Goal: Task Accomplishment & Management: Manage account settings

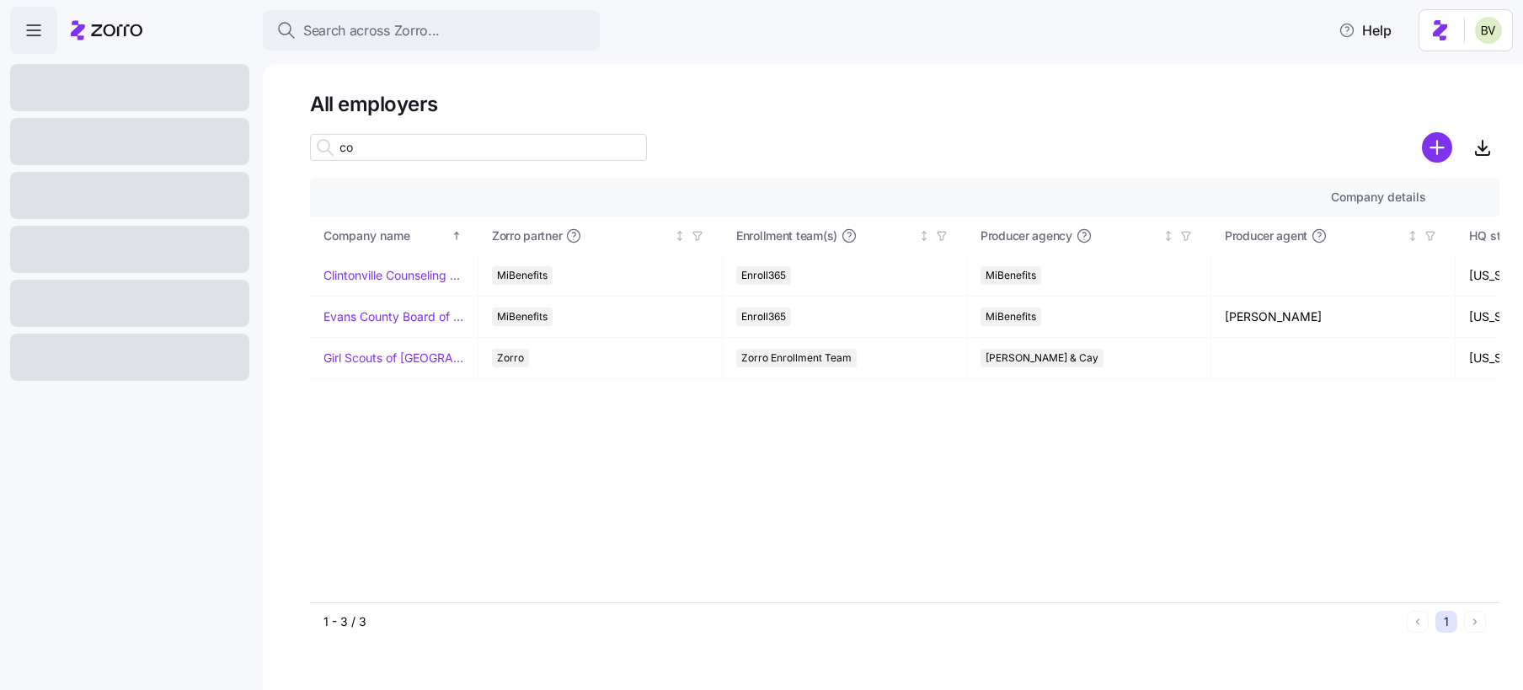
type input "c"
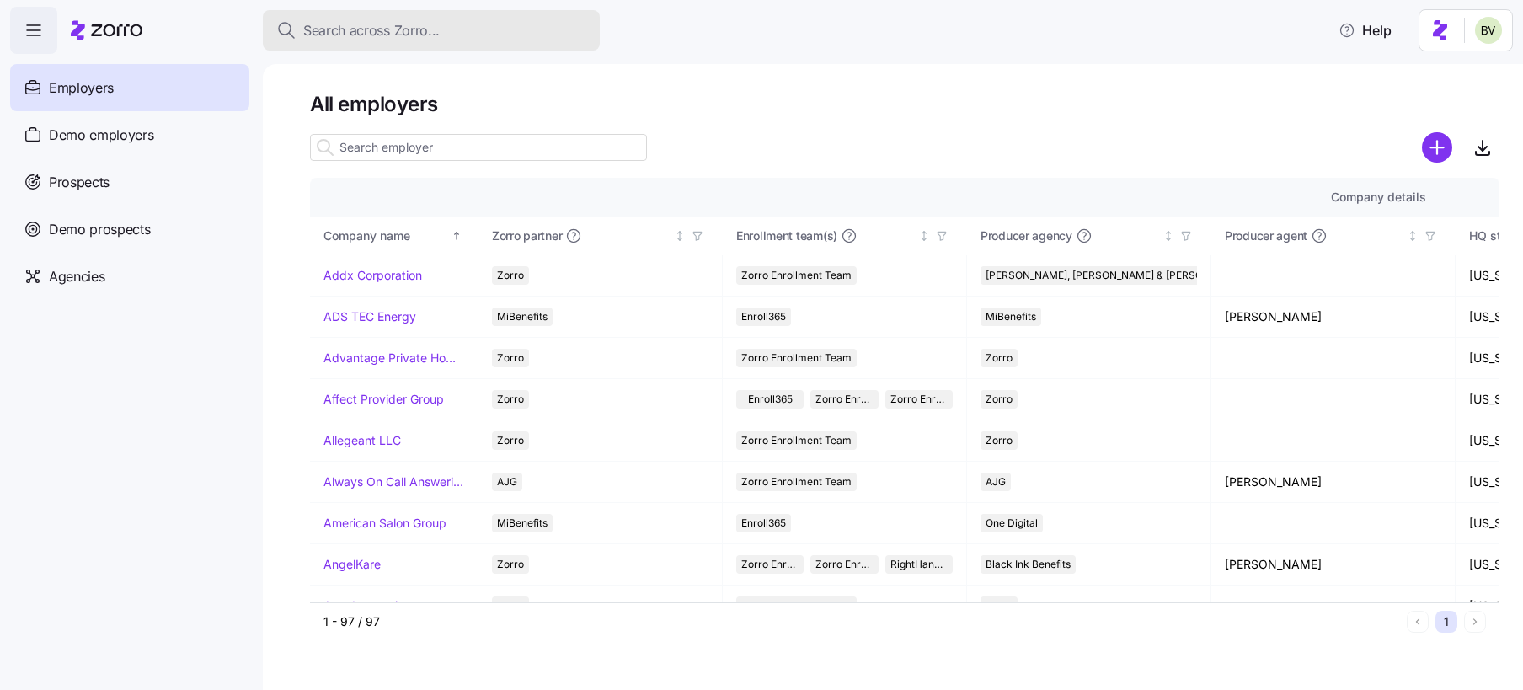
click at [395, 28] on span "Search across Zorro..." at bounding box center [371, 30] width 136 height 21
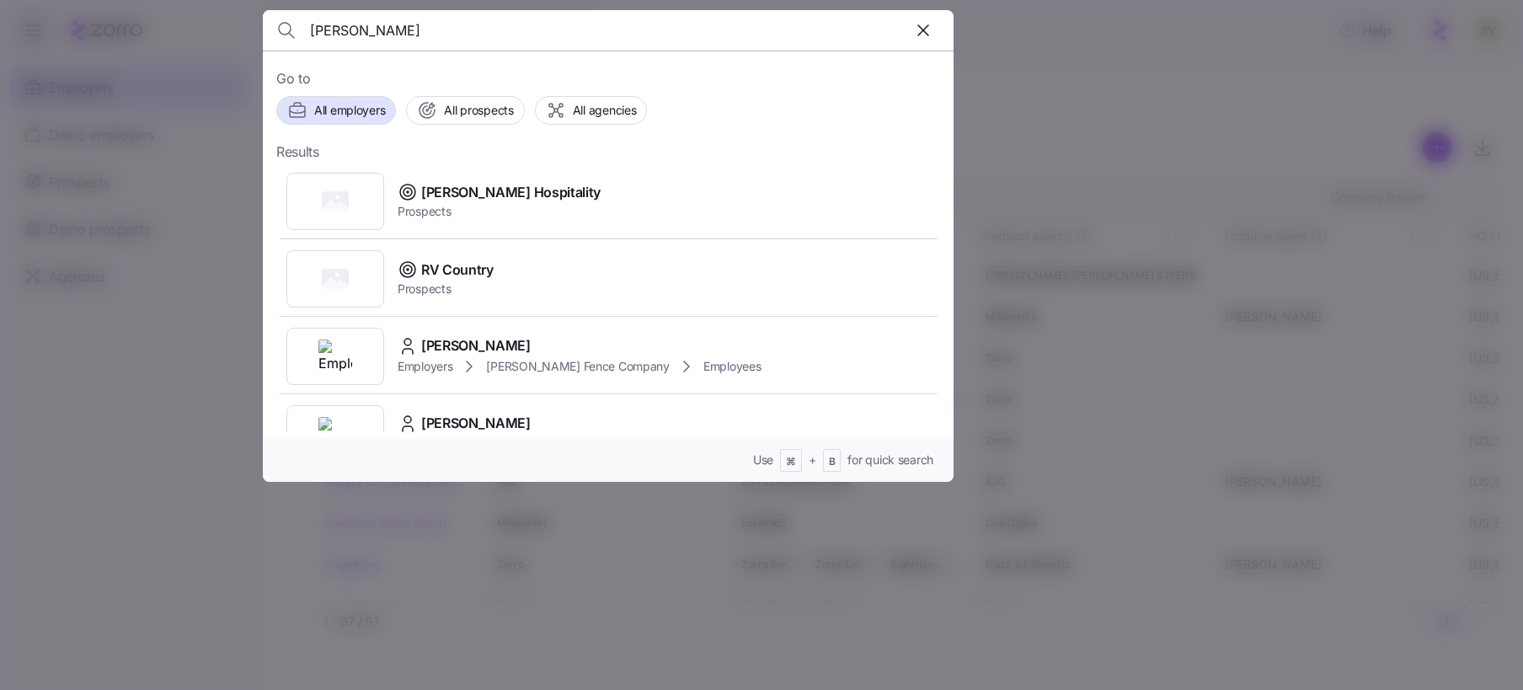
type input "coury"
click at [351, 182] on div at bounding box center [335, 201] width 98 height 57
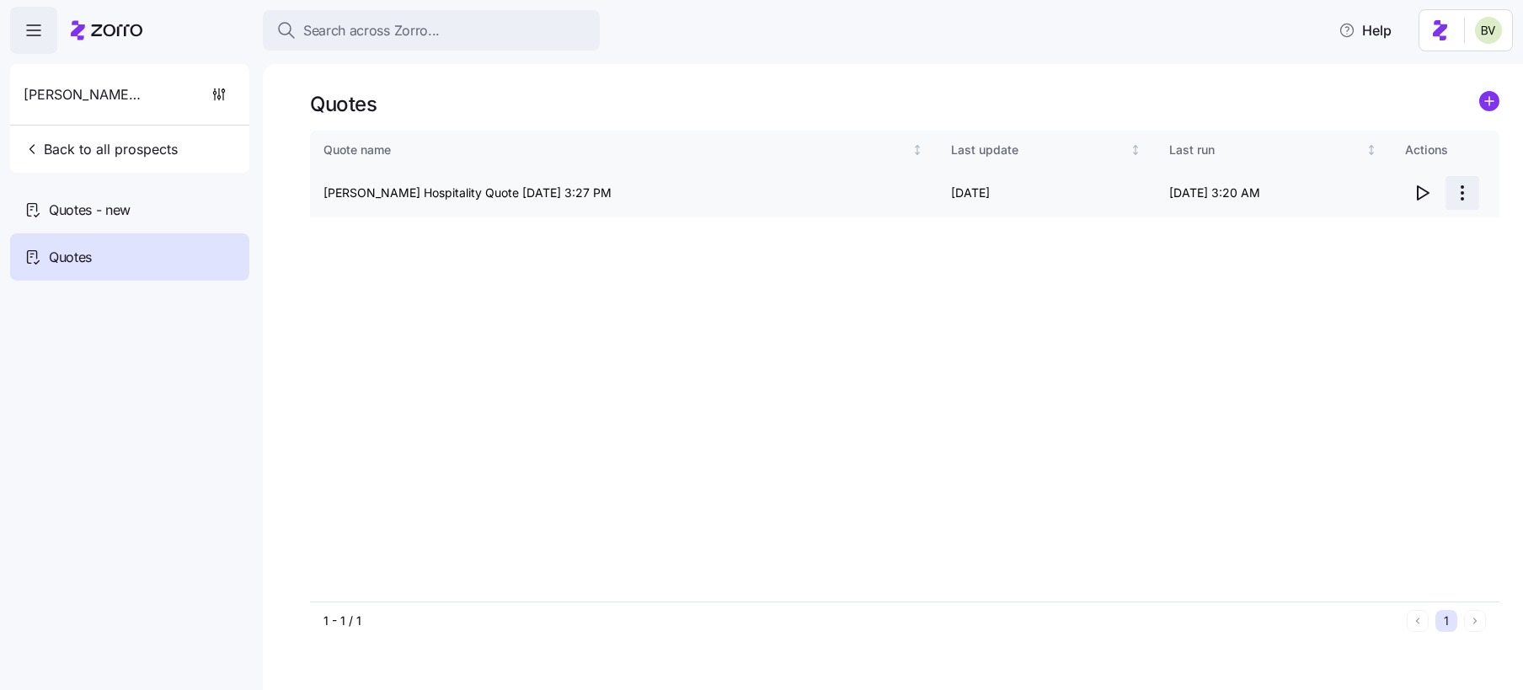
click at [1461, 194] on html "Search across Zorro... Help Coury Hospitality Back to all prospects Quotes - ne…" at bounding box center [761, 340] width 1523 height 680
click at [1032, 288] on html "Search across Zorro... Help Coury Hospitality Back to all prospects Quotes - ne…" at bounding box center [761, 340] width 1523 height 680
click at [1419, 192] on icon "button" at bounding box center [1422, 193] width 20 height 20
click at [1451, 195] on html "Search across Zorro... Help Coury Hospitality Back to all prospects Quotes - ne…" at bounding box center [761, 340] width 1523 height 680
click at [1109, 356] on html "Search across Zorro... Help Coury Hospitality Back to all prospects Quotes - ne…" at bounding box center [761, 340] width 1523 height 680
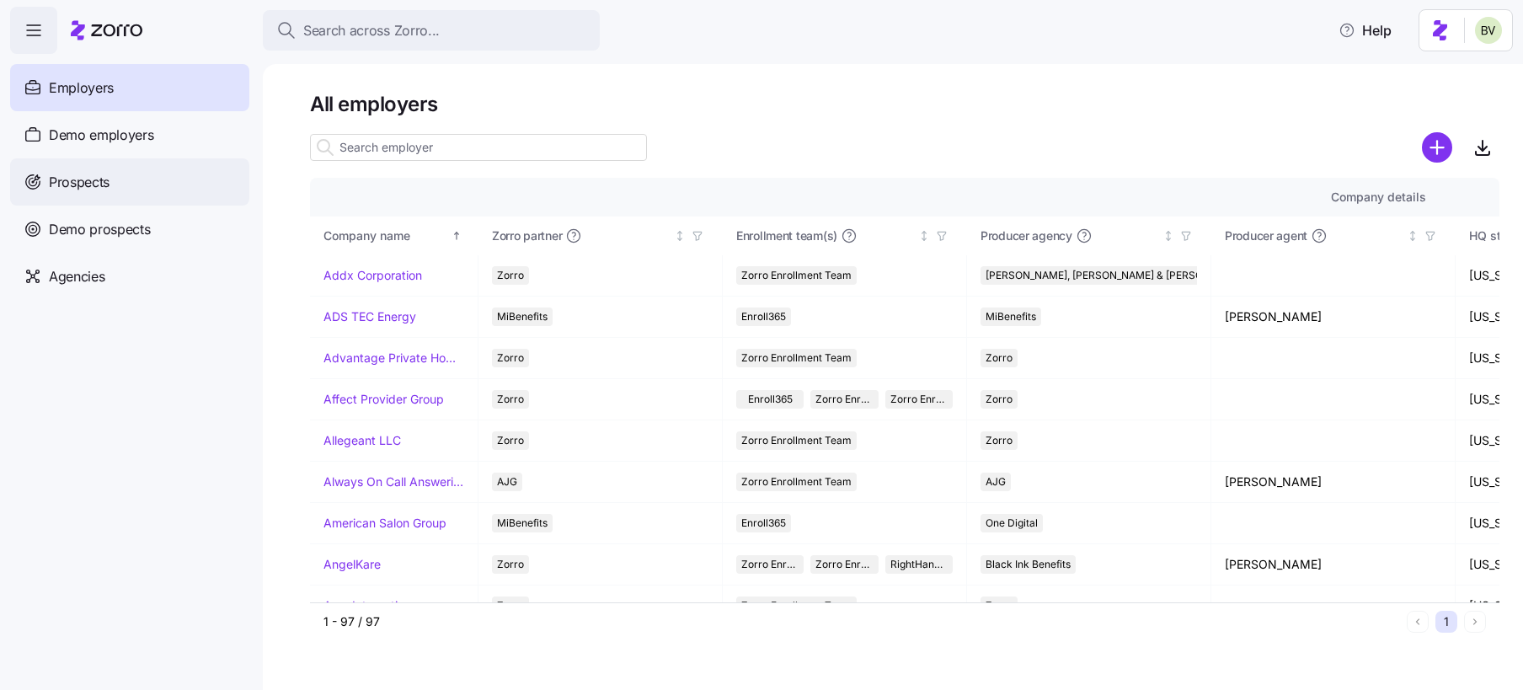
click at [153, 190] on div "Prospects" at bounding box center [129, 181] width 239 height 47
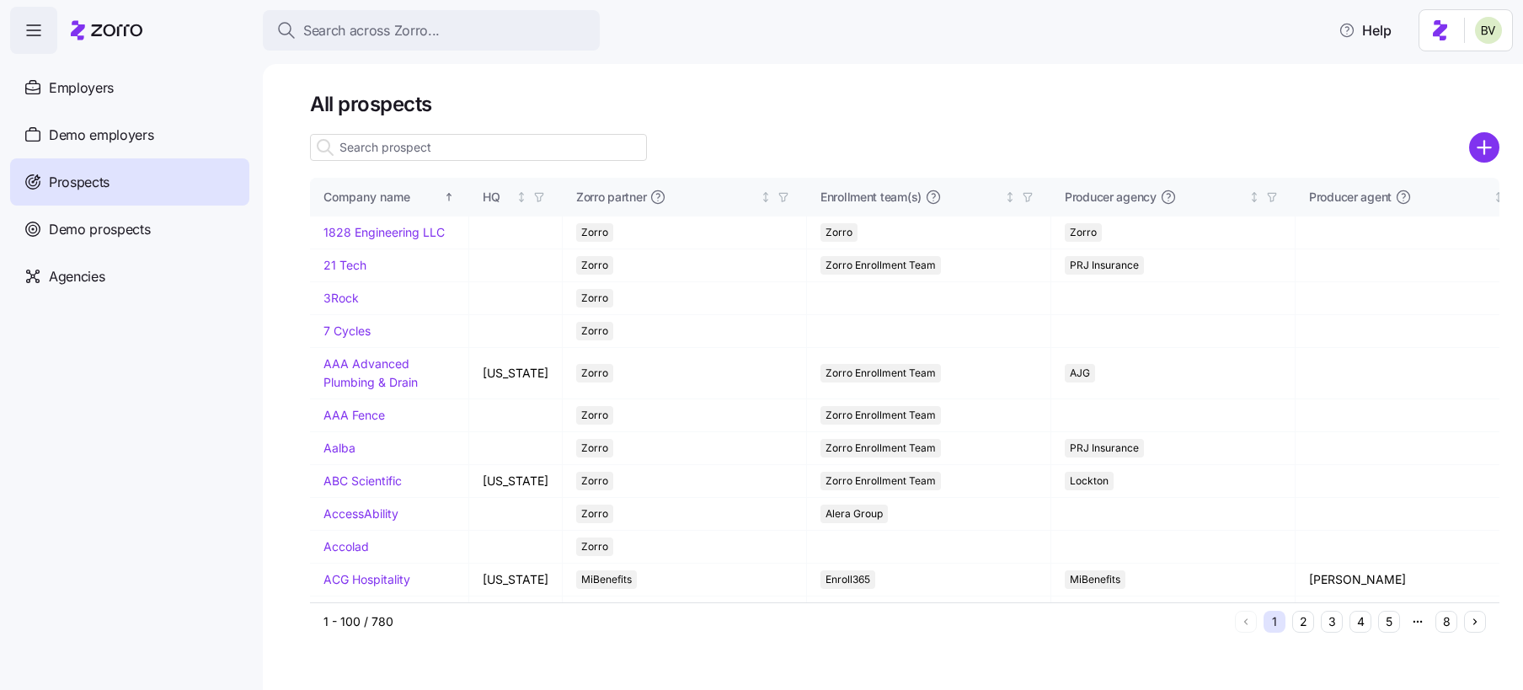
click at [504, 140] on input at bounding box center [478, 147] width 337 height 27
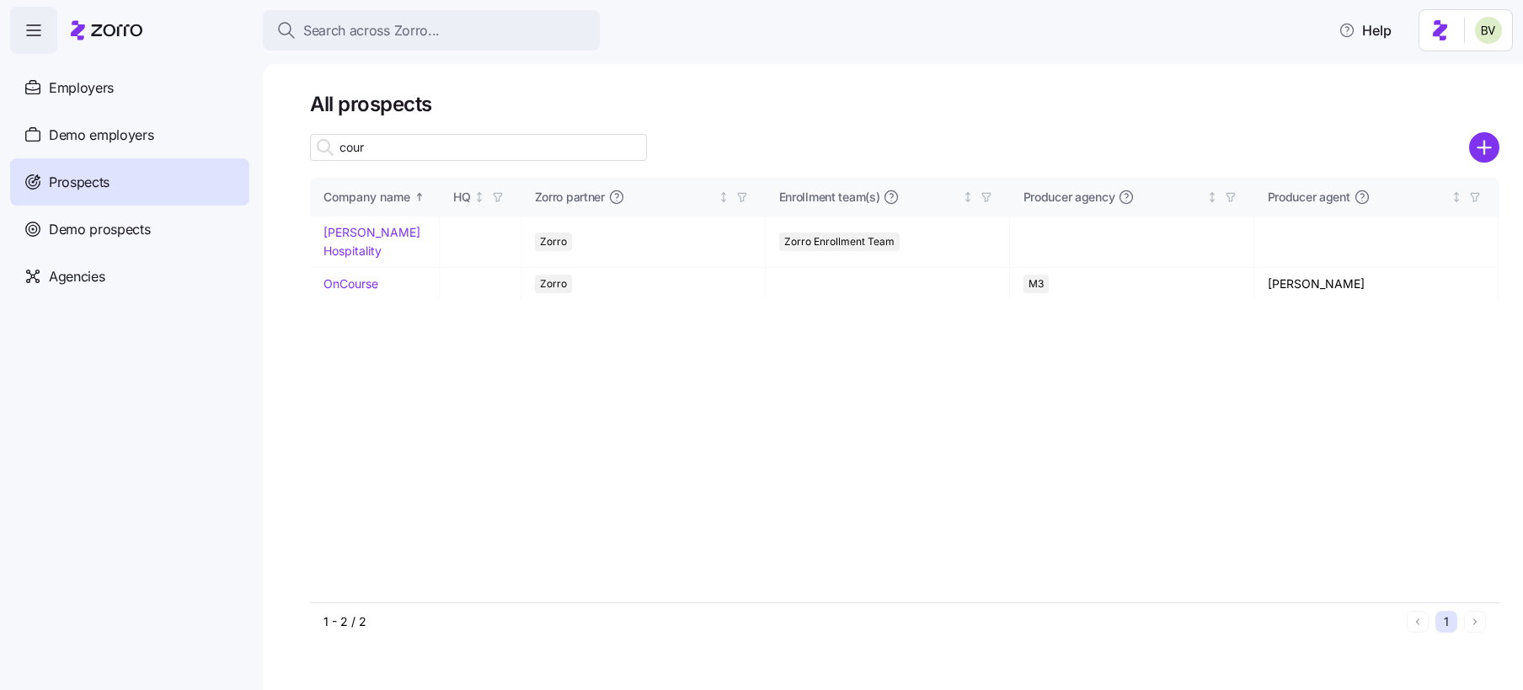
click at [475, 145] on input "cour" at bounding box center [478, 147] width 337 height 27
click at [460, 148] on input "cour" at bounding box center [478, 147] width 337 height 27
click at [436, 148] on input "cour" at bounding box center [478, 147] width 337 height 27
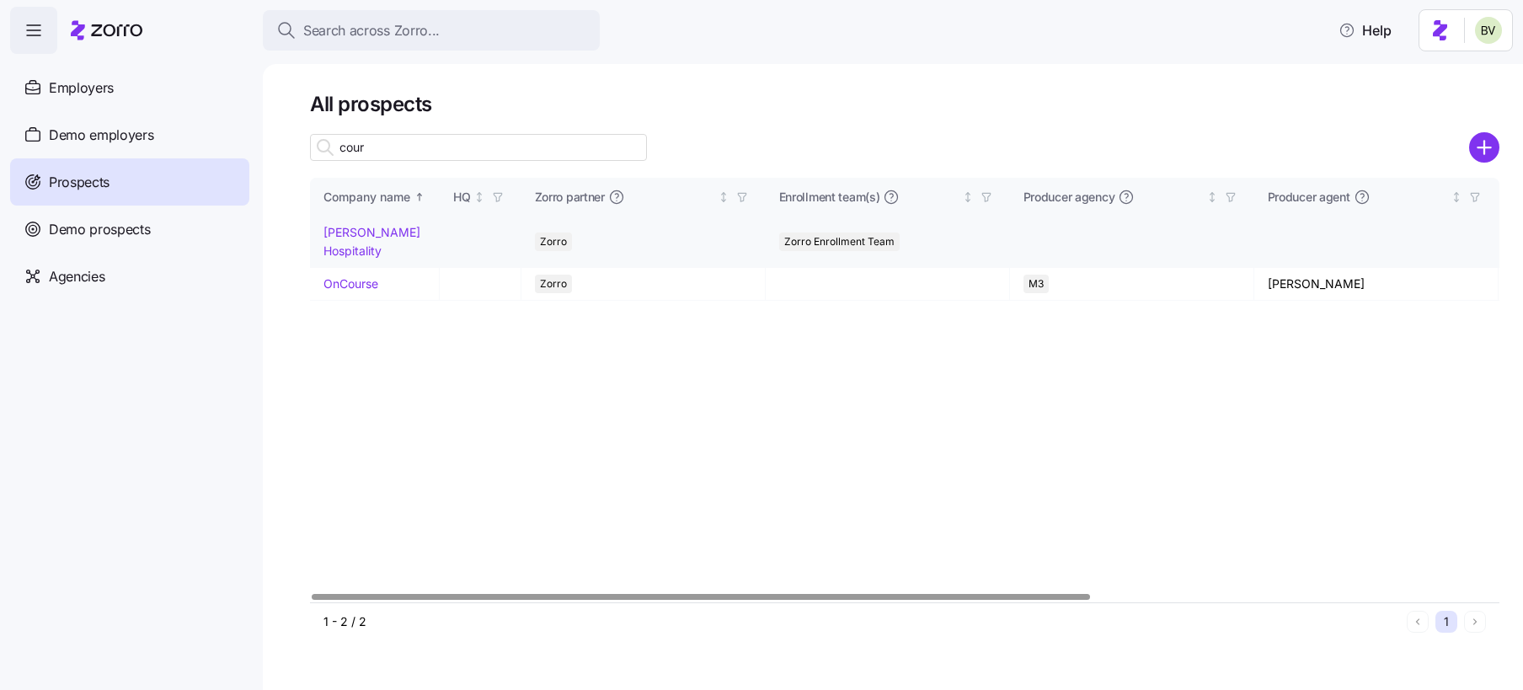
type input "cour"
click at [394, 228] on link "Coury Hospitality" at bounding box center [371, 241] width 97 height 33
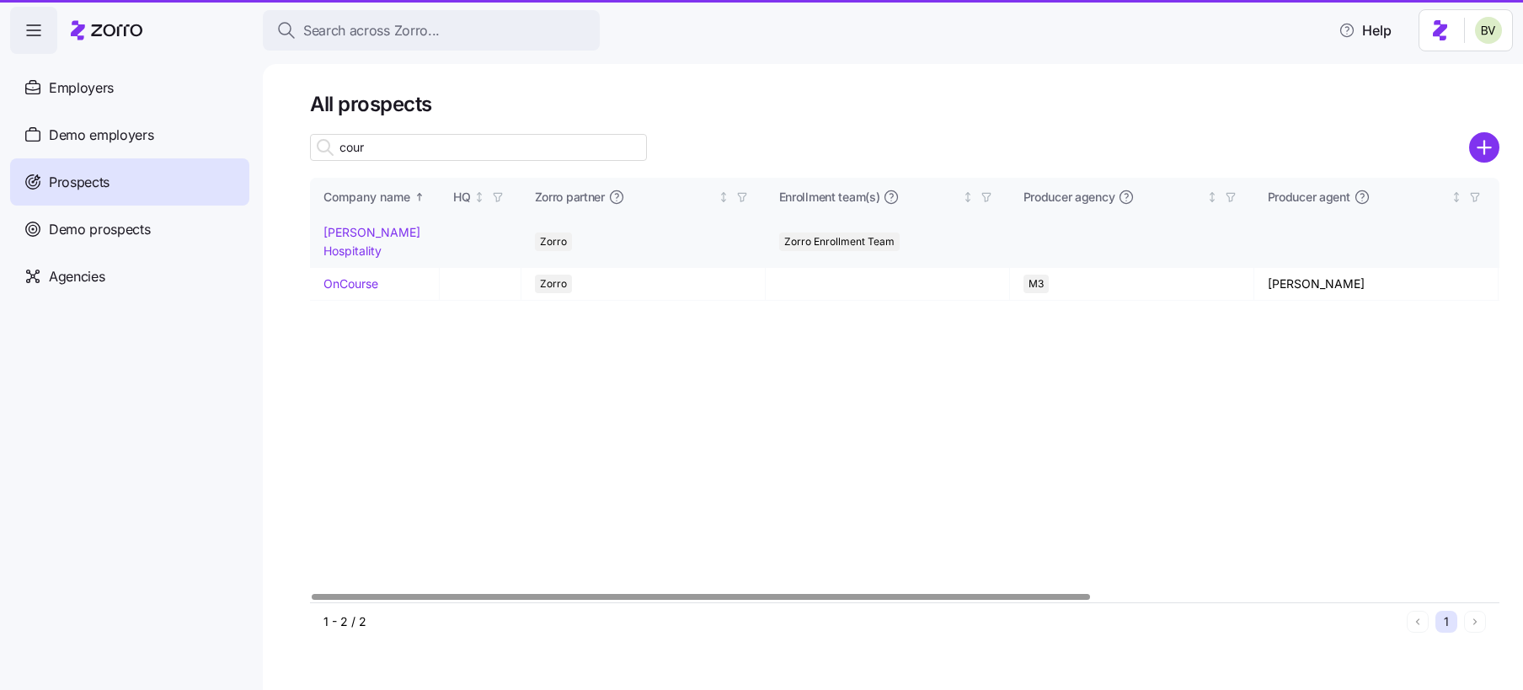
click at [383, 232] on link "Coury Hospitality" at bounding box center [371, 241] width 97 height 33
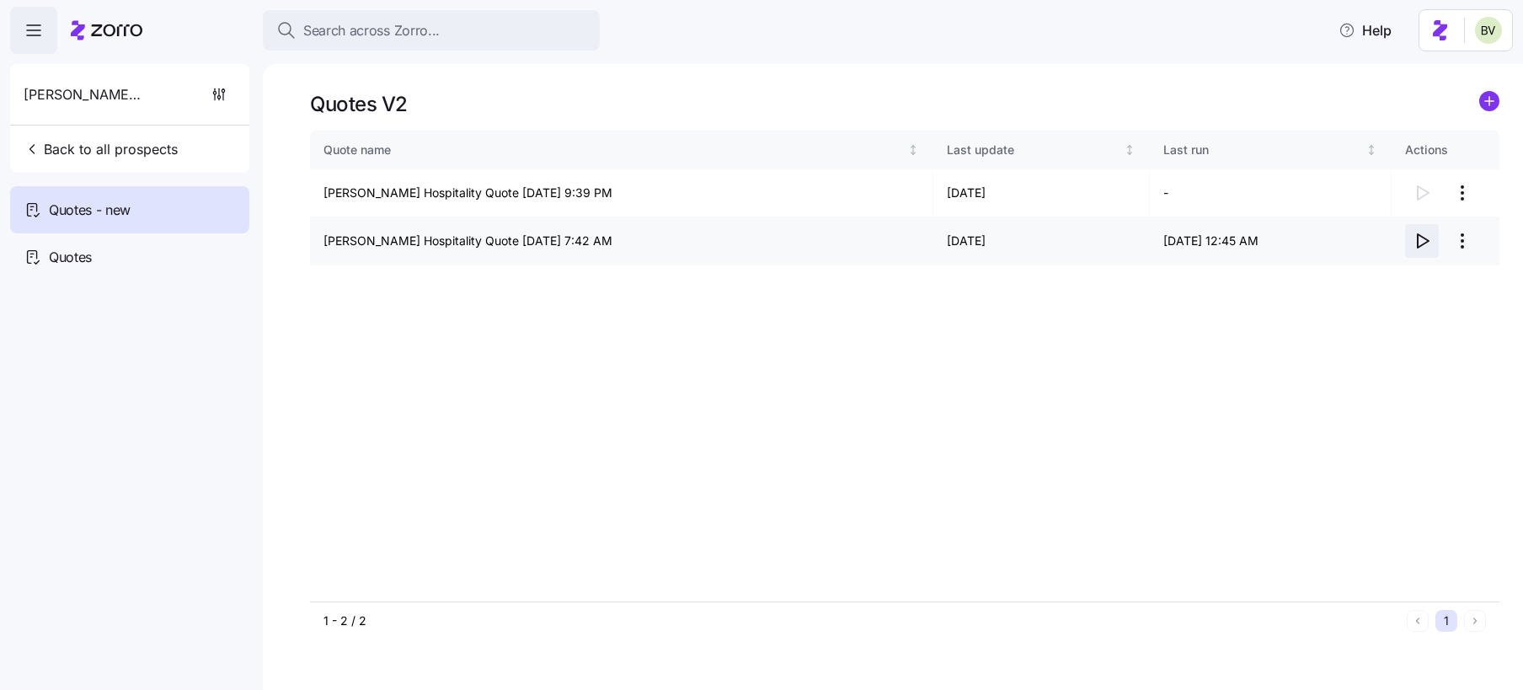
click at [1422, 243] on icon "button" at bounding box center [1422, 241] width 20 height 20
click at [1419, 245] on icon "button" at bounding box center [1422, 241] width 20 height 20
click at [222, 91] on icon "button" at bounding box center [219, 94] width 17 height 17
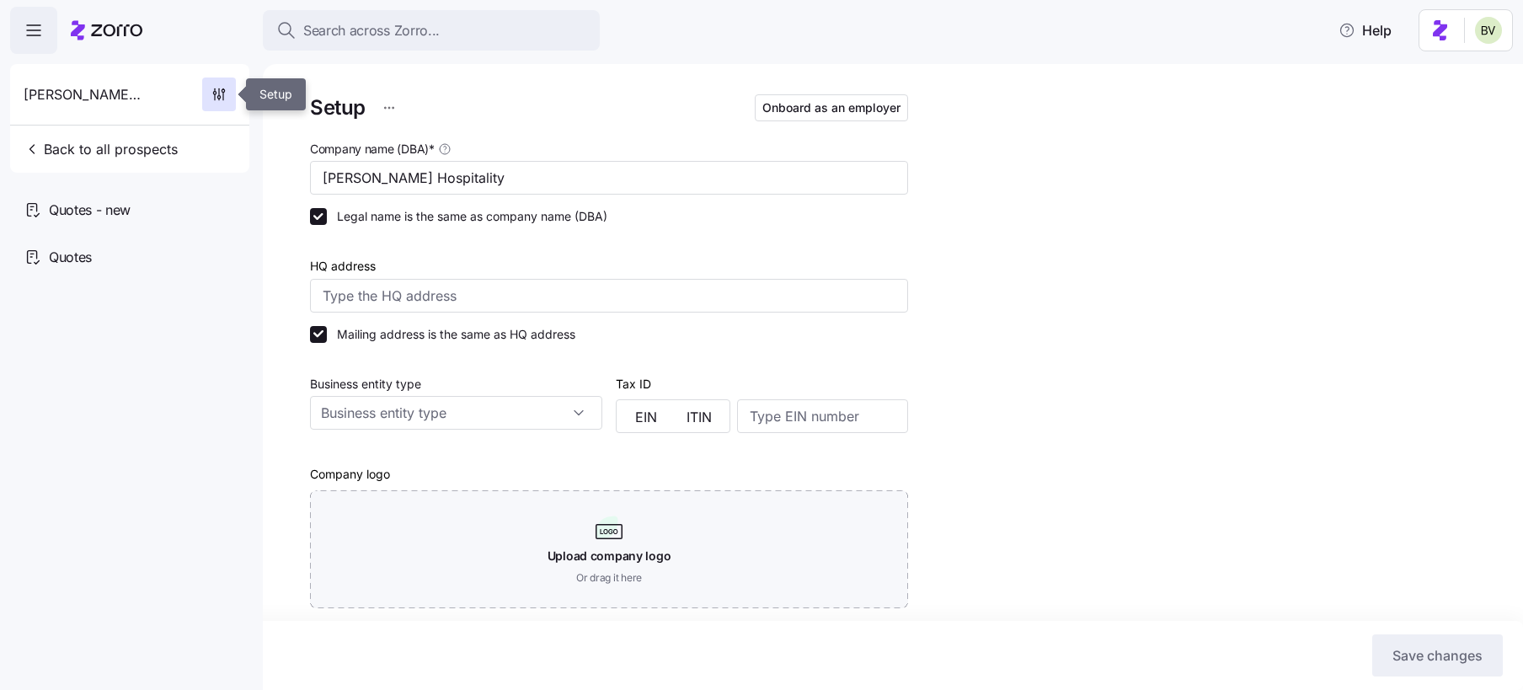
type input "Zorro"
click at [821, 107] on span "Onboard as an employer" at bounding box center [831, 107] width 138 height 17
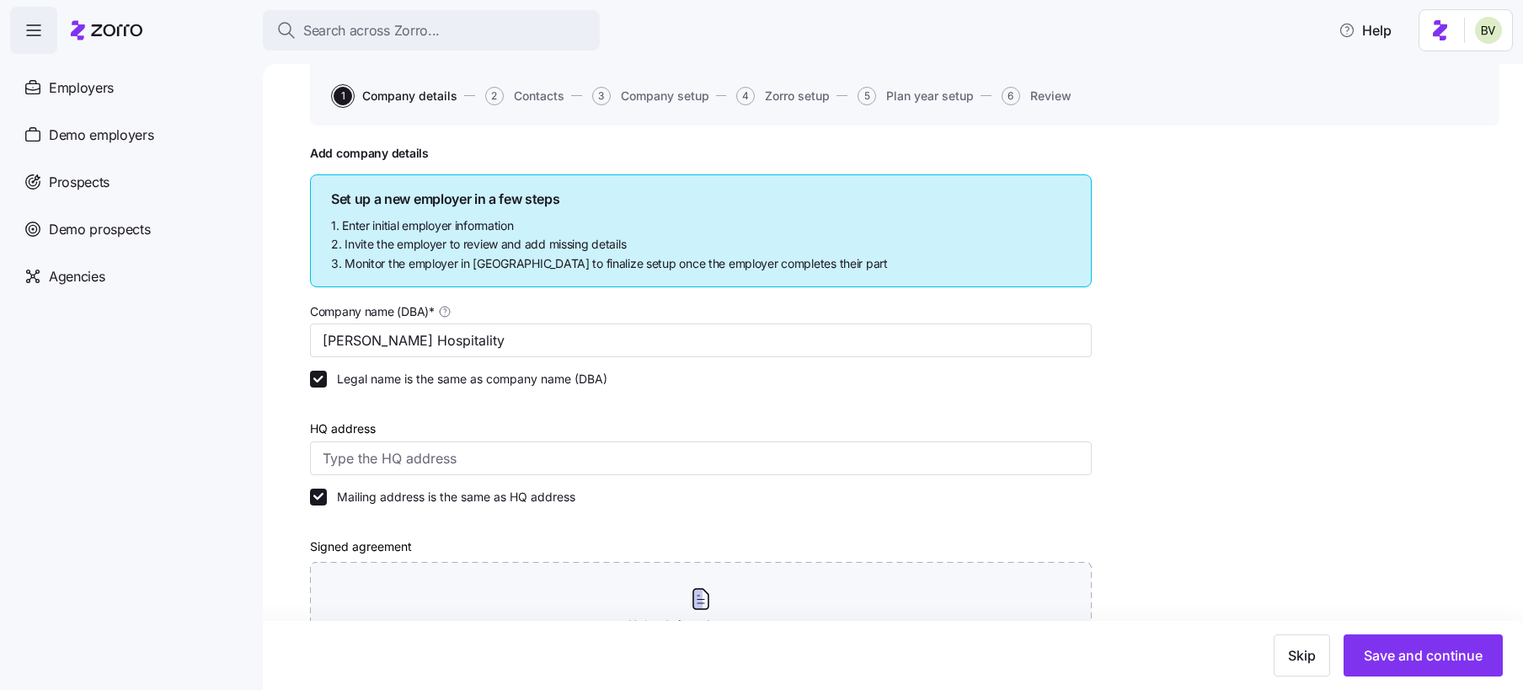
scroll to position [115, 0]
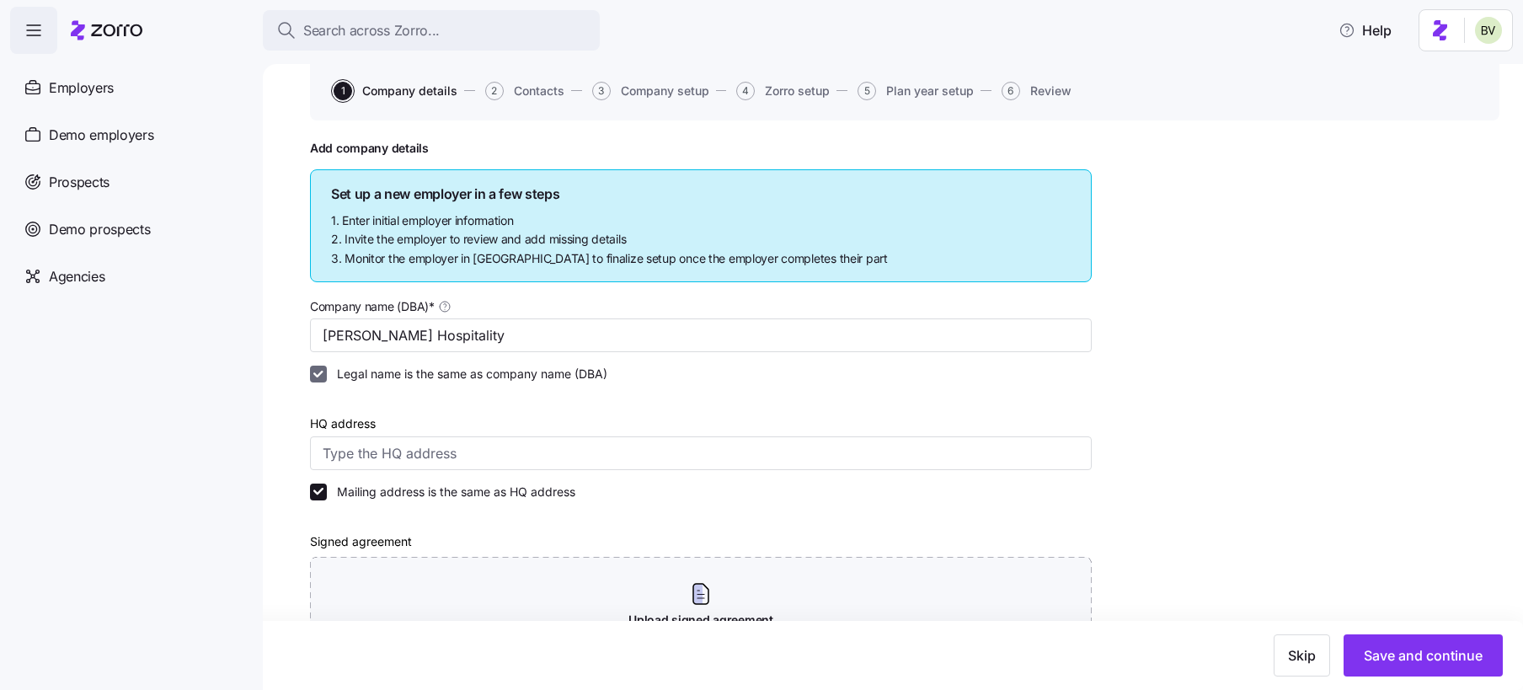
click at [317, 374] on input "Legal name is the same as company name (DBA)" at bounding box center [318, 374] width 17 height 17
checkbox input "false"
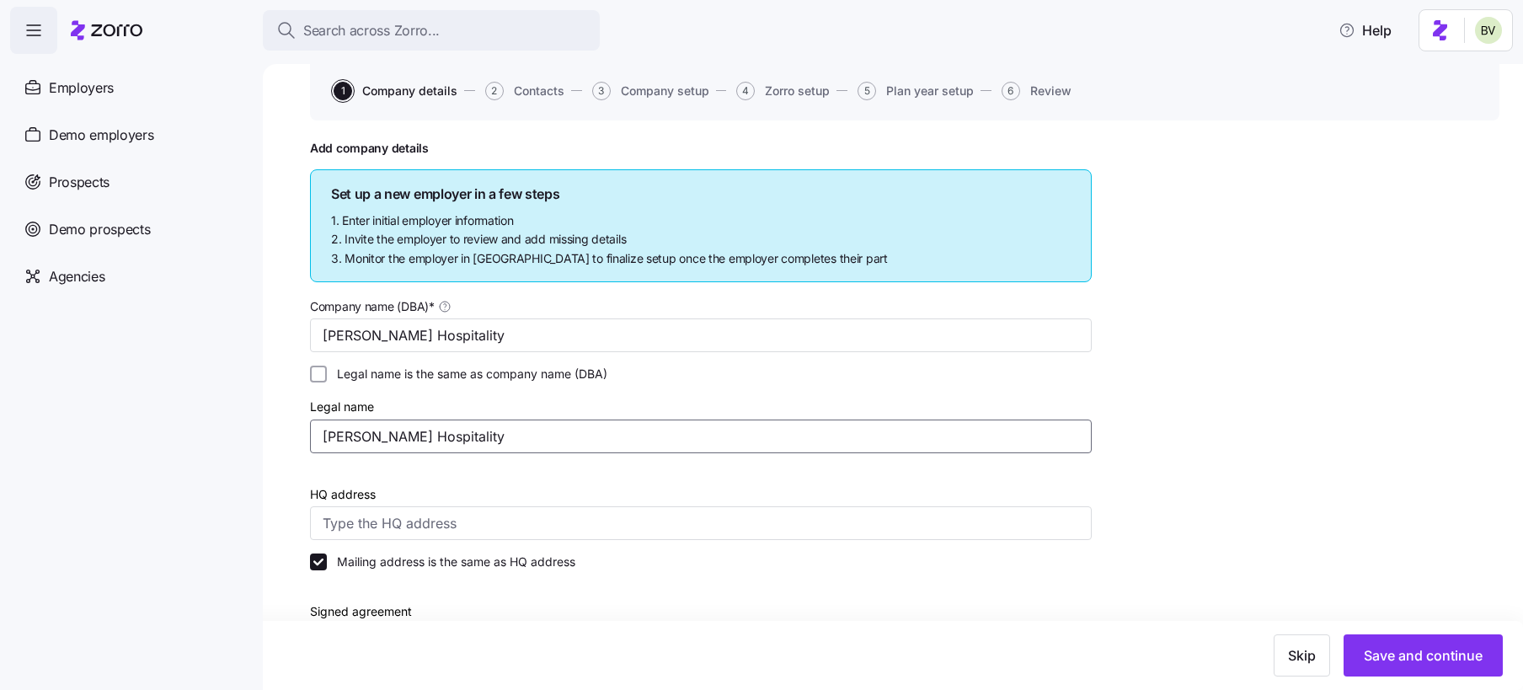
click at [450, 436] on input "Coury Hospitality" at bounding box center [701, 436] width 782 height 34
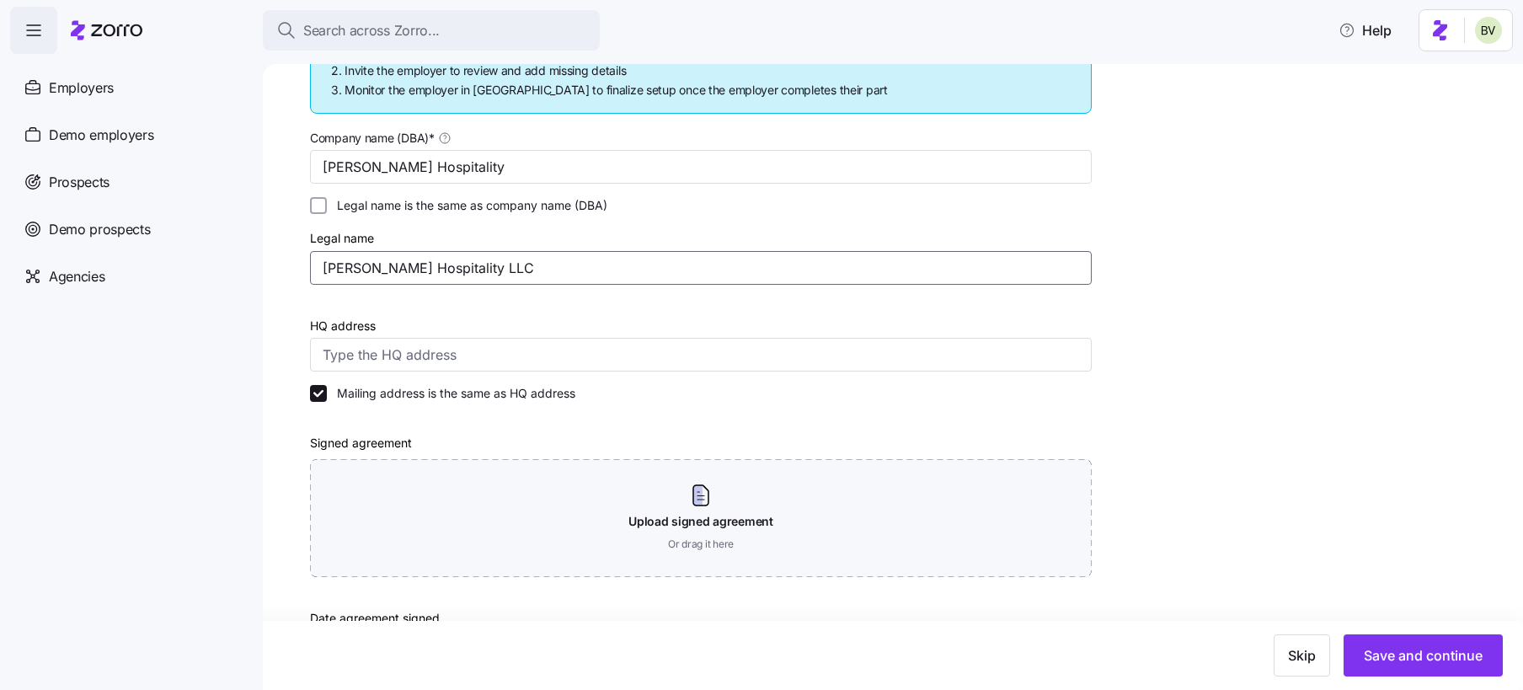
scroll to position [304, 0]
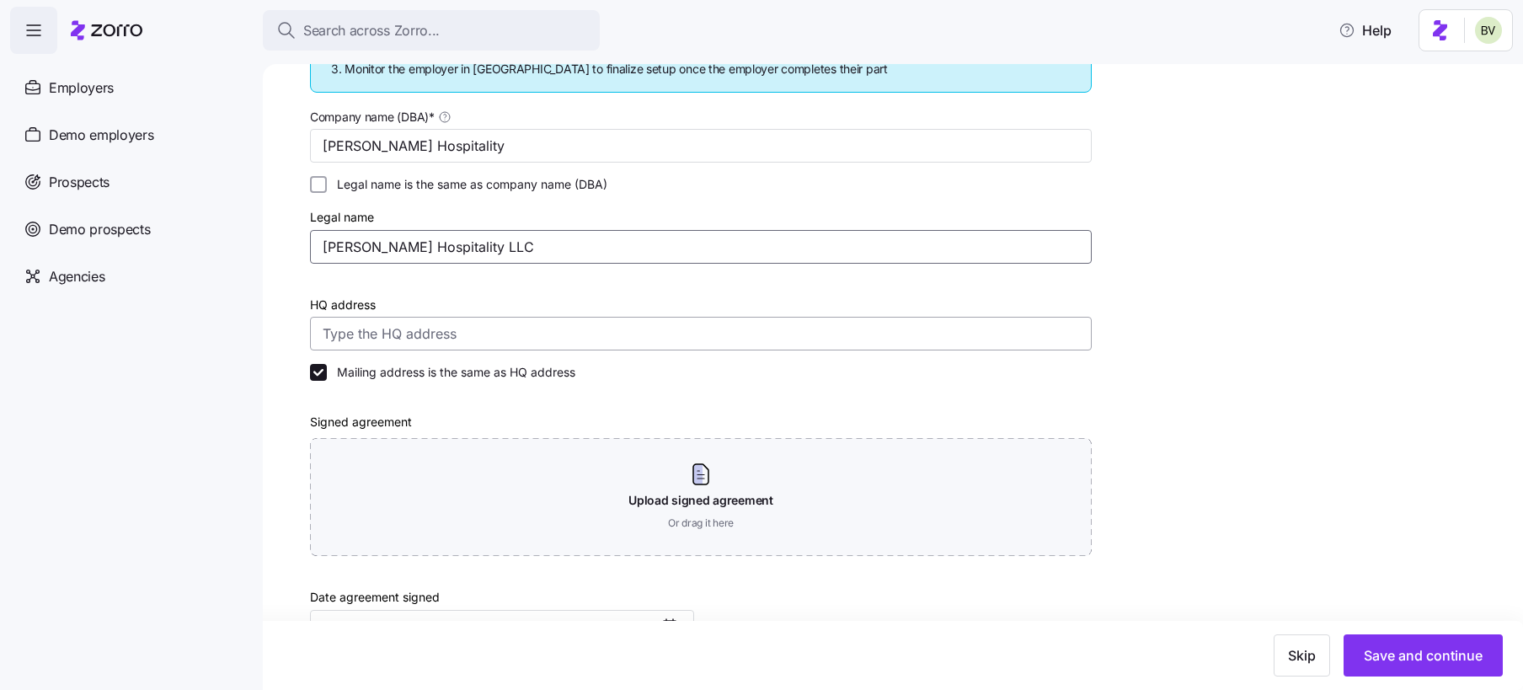
type input "Coury Hospitality LLC"
click at [359, 339] on input "HQ address" at bounding box center [701, 334] width 782 height 34
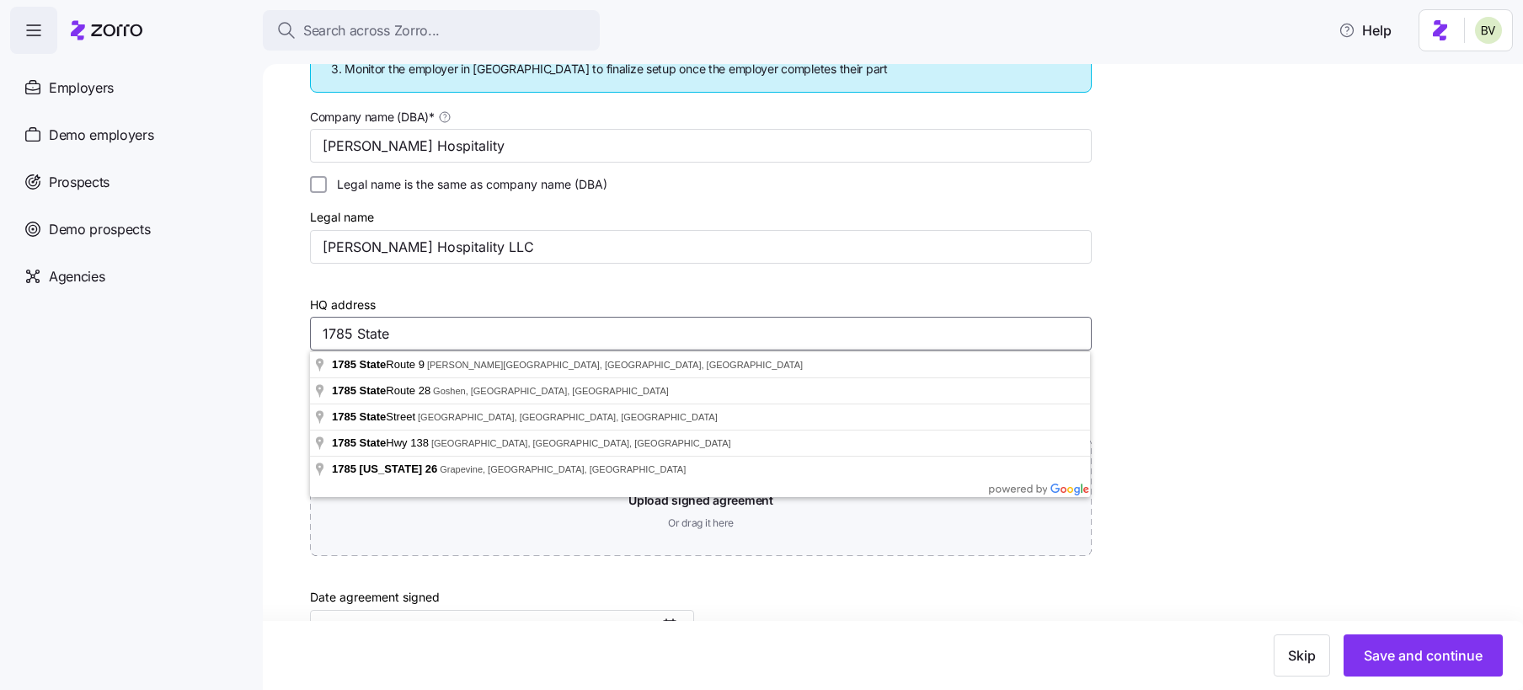
click at [0, 680] on com-1password-button at bounding box center [0, 680] width 0 height 0
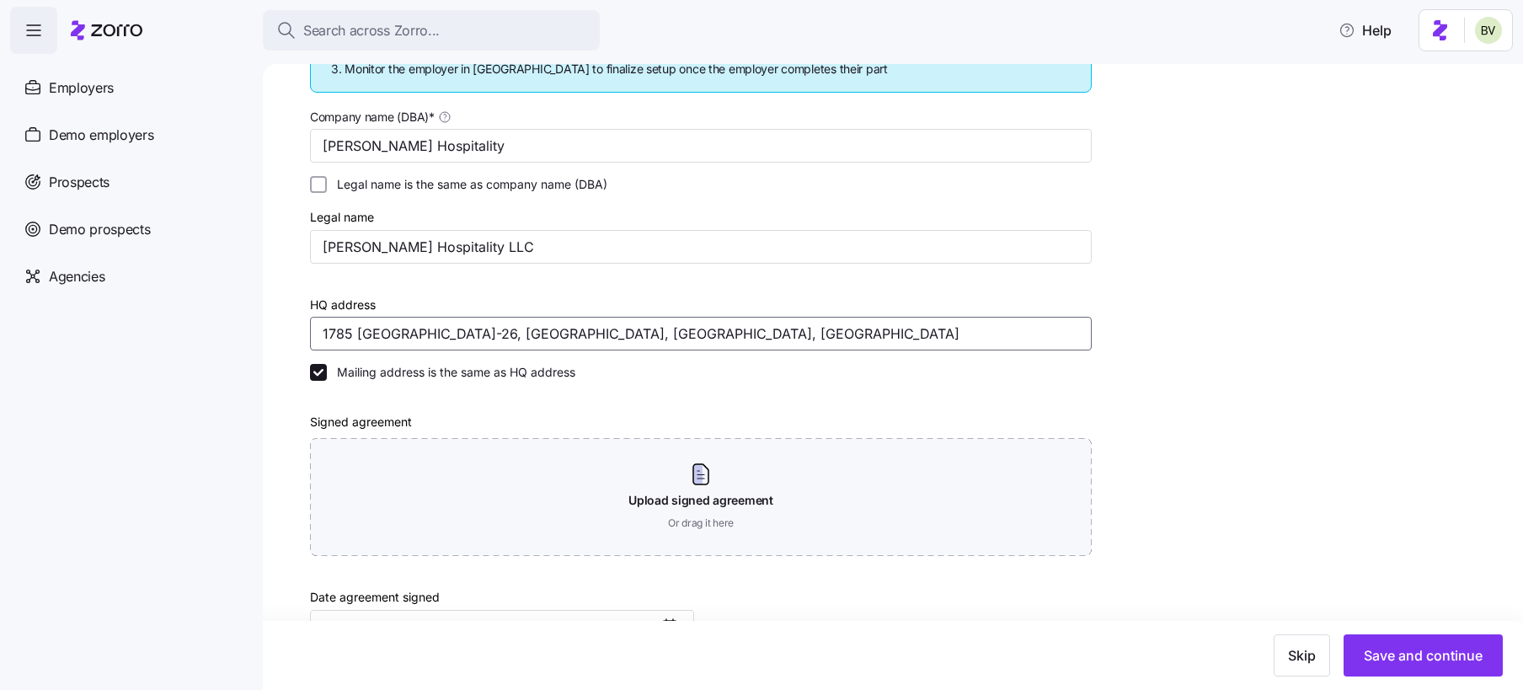
click at [609, 344] on input "1785 TX-26, Grapevine, TX 76051, USA" at bounding box center [701, 334] width 782 height 34
click at [468, 334] on input "1785 TX-26, Grapevine, TX 76051, USA" at bounding box center [701, 334] width 782 height 34
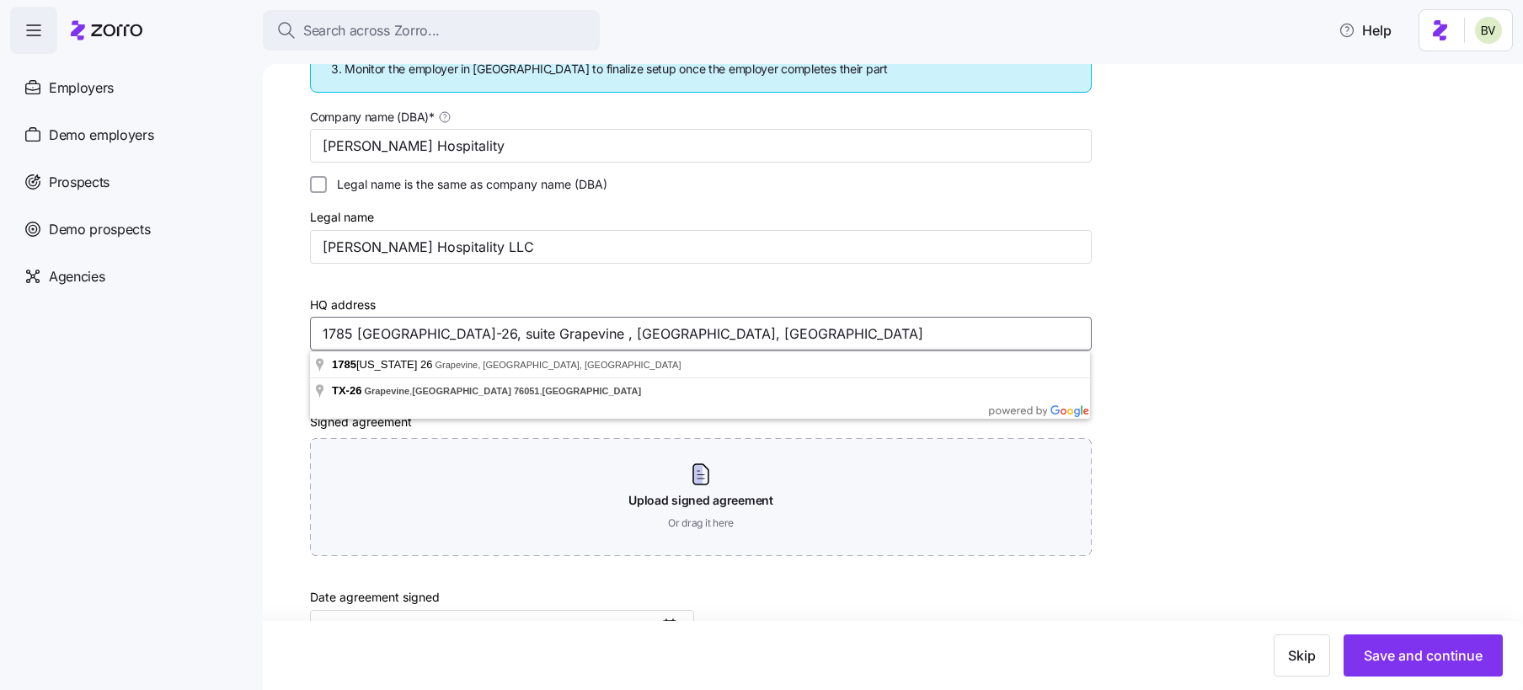
click at [0, 680] on com-1password-button at bounding box center [0, 680] width 0 height 0
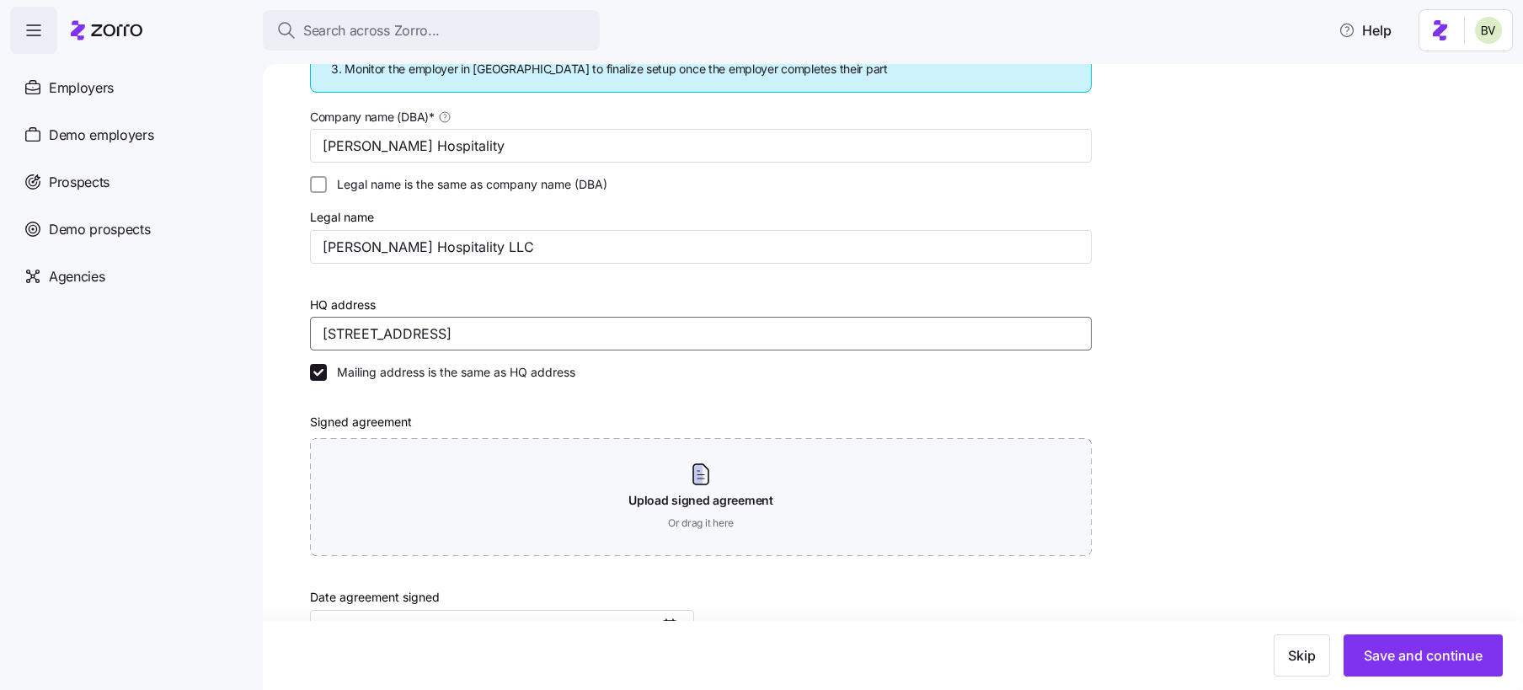
click at [409, 332] on input "1785 TX-26 suite 150, Grapevine, TX 76051, USA" at bounding box center [701, 334] width 782 height 34
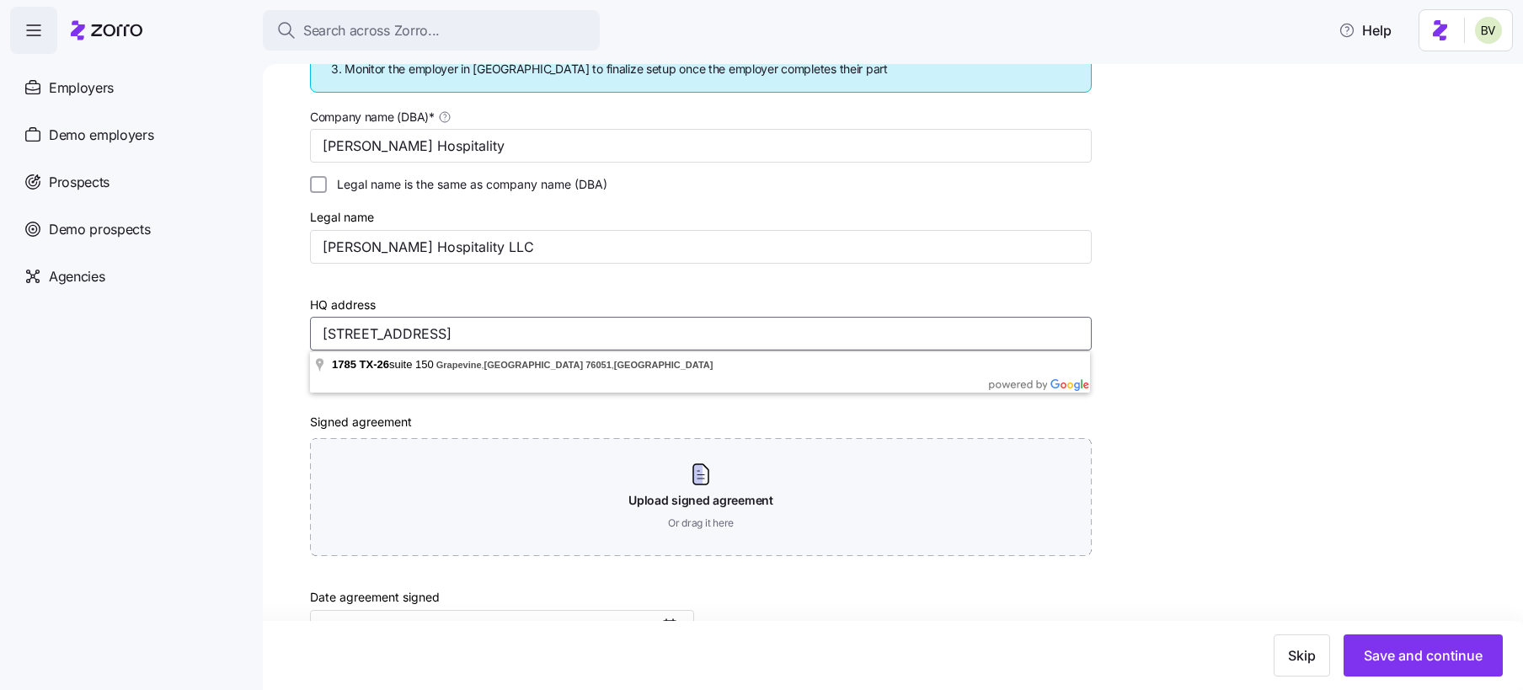
type input "1785 TX-26 Suite 150, Grapevine, TX 76051, USA"
click at [525, 294] on div "HQ address 1785 TX-26 Suite 150, Grapevine, TX 76051, USA" at bounding box center [701, 322] width 782 height 57
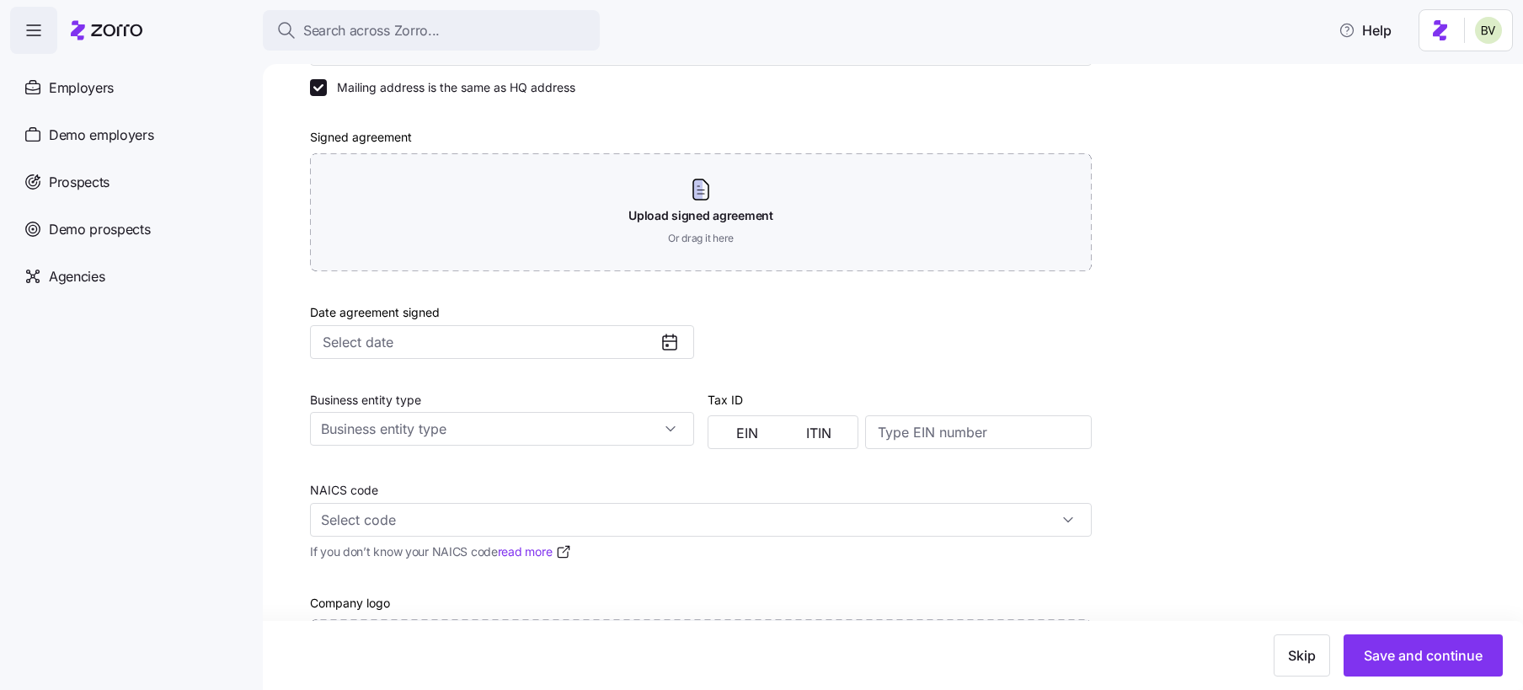
scroll to position [591, 0]
click at [678, 427] on input "Business entity type" at bounding box center [502, 426] width 384 height 34
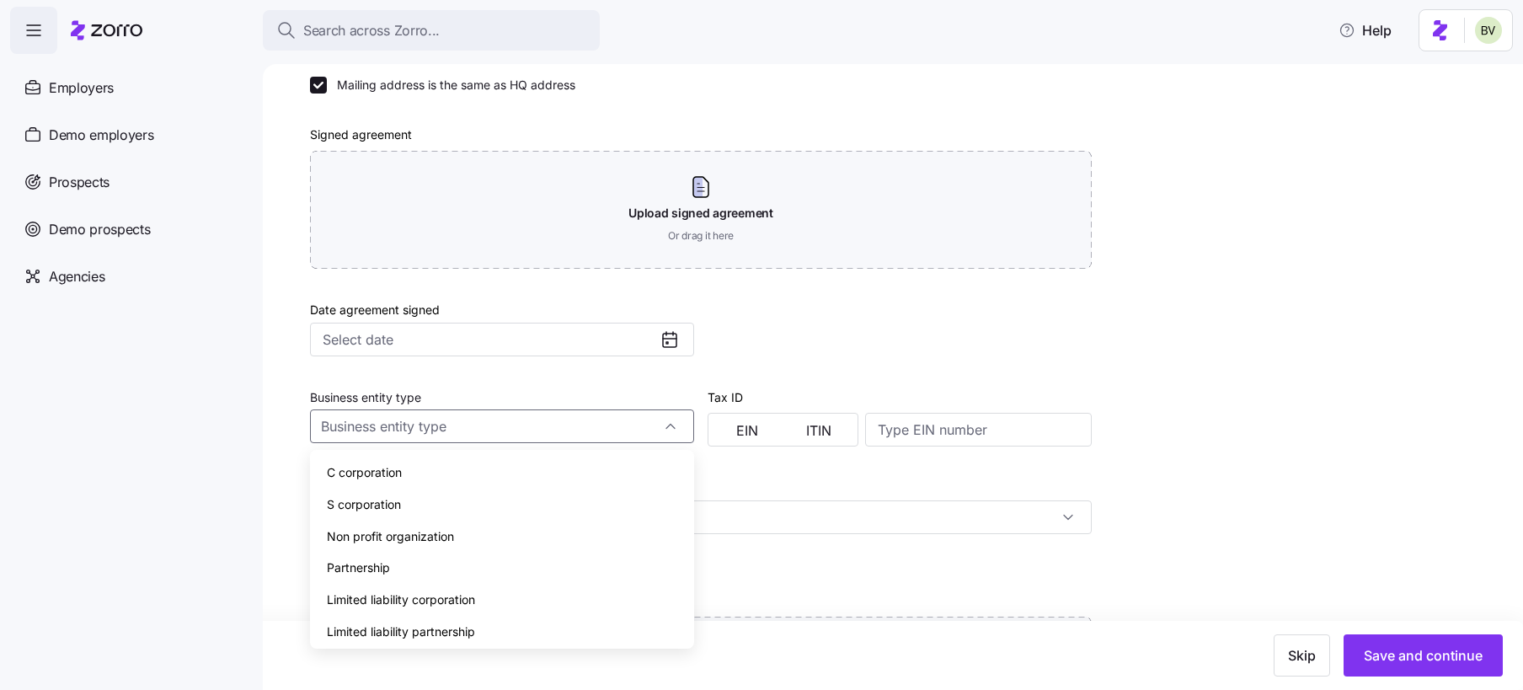
click at [471, 600] on span "Limited liability corporation" at bounding box center [401, 599] width 148 height 19
type input "Limited liability corporation"
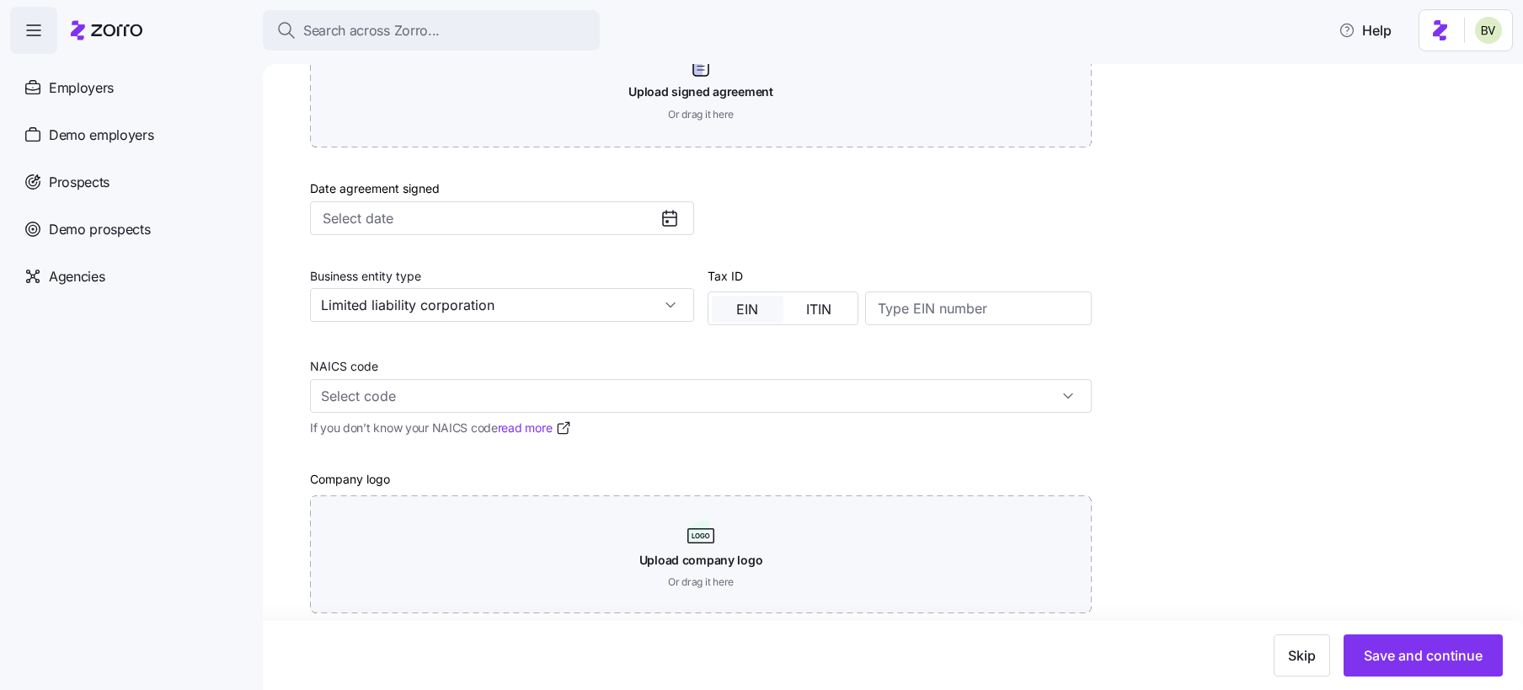
scroll to position [713, 0]
click at [564, 388] on input "NAICS code" at bounding box center [701, 395] width 782 height 34
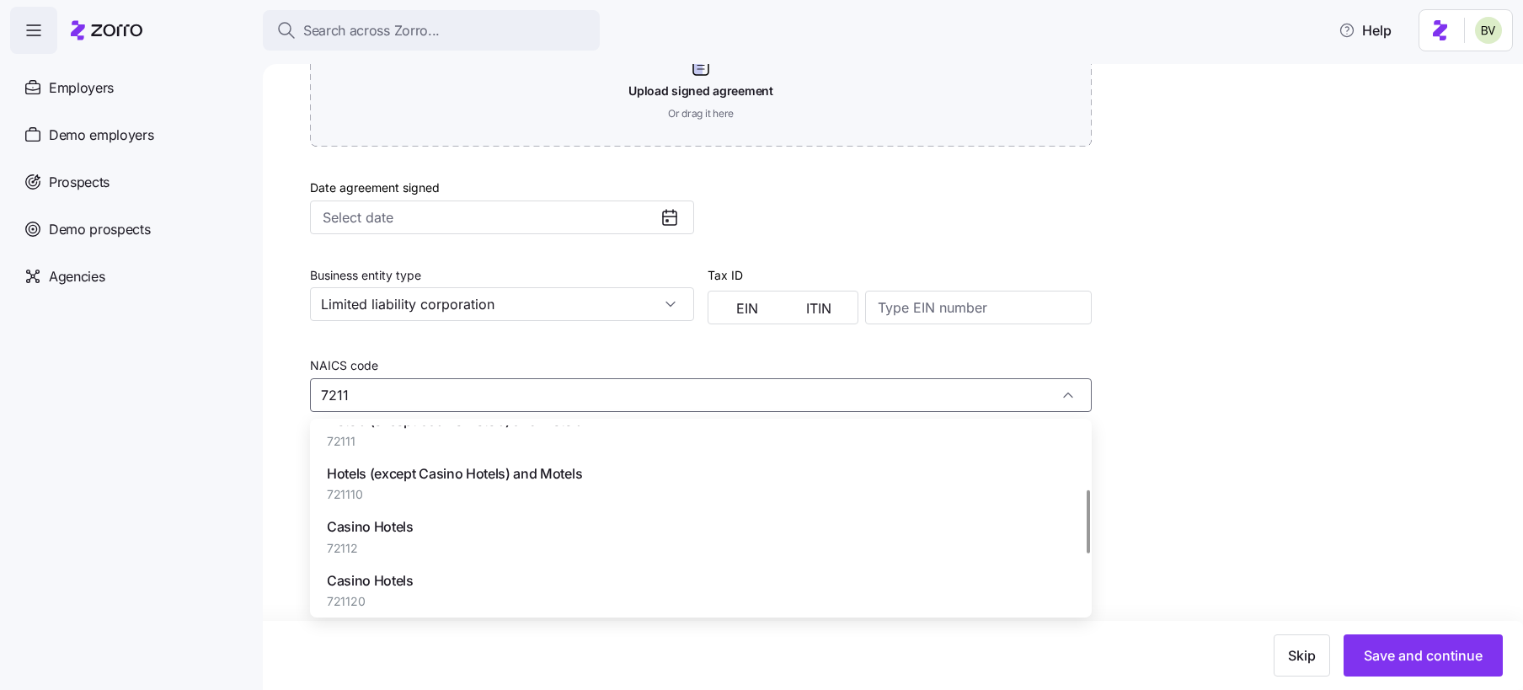
scroll to position [184, 0]
click at [542, 470] on span "Hotels (except Casino Hotels) and Motels" at bounding box center [454, 472] width 255 height 21
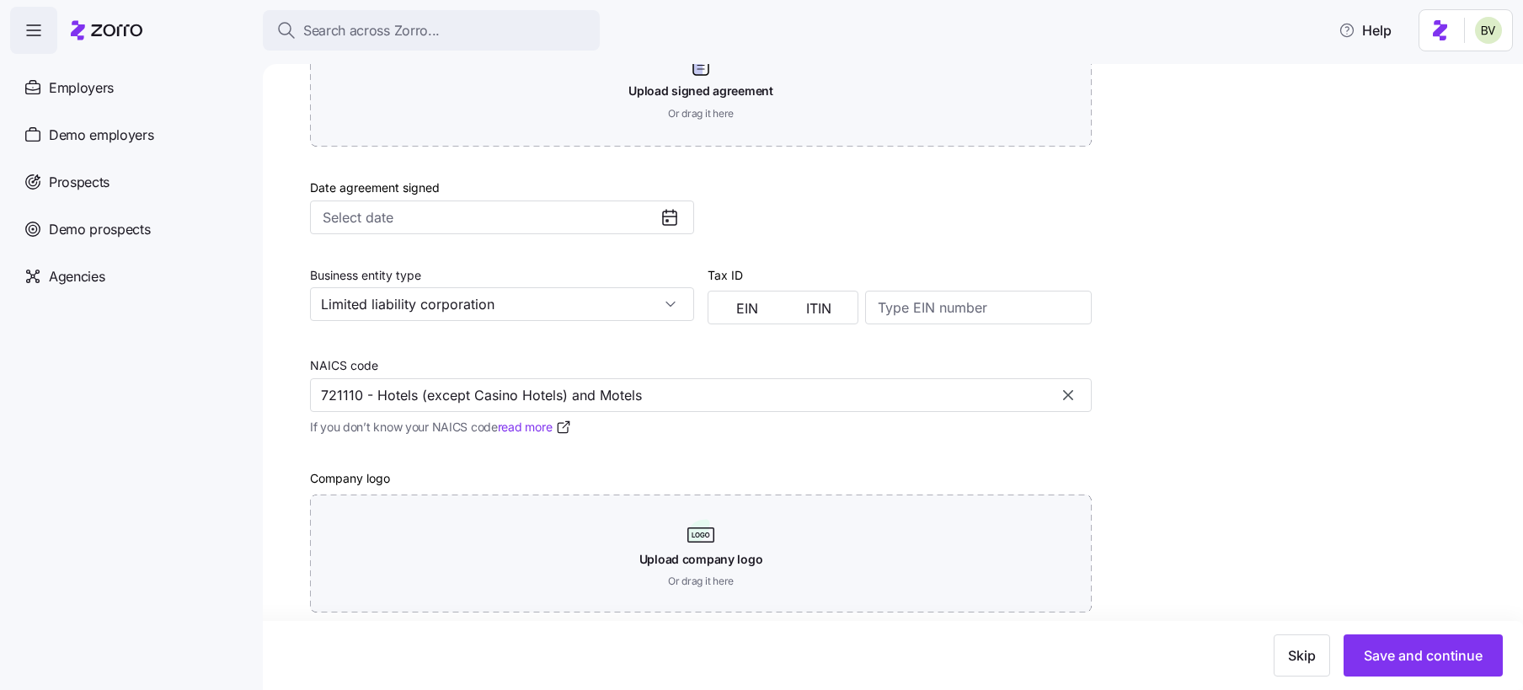
scroll to position [740, 0]
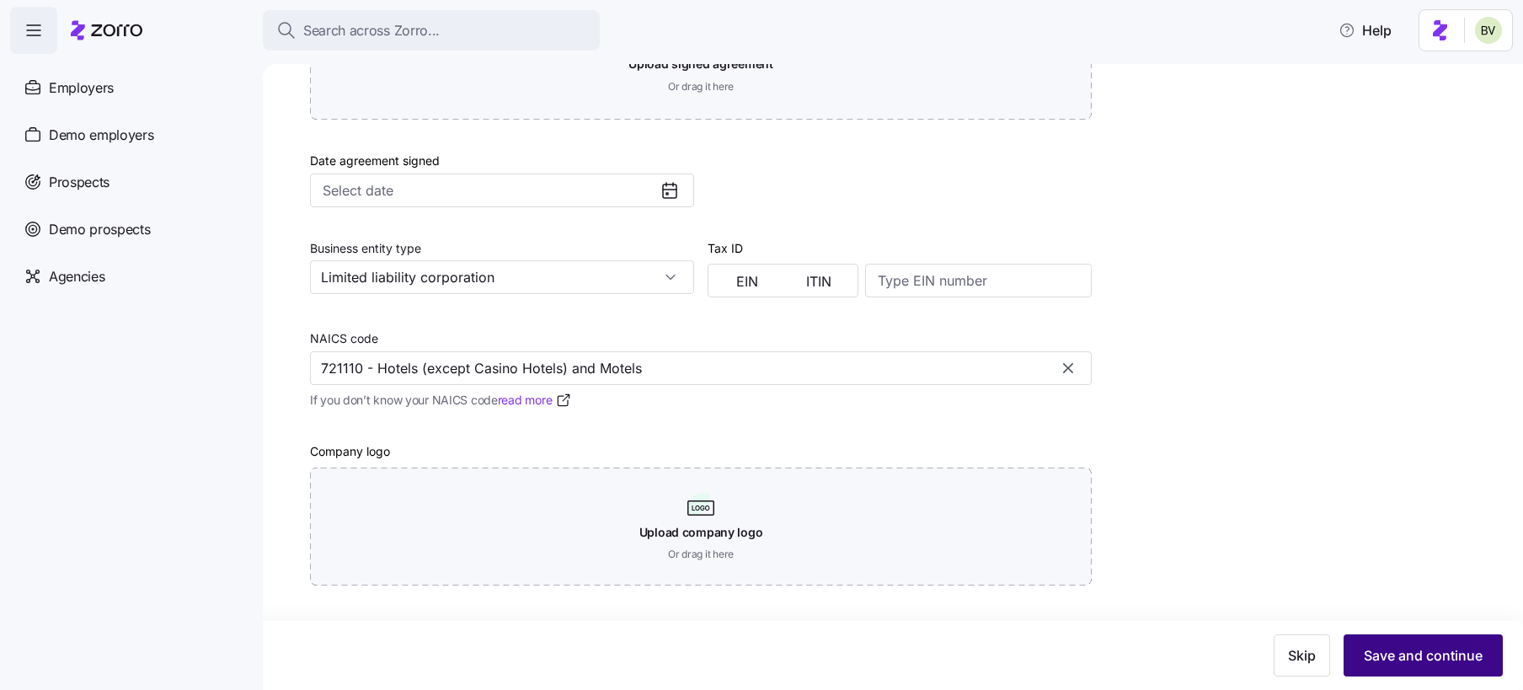
type input "721110 - Hotels (except Casino Hotels) and Motels"
click at [1384, 667] on button "Save and continue" at bounding box center [1423, 655] width 159 height 42
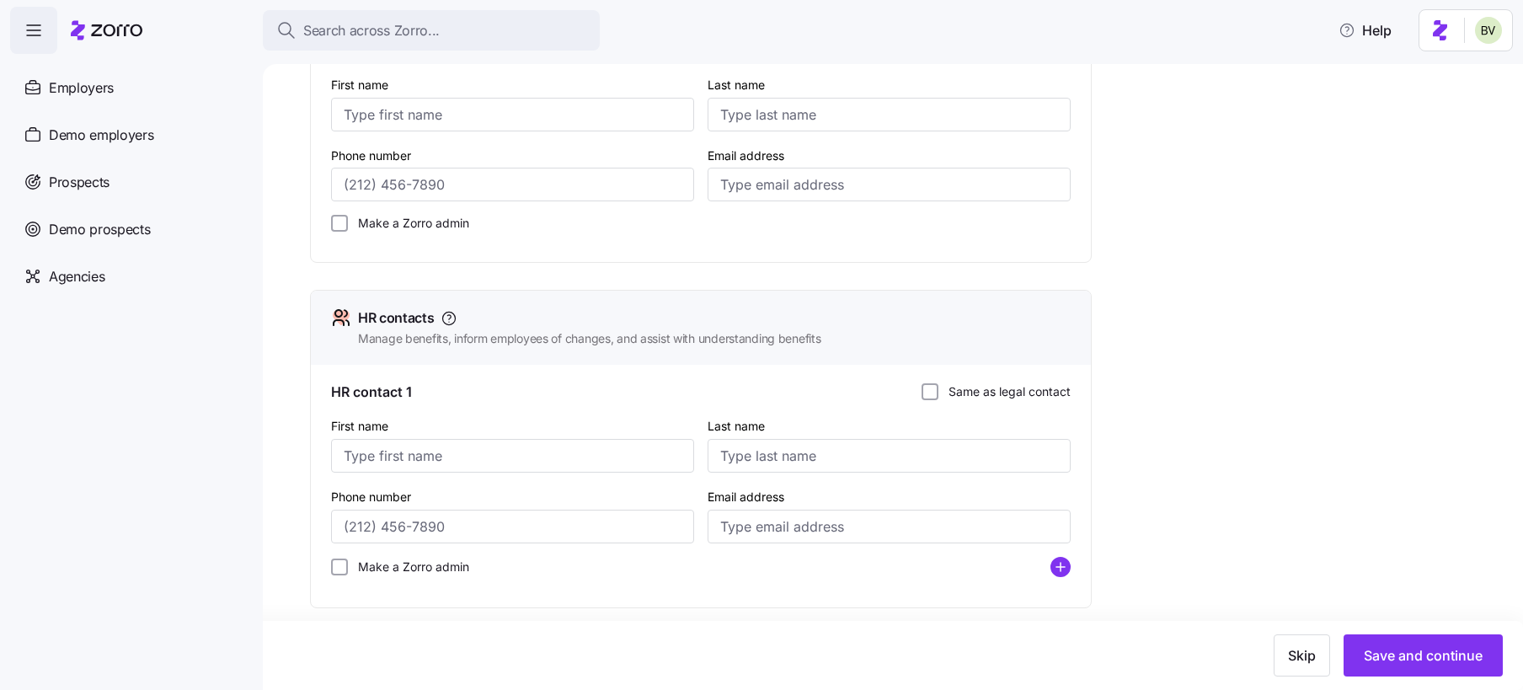
scroll to position [383, 0]
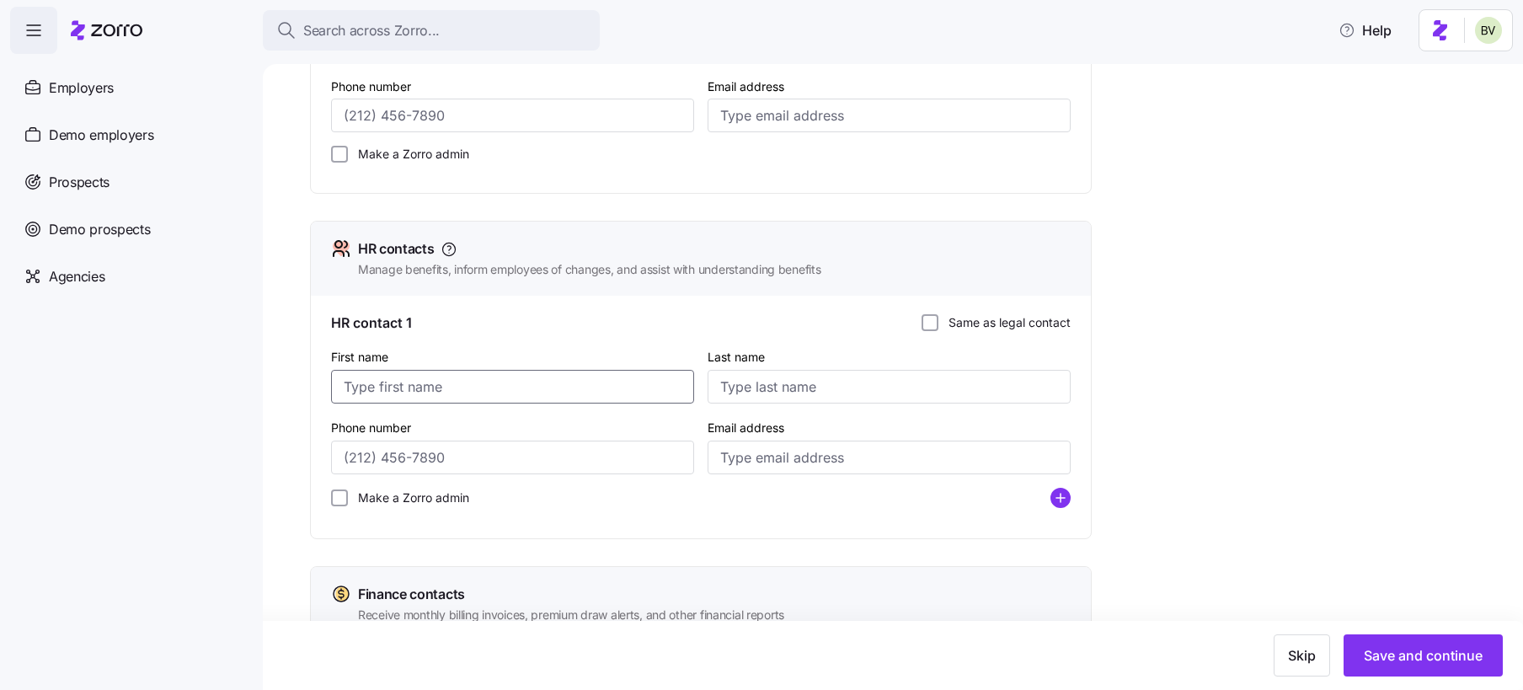
click at [460, 391] on input "First name" at bounding box center [512, 387] width 363 height 34
type input "Kim"
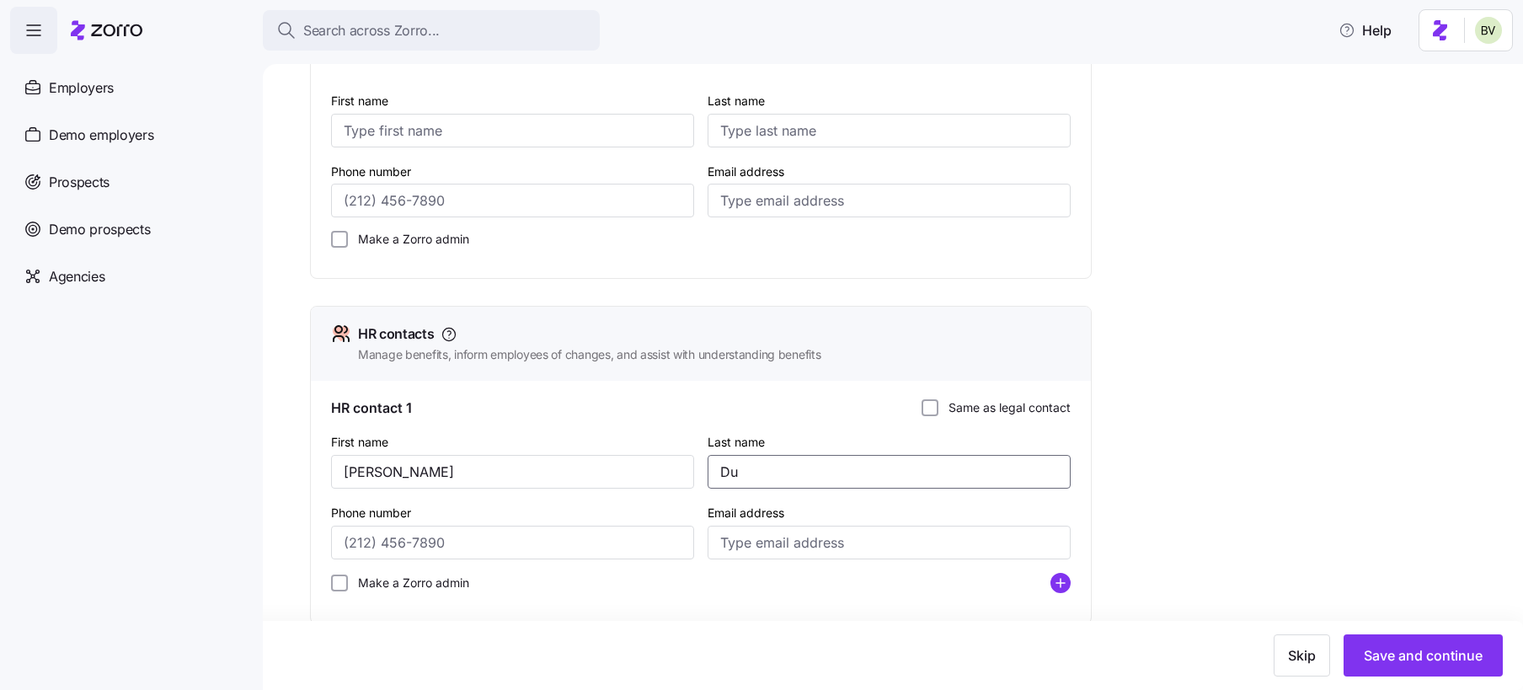
scroll to position [166, 0]
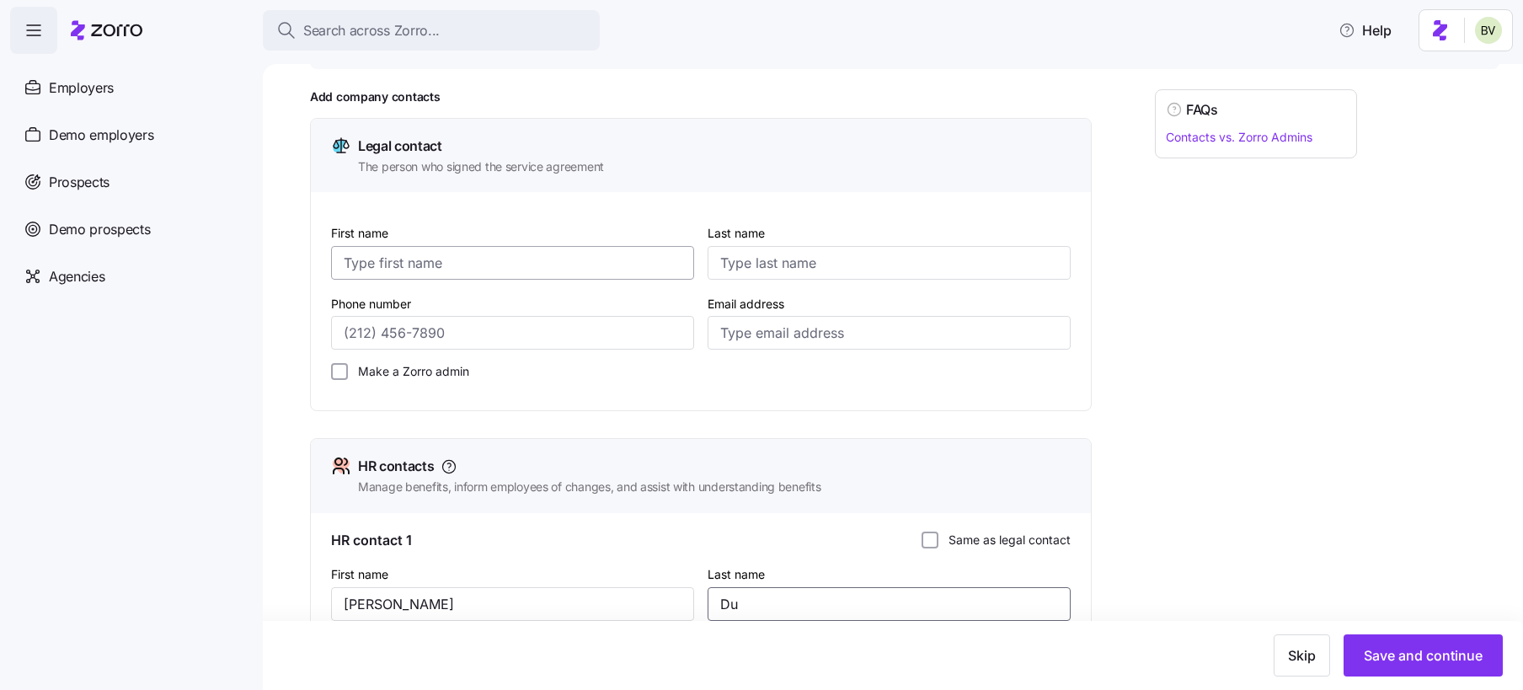
type input "Du"
click at [380, 259] on input "First name" at bounding box center [512, 263] width 363 height 34
type input "Kim"
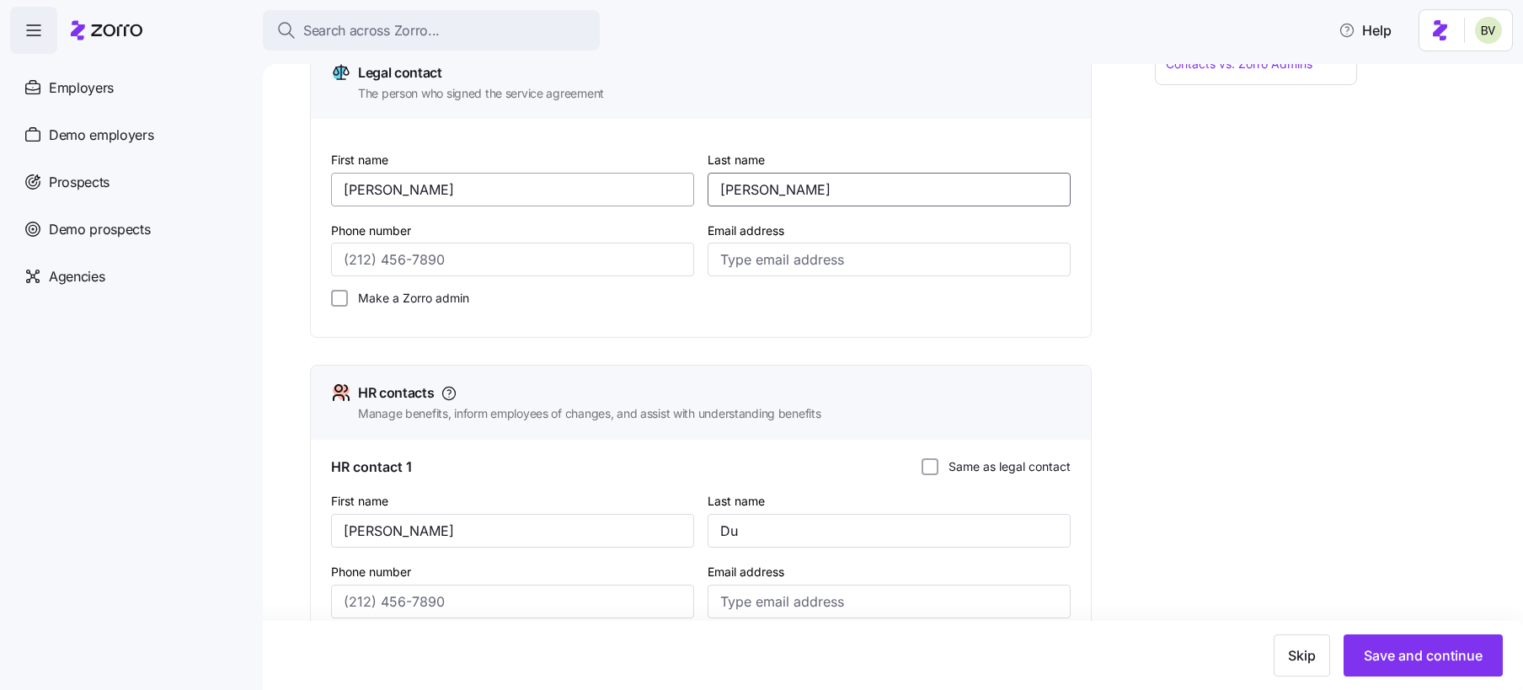
scroll to position [257, 0]
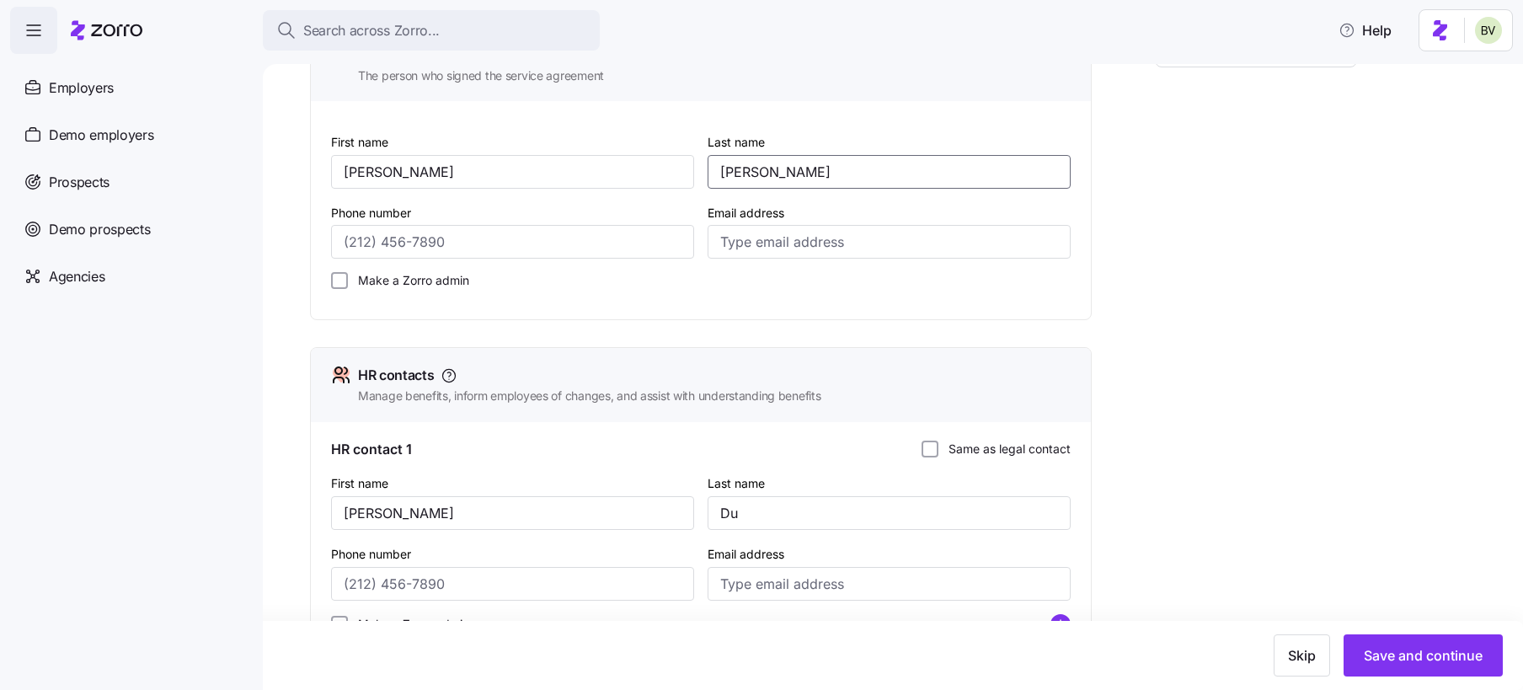
type input "Dunbar"
click at [568, 351] on div "HR contacts Manage benefits, inform employees of changes, and assist with under…" at bounding box center [701, 384] width 780 height 73
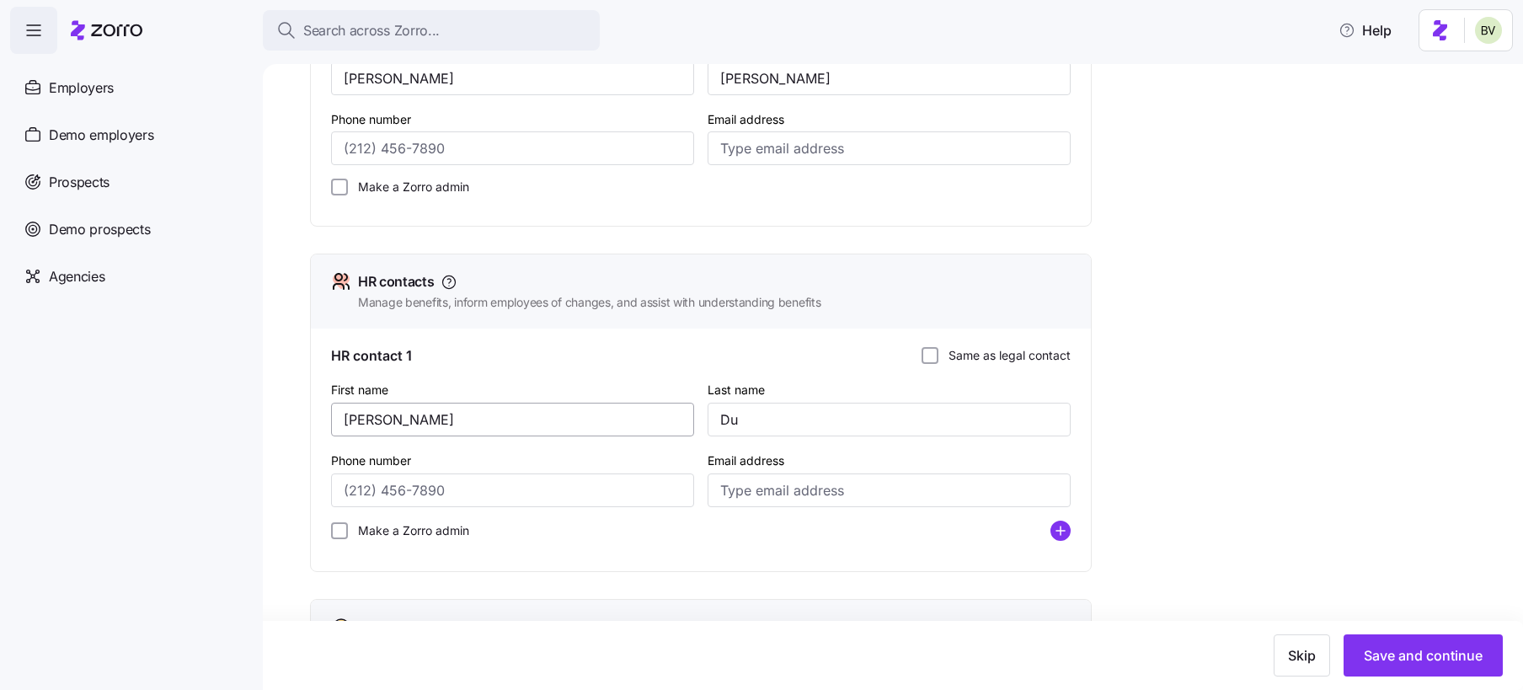
scroll to position [390, 0]
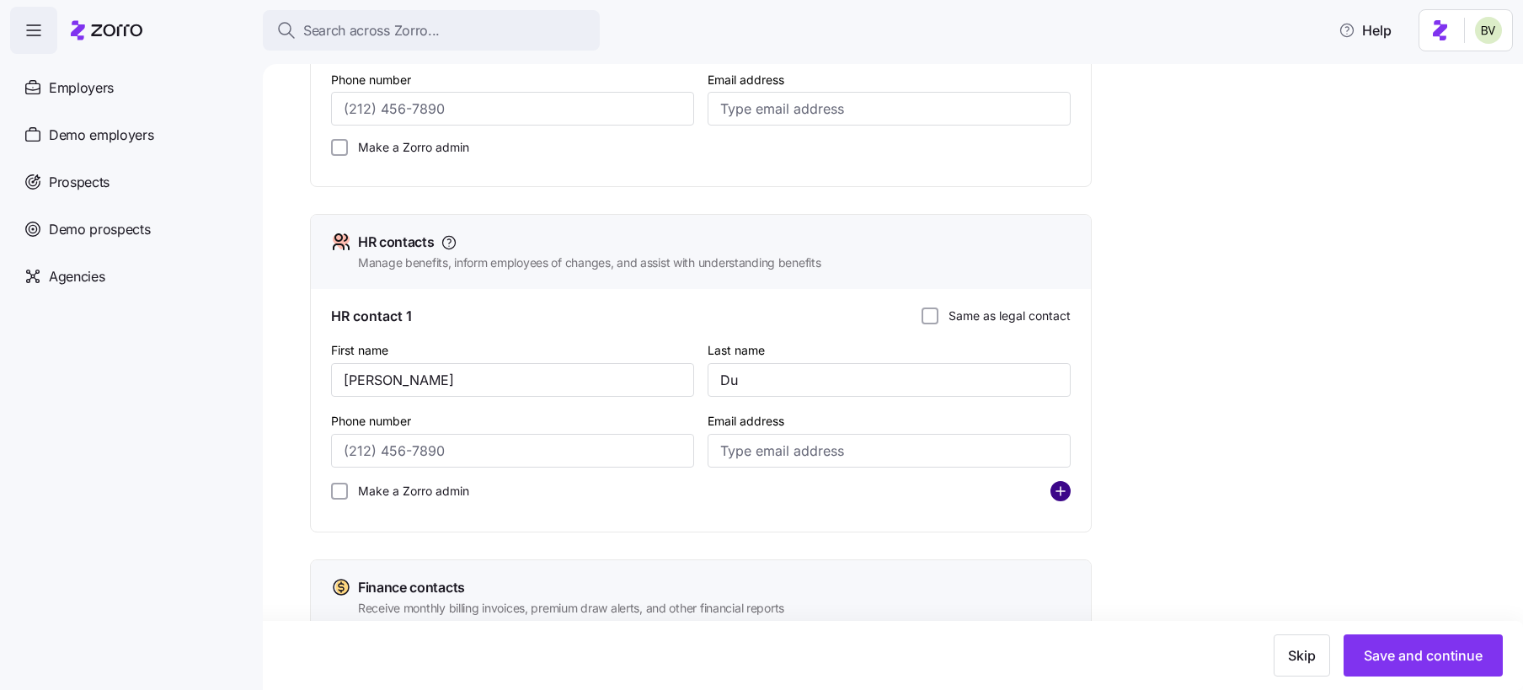
click at [1061, 493] on circle "add icon" at bounding box center [1060, 491] width 19 height 19
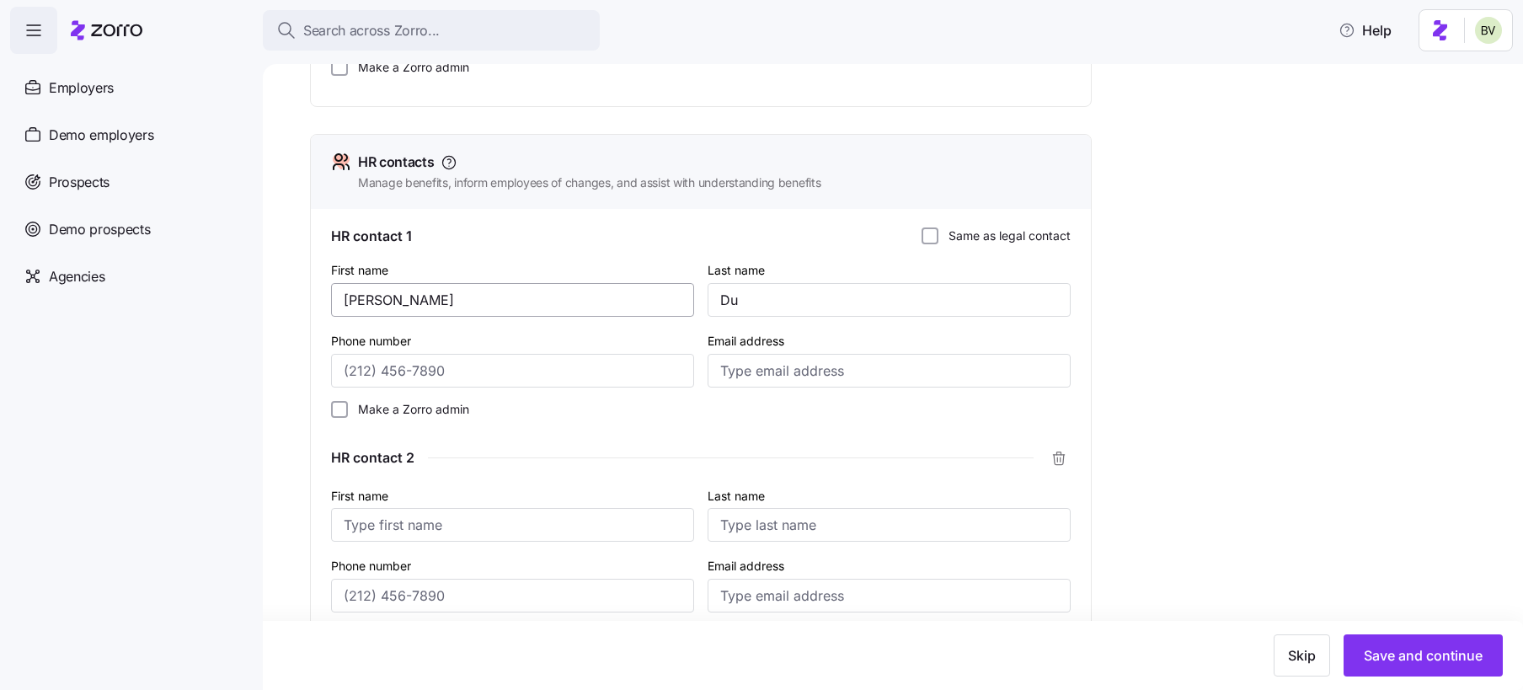
scroll to position [478, 0]
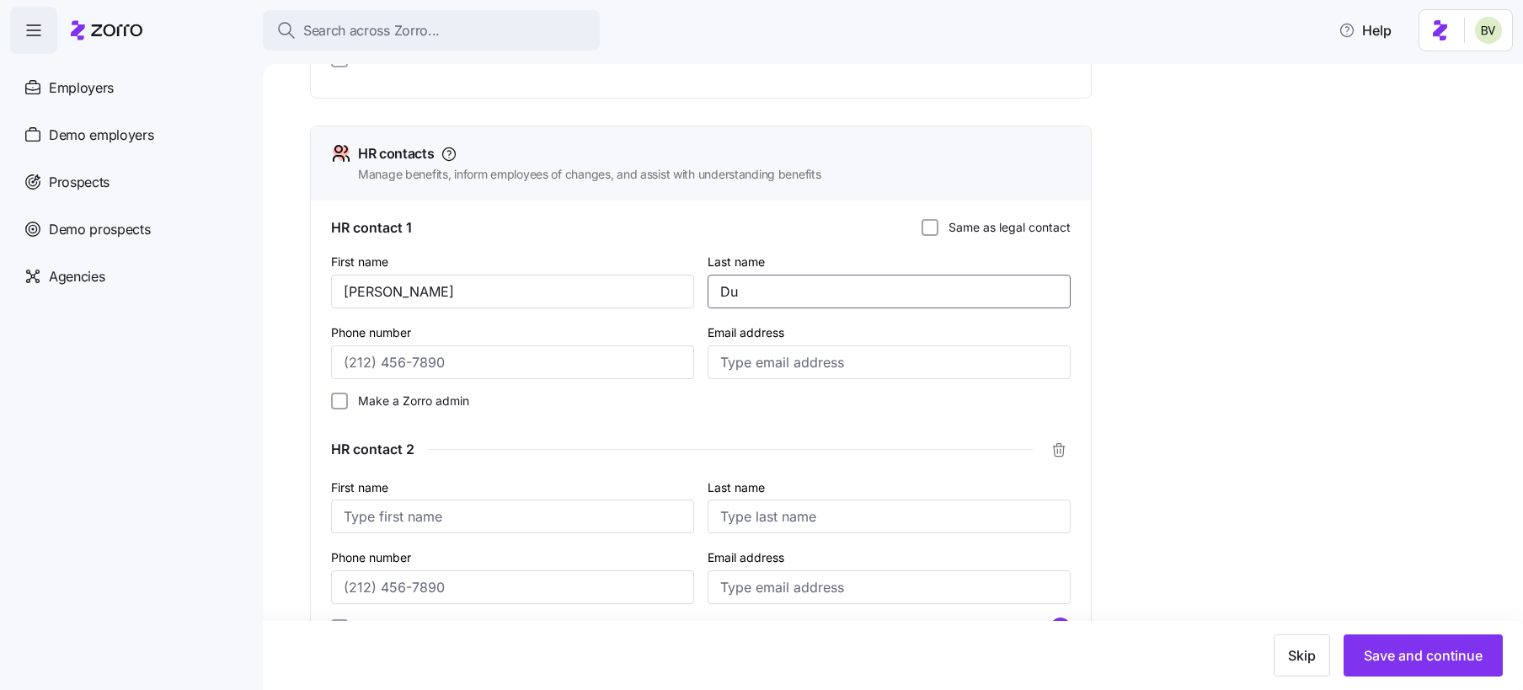
click at [742, 299] on input "Du" at bounding box center [889, 292] width 363 height 34
type input "Dunbar"
click at [588, 441] on div "HR contact 2" at bounding box center [701, 449] width 740 height 27
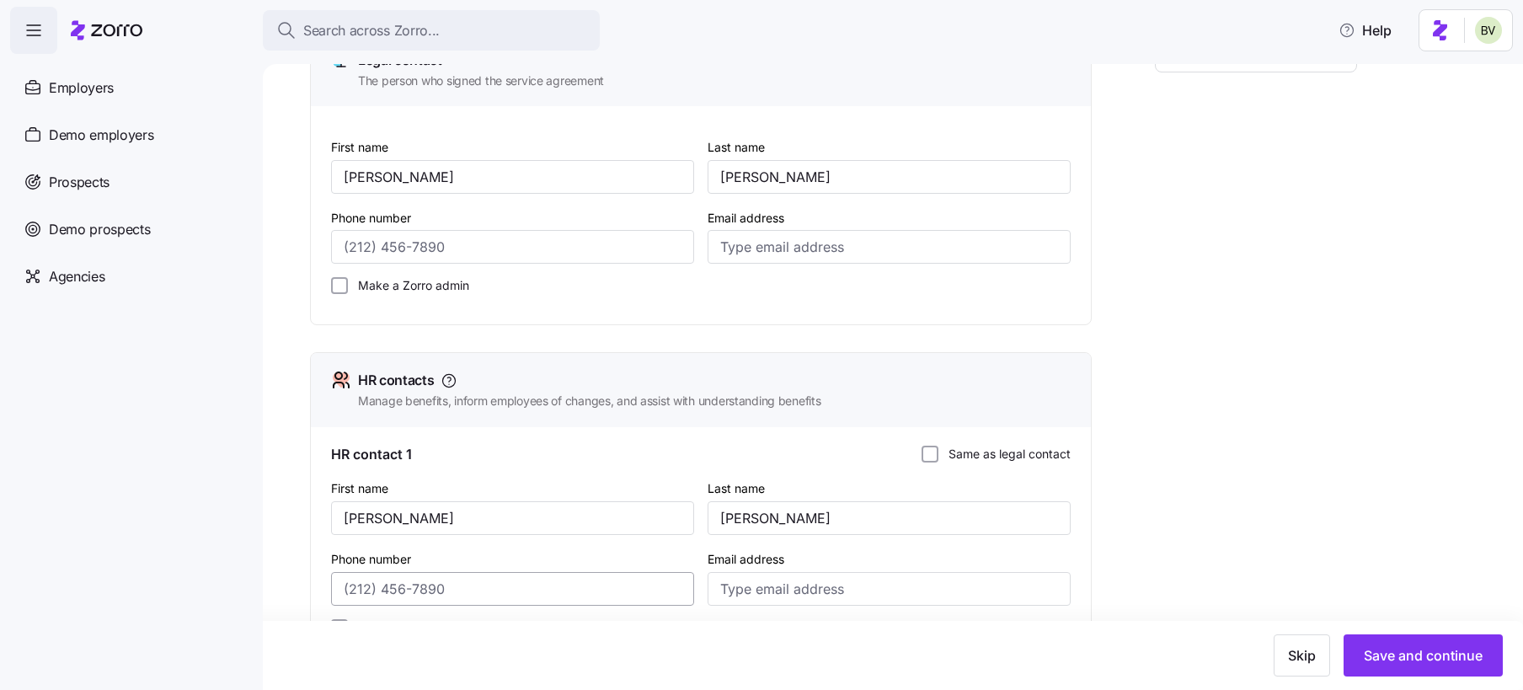
scroll to position [222, 0]
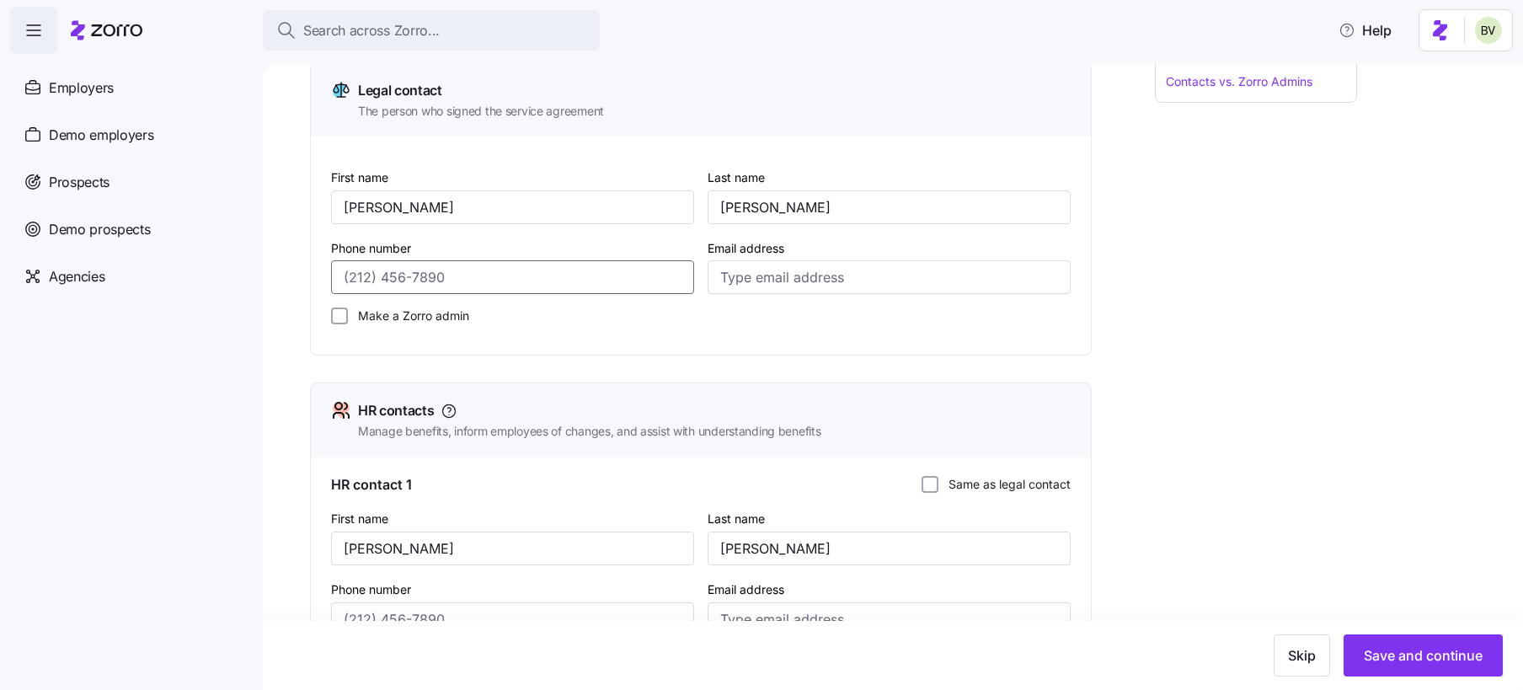
click at [494, 272] on input "Phone number" at bounding box center [512, 277] width 363 height 34
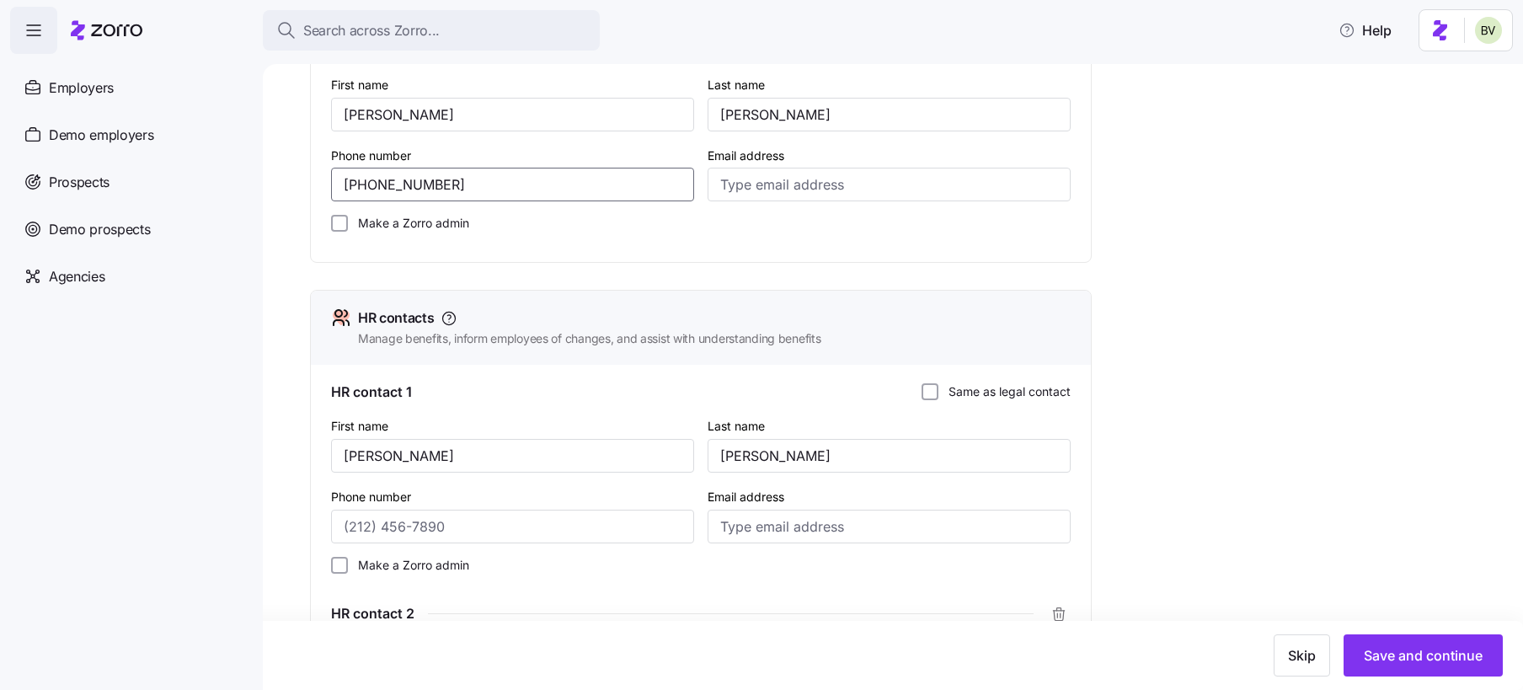
scroll to position [315, 0]
drag, startPoint x: 449, startPoint y: 184, endPoint x: 336, endPoint y: 177, distance: 113.1
click at [336, 177] on input "(650) 422-1577" at bounding box center [512, 184] width 363 height 34
type input "(650) 422-1577"
click at [390, 532] on input "Phone number" at bounding box center [512, 526] width 363 height 34
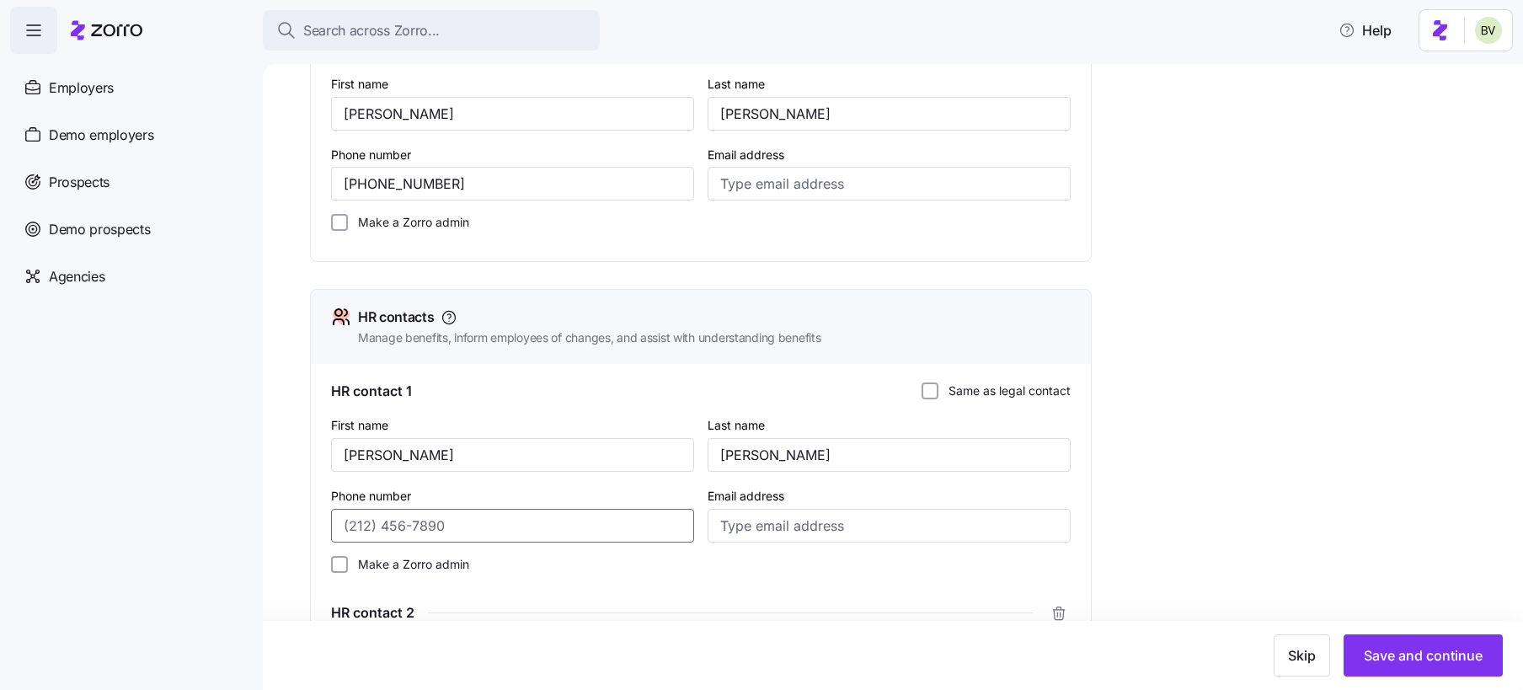
paste input "(650) 422-1577"
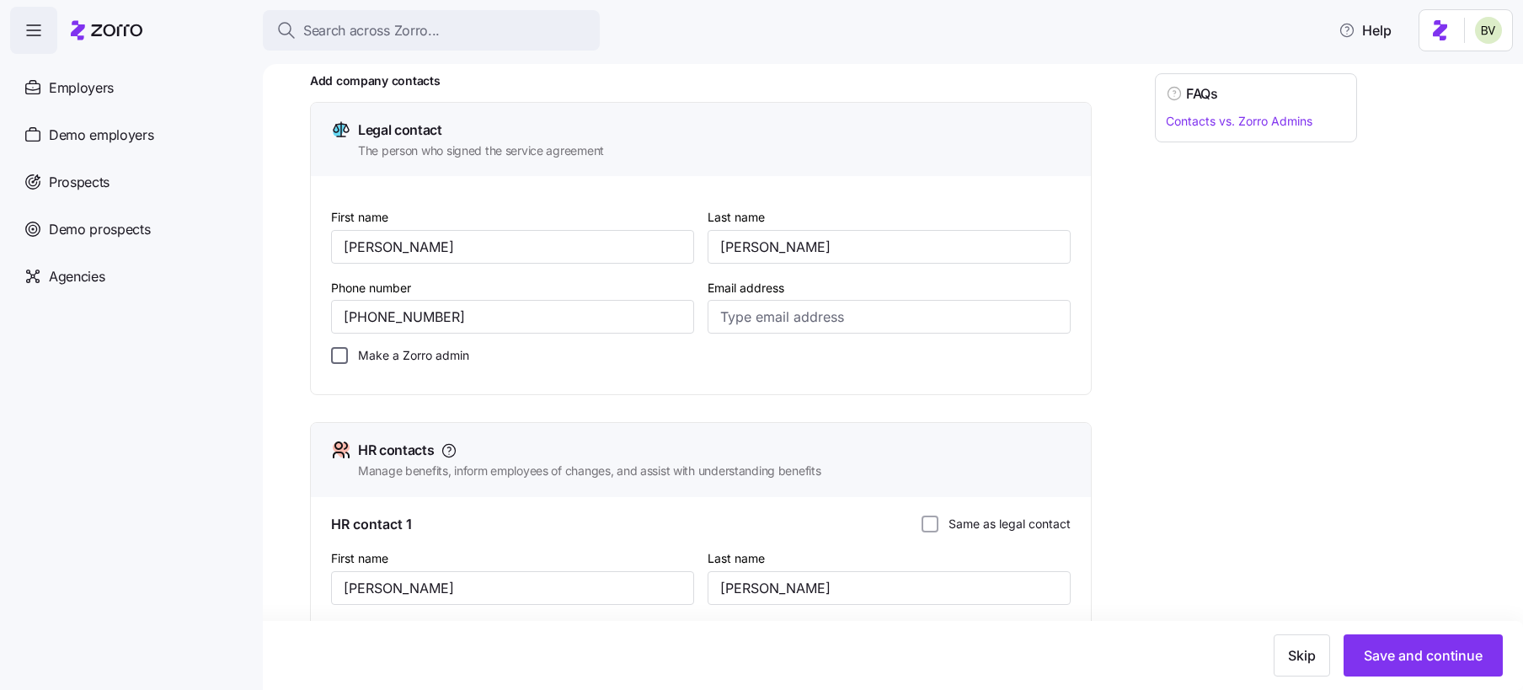
scroll to position [168, 0]
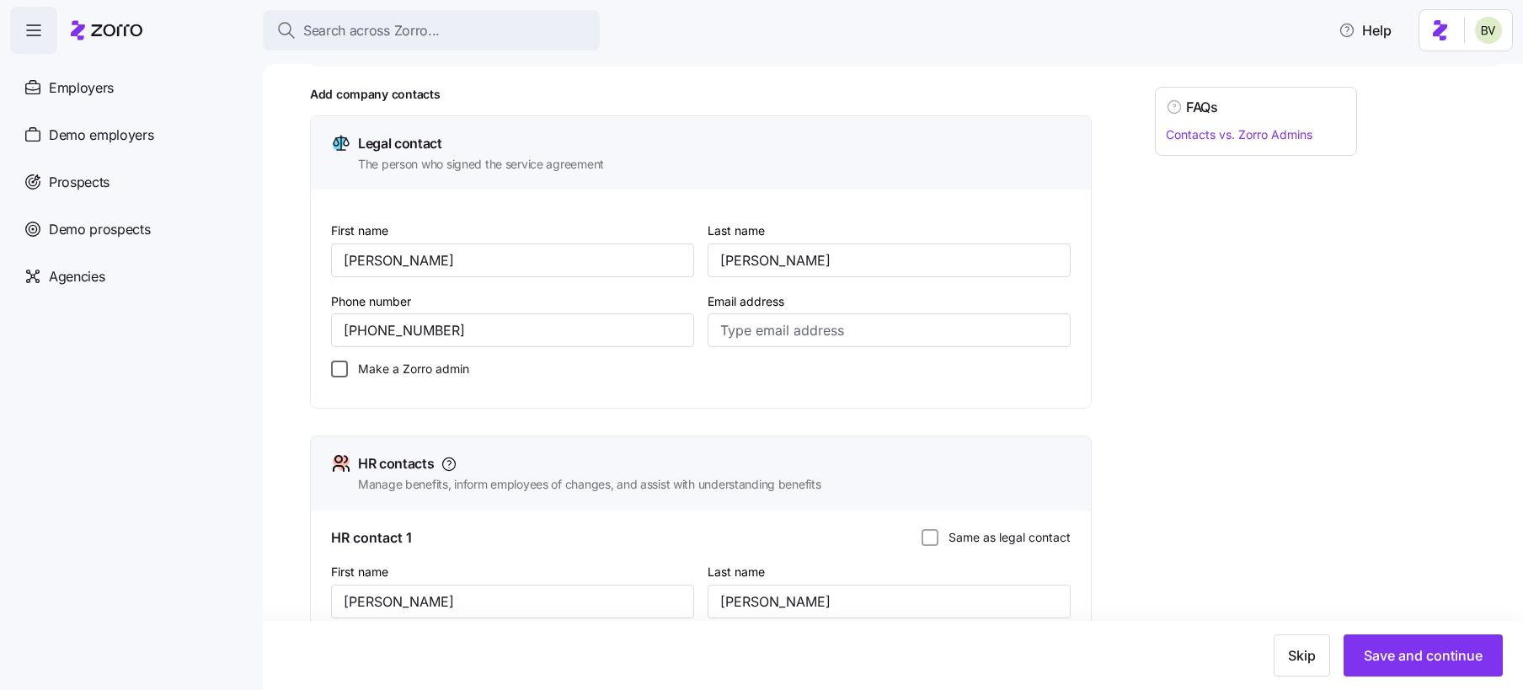
type input "(650) 422-1577"
click at [339, 367] on input "Make a Zorro admin" at bounding box center [339, 369] width 17 height 17
checkbox input "true"
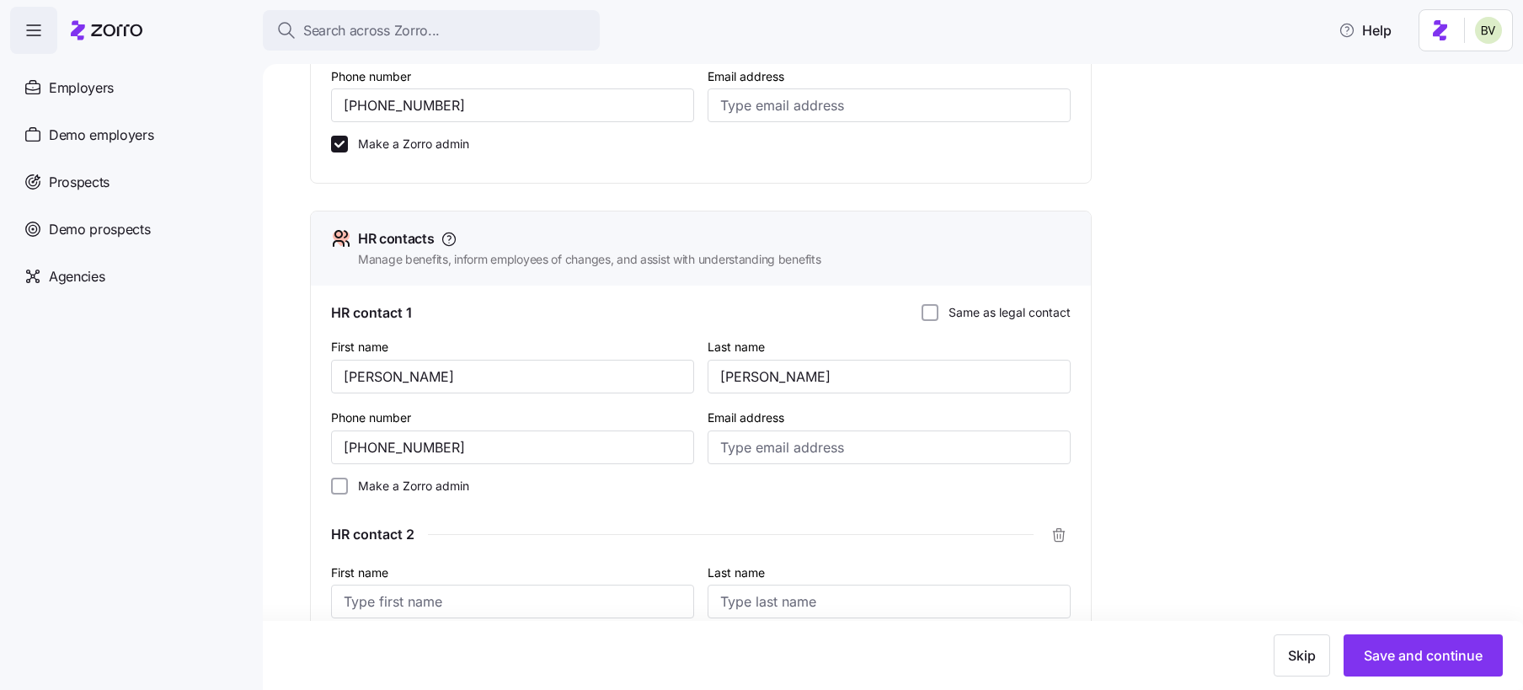
scroll to position [489, 0]
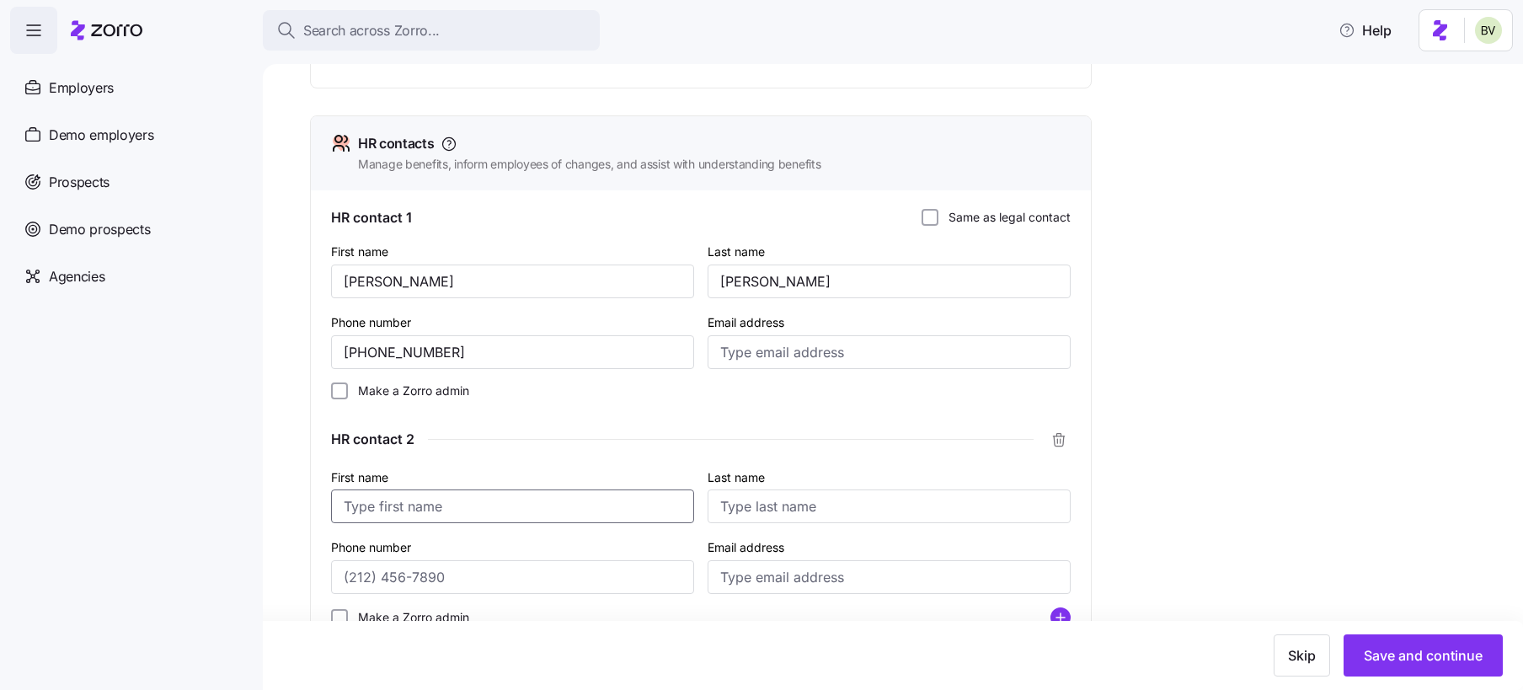
click at [446, 506] on input "First name" at bounding box center [512, 506] width 363 height 34
type input "Nicole"
type input "Sass"
click at [368, 570] on input "Phone number" at bounding box center [512, 577] width 363 height 34
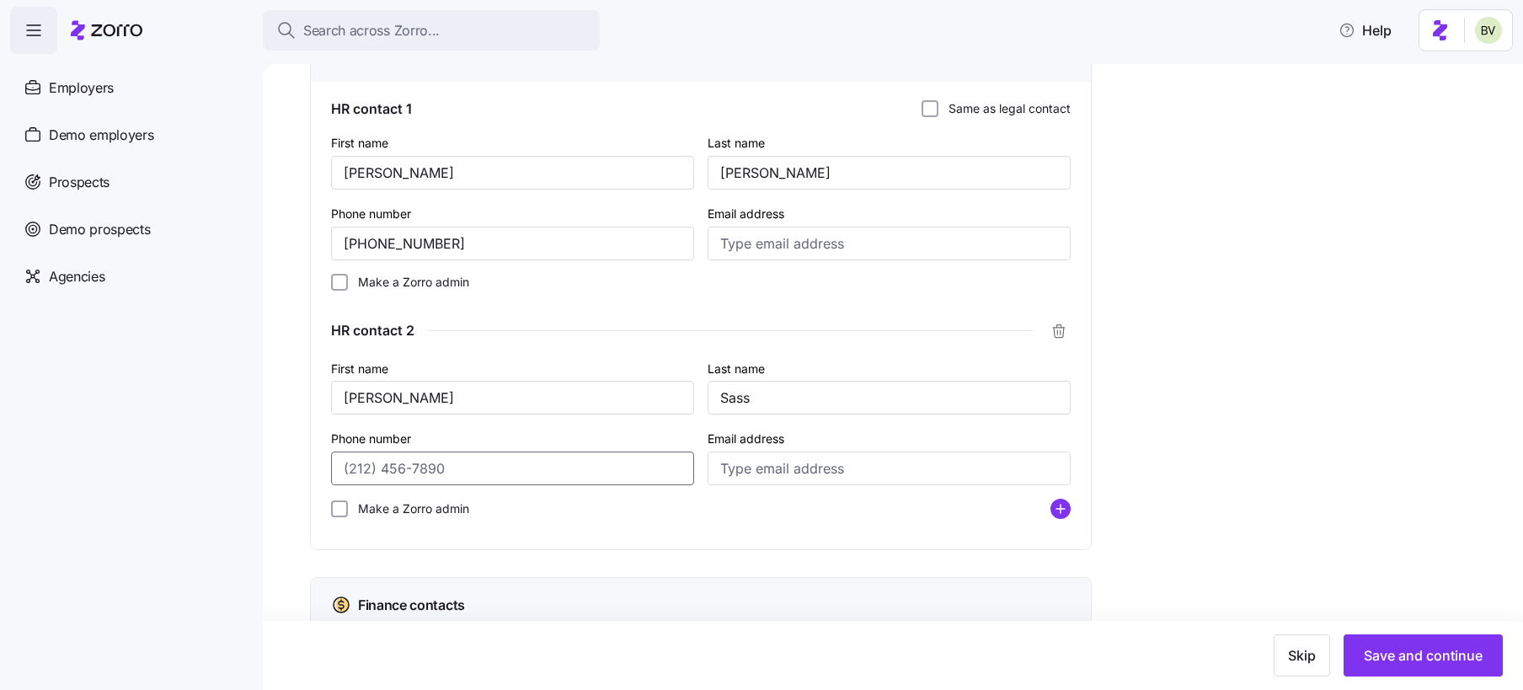
scroll to position [602, 0]
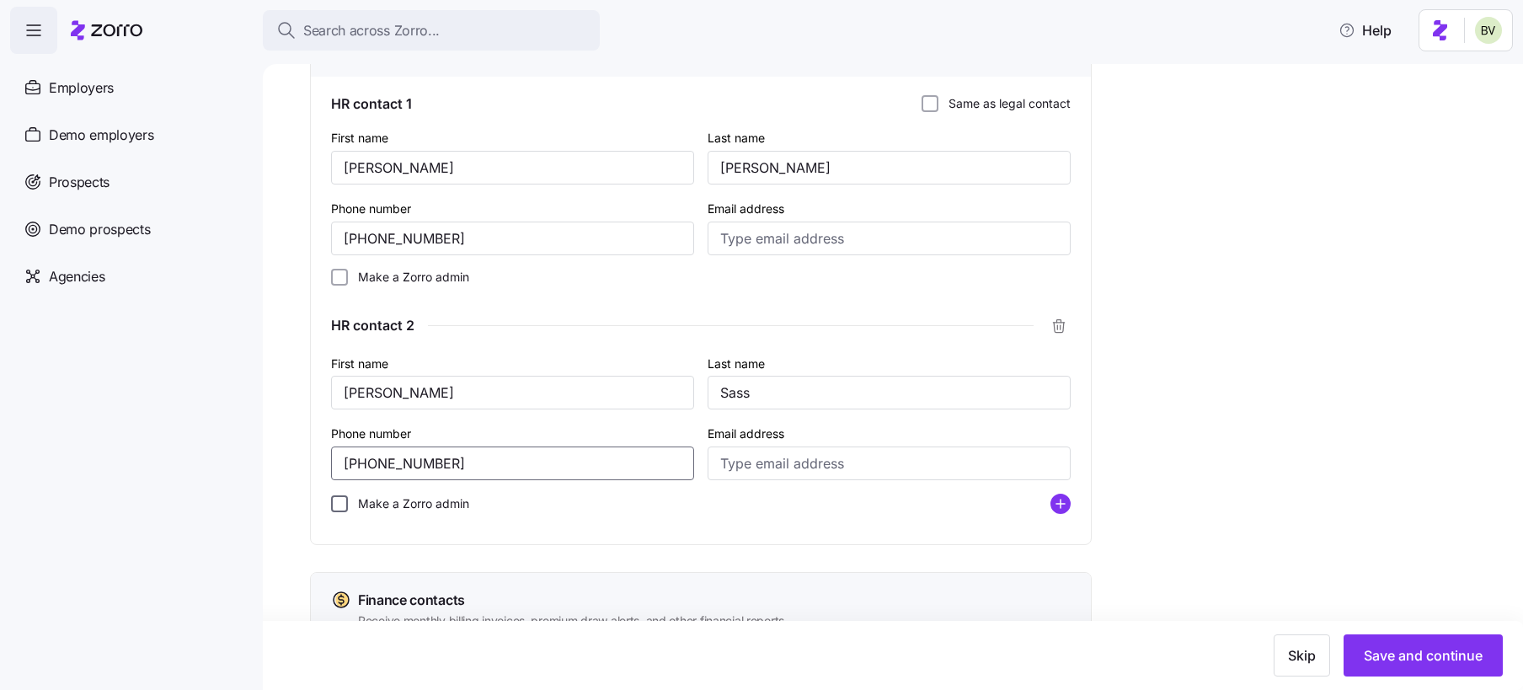
type input "(714) 307-4765"
click at [335, 500] on input "Make a Zorro admin" at bounding box center [339, 503] width 17 height 17
checkbox input "true"
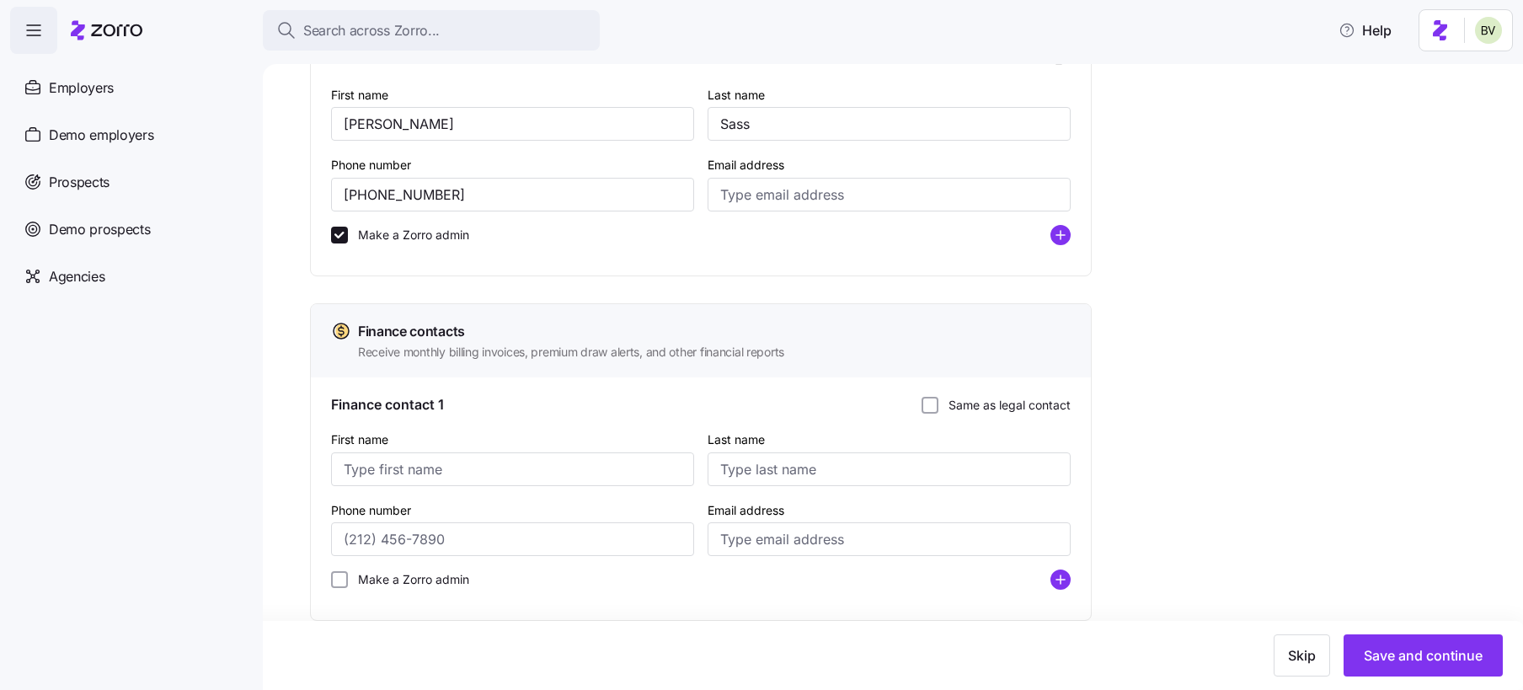
scroll to position [906, 0]
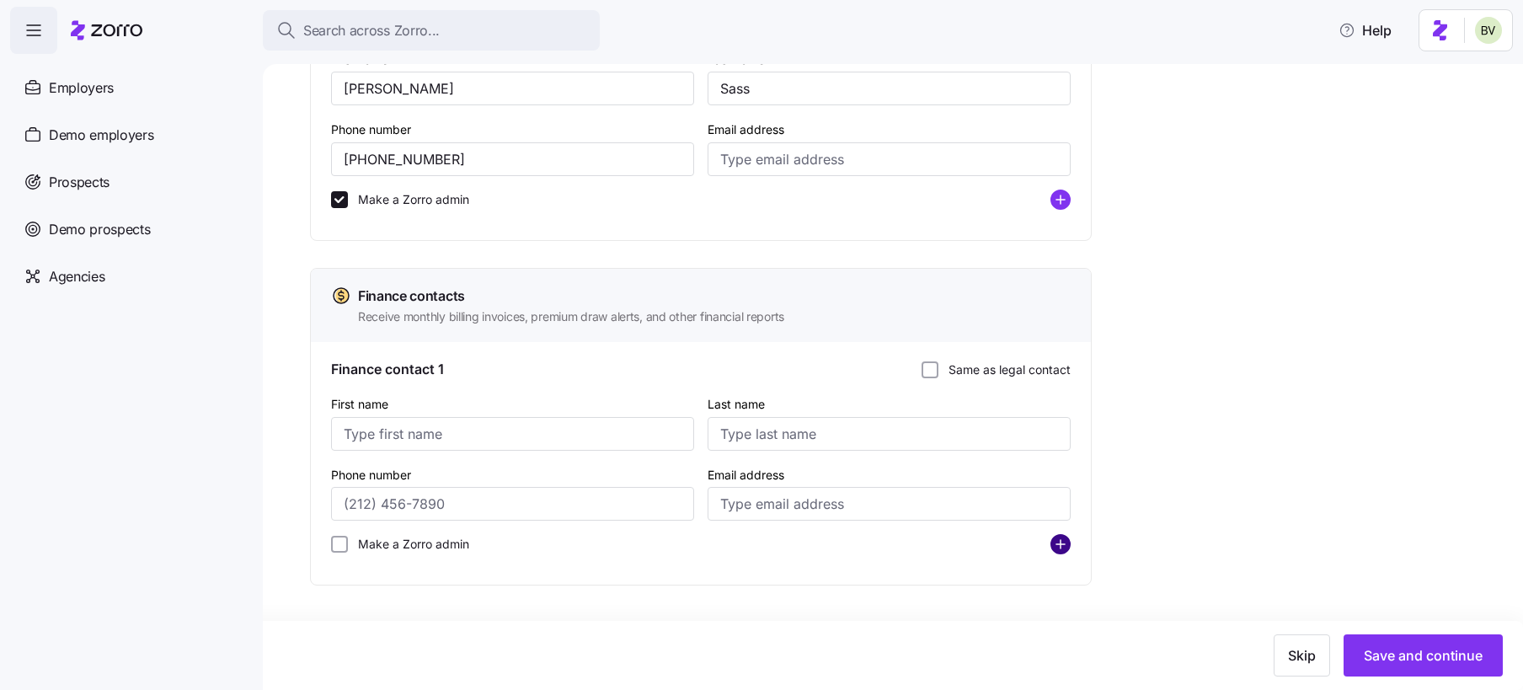
click at [1057, 545] on icon "add icon" at bounding box center [1060, 544] width 20 height 20
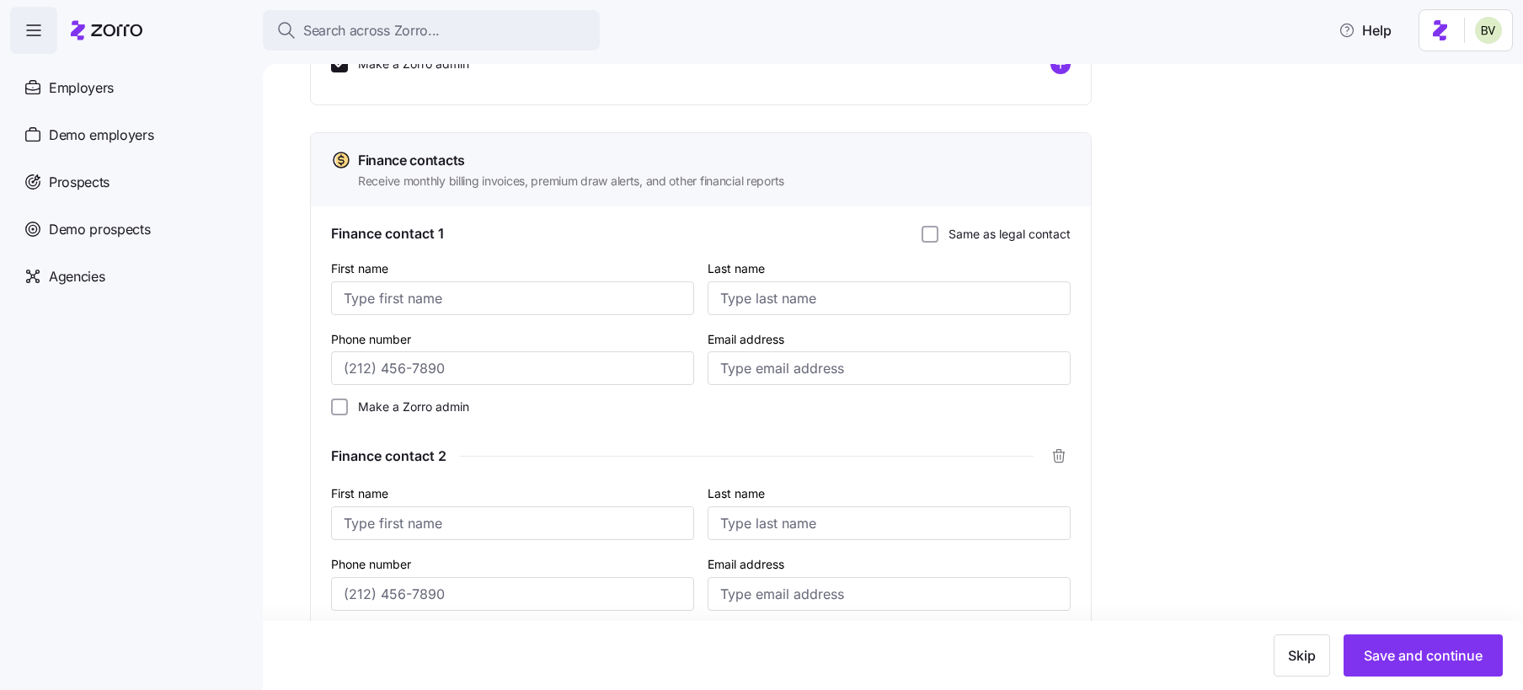
scroll to position [1132, 0]
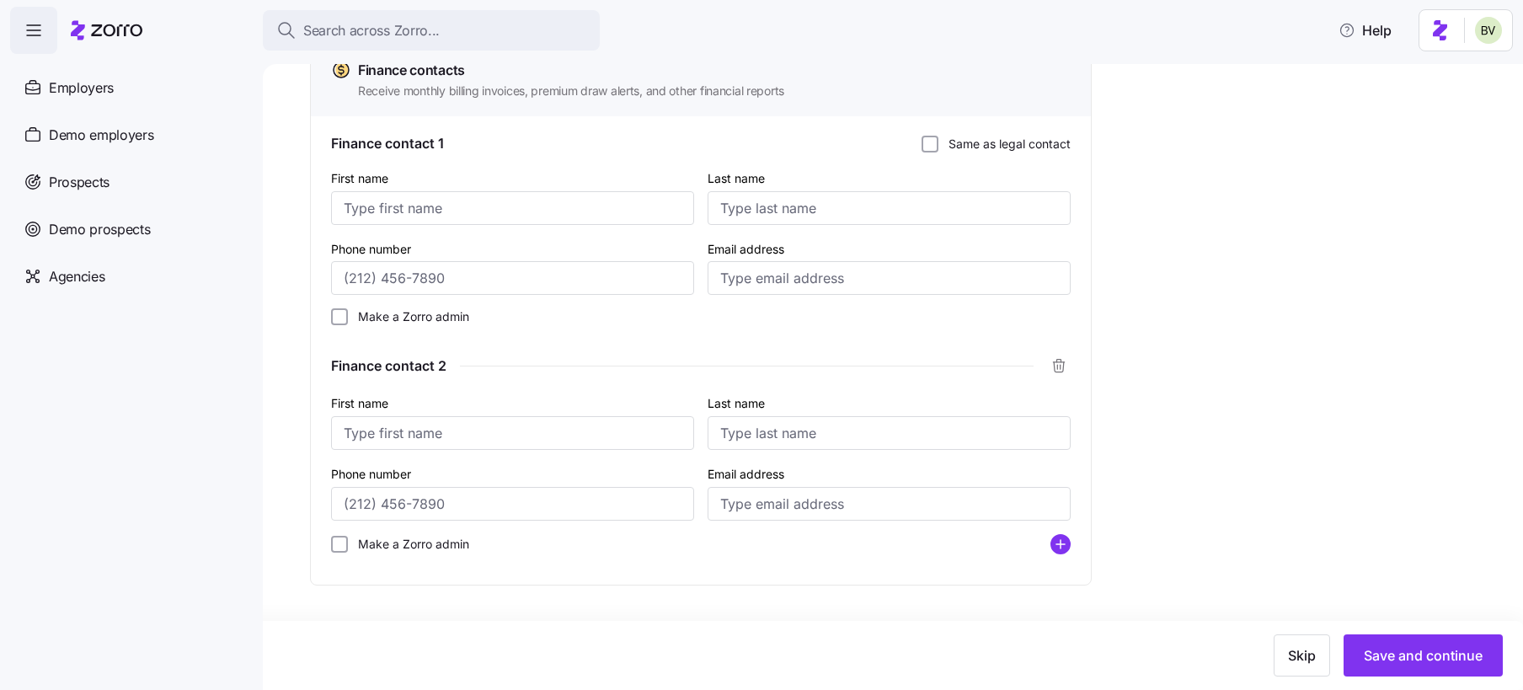
click at [1057, 545] on icon "add icon" at bounding box center [1060, 544] width 20 height 20
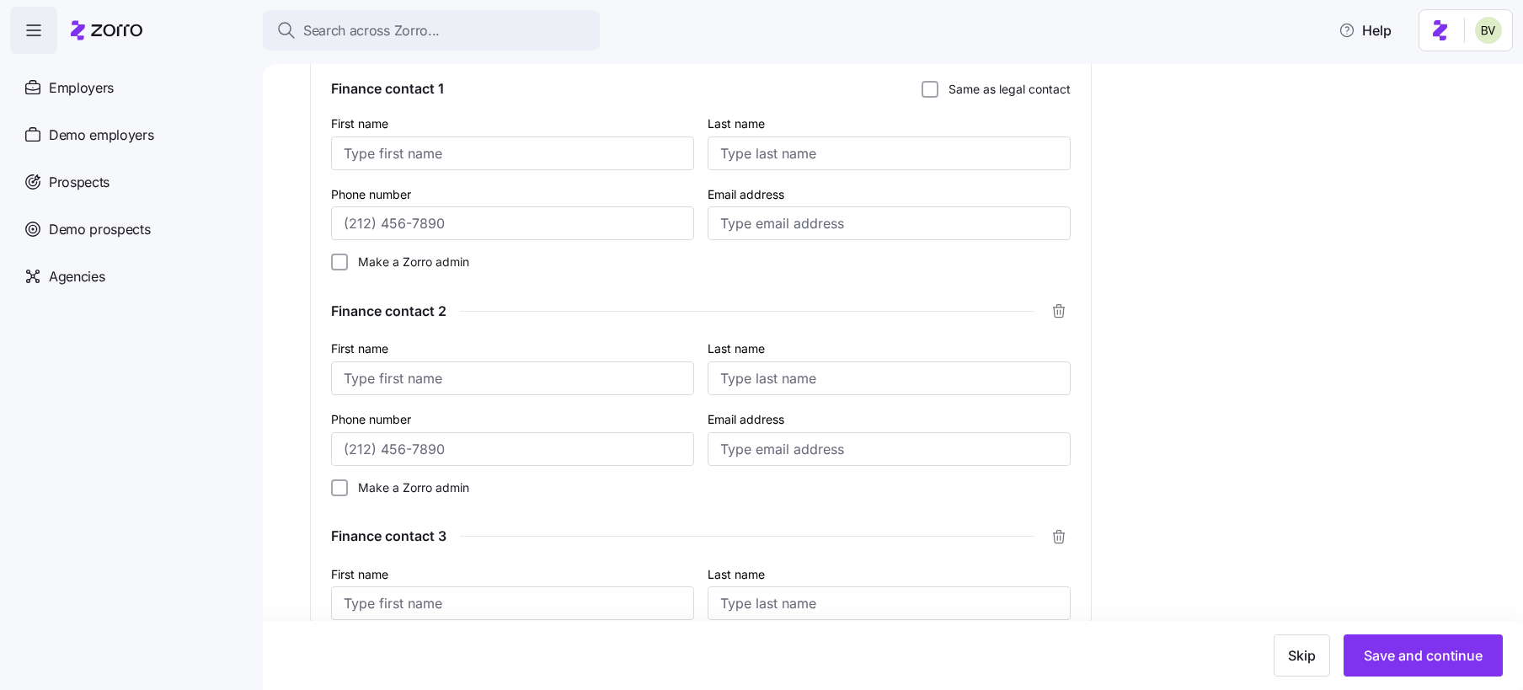
scroll to position [1194, 0]
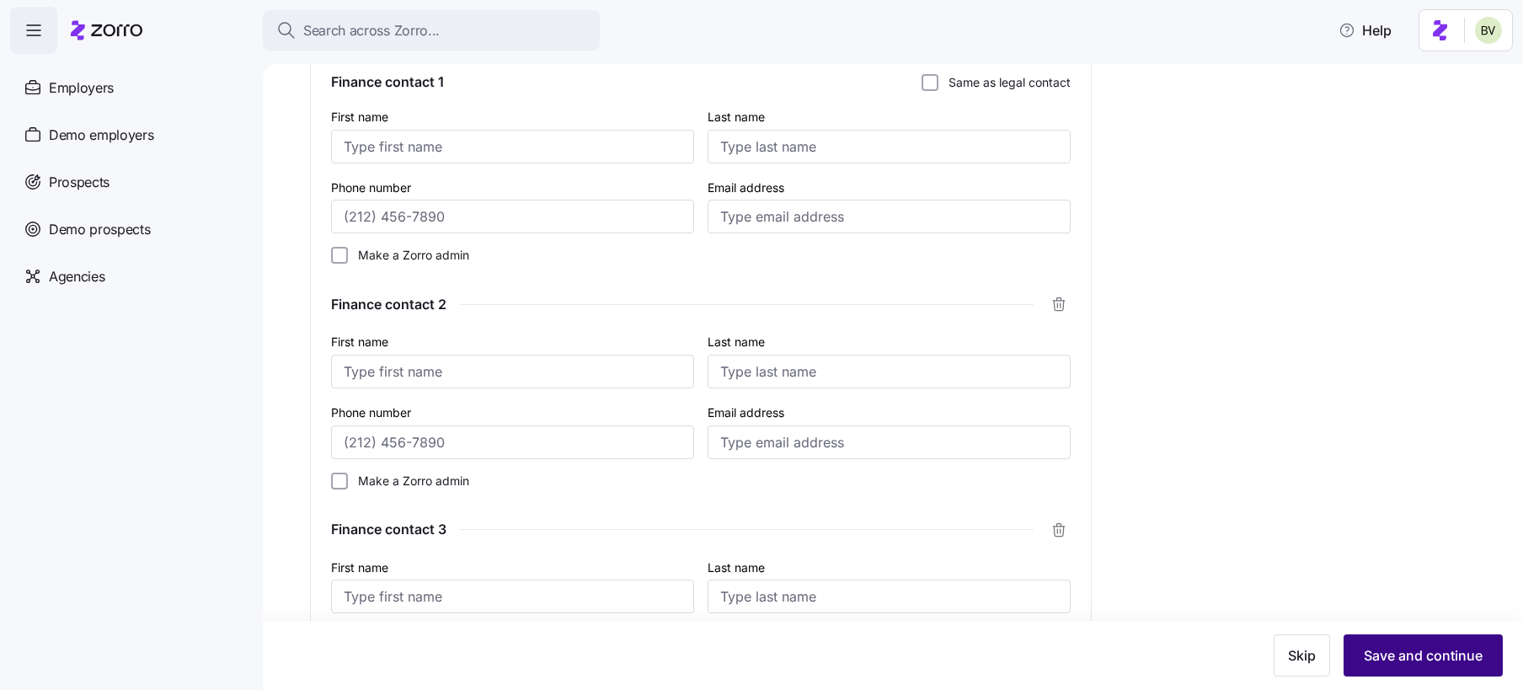
click at [1425, 648] on span "Save and continue" at bounding box center [1423, 655] width 119 height 20
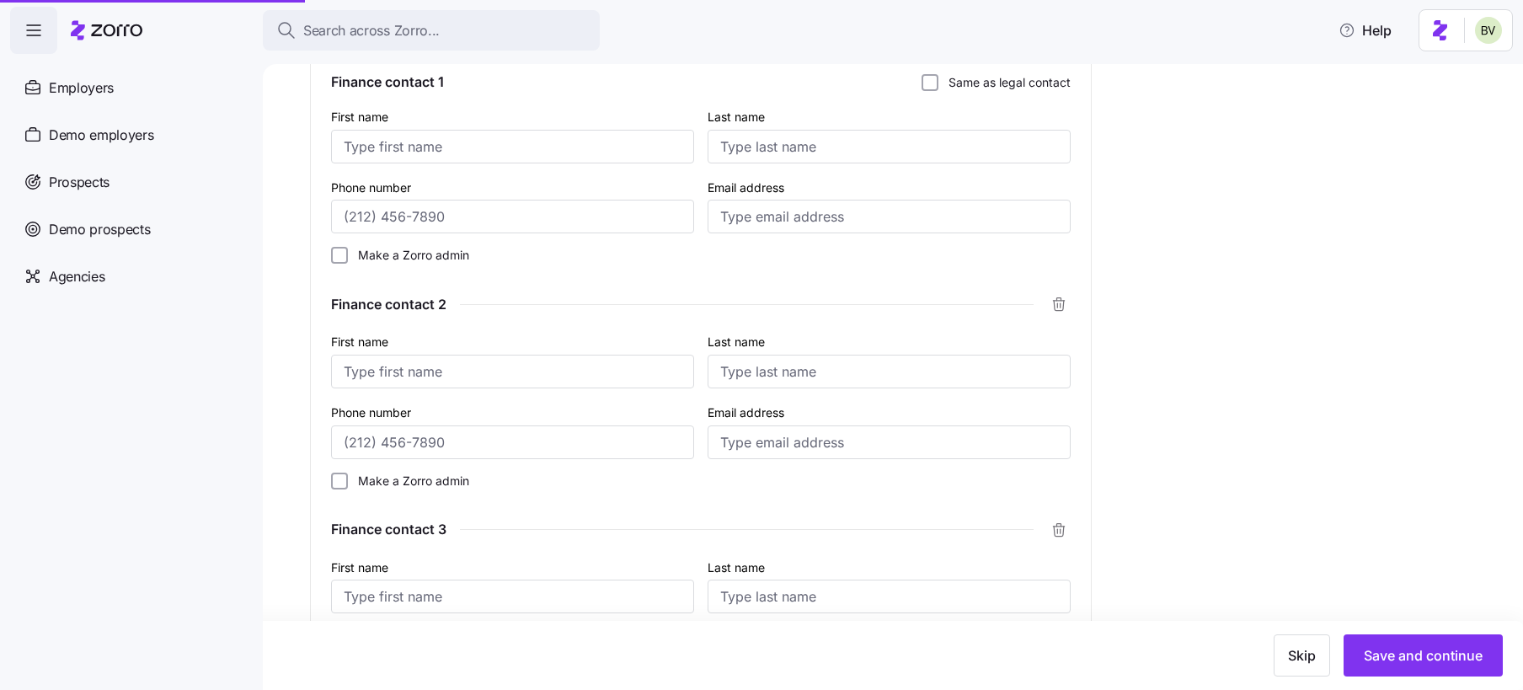
scroll to position [906, 0]
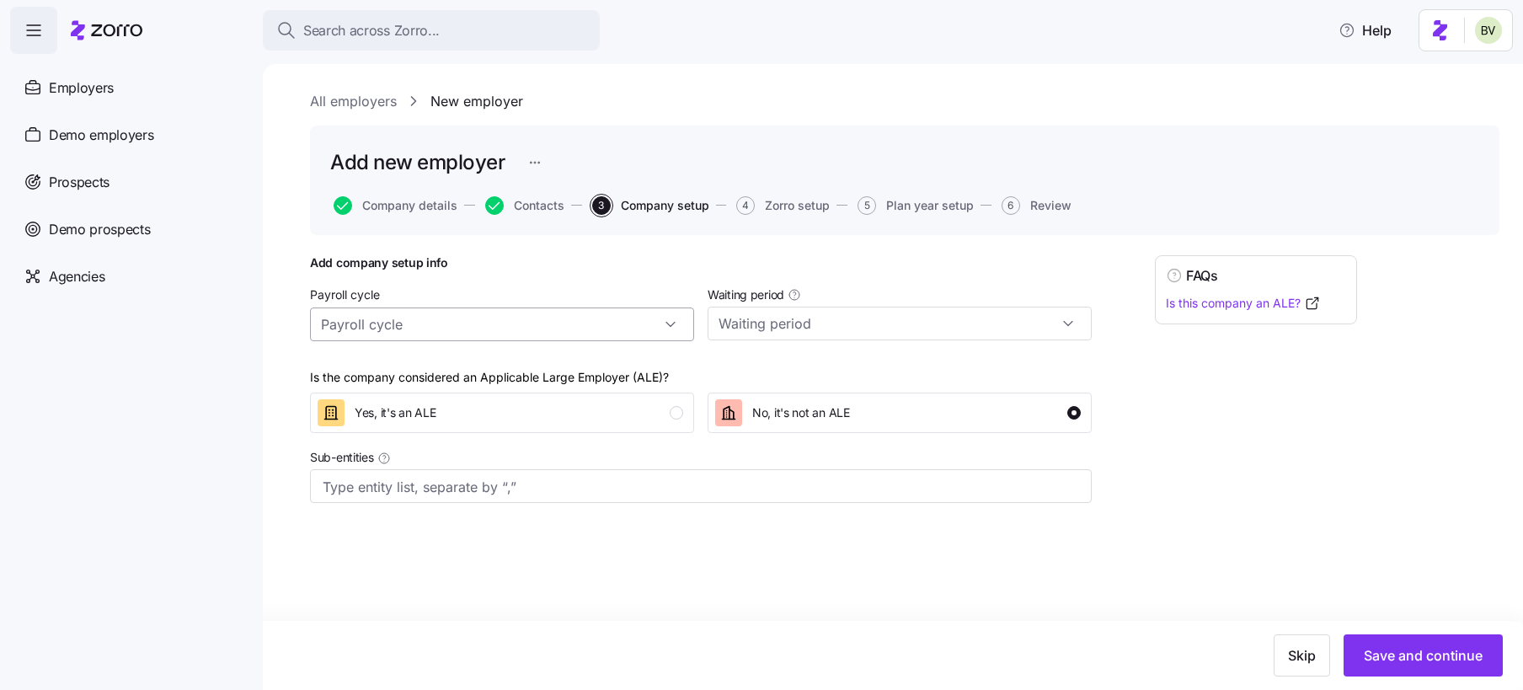
click at [675, 326] on input "Payroll cycle" at bounding box center [502, 324] width 384 height 34
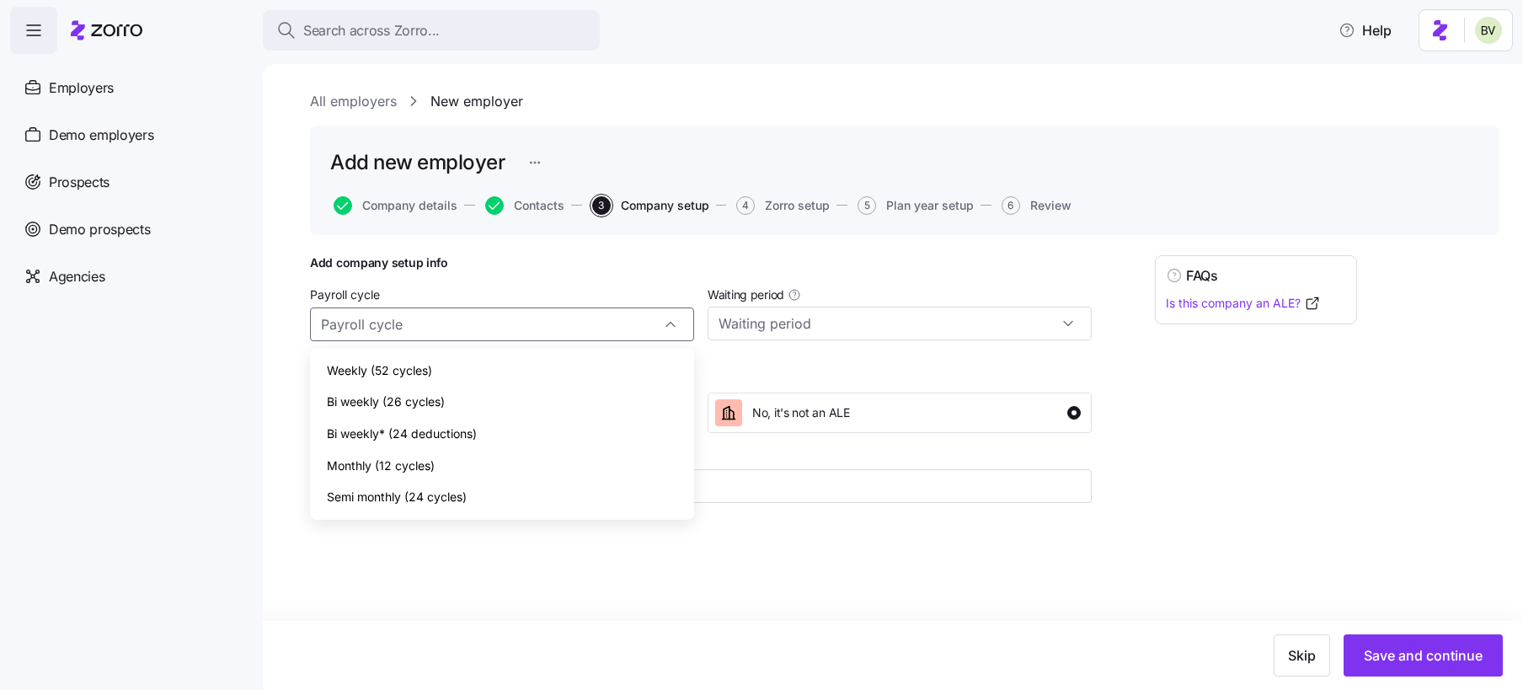
click at [444, 399] on span "Bi weekly (26 cycles)" at bounding box center [386, 402] width 118 height 19
type input "Bi weekly (26 cycles)"
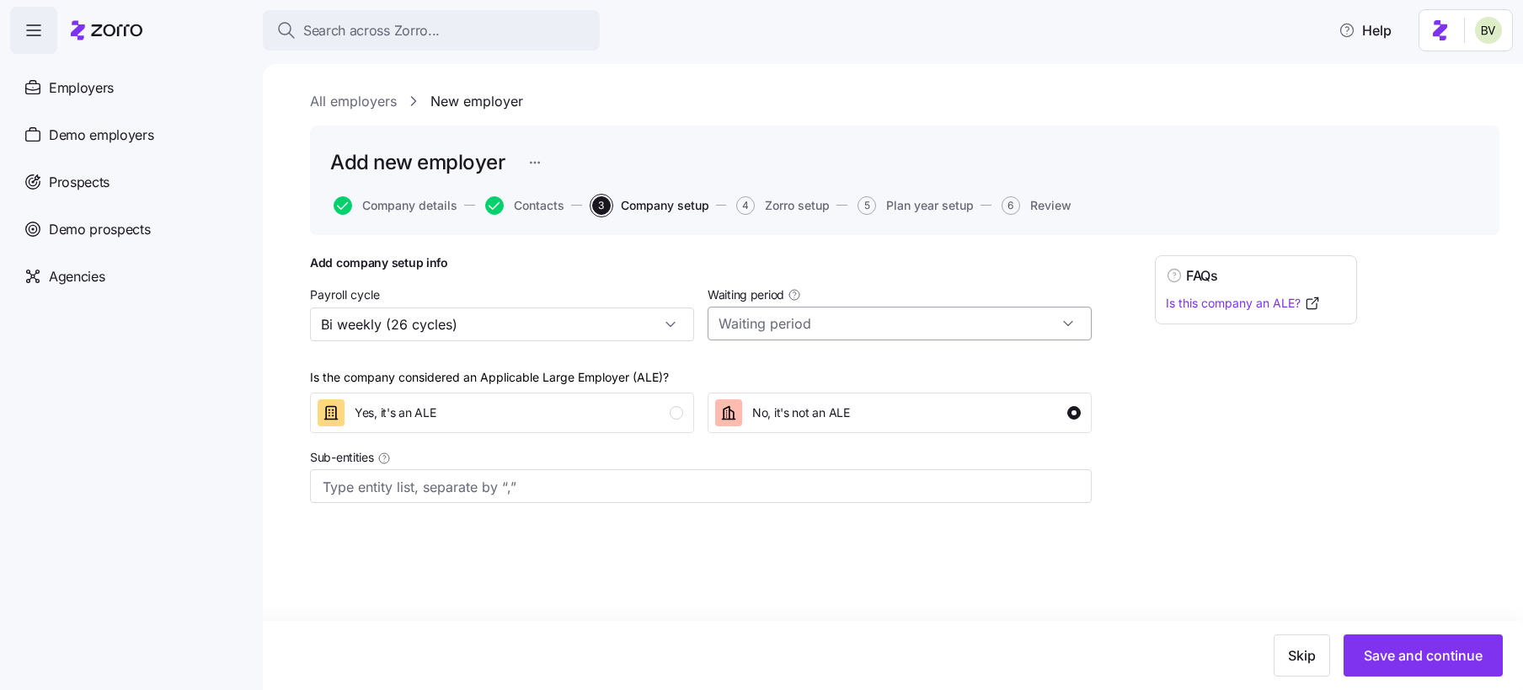
click at [850, 323] on input "Waiting period" at bounding box center [900, 324] width 384 height 34
click at [749, 428] on span "60 days" at bounding box center [746, 433] width 45 height 19
type input "60 days"
click at [658, 412] on div "Yes, it's an ALE" at bounding box center [501, 412] width 366 height 27
click at [505, 492] on input "Sub-entities" at bounding box center [684, 487] width 723 height 22
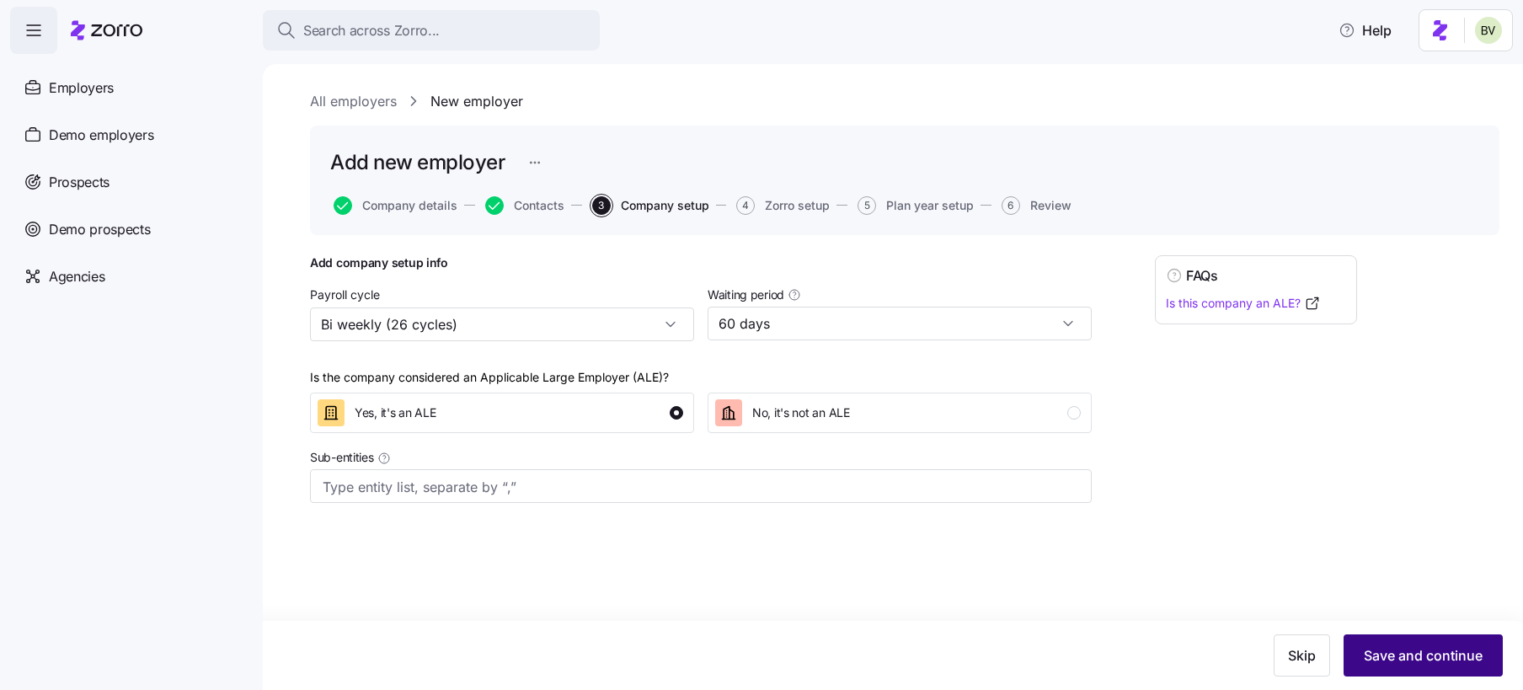
click at [1394, 654] on span "Save and continue" at bounding box center [1423, 655] width 119 height 20
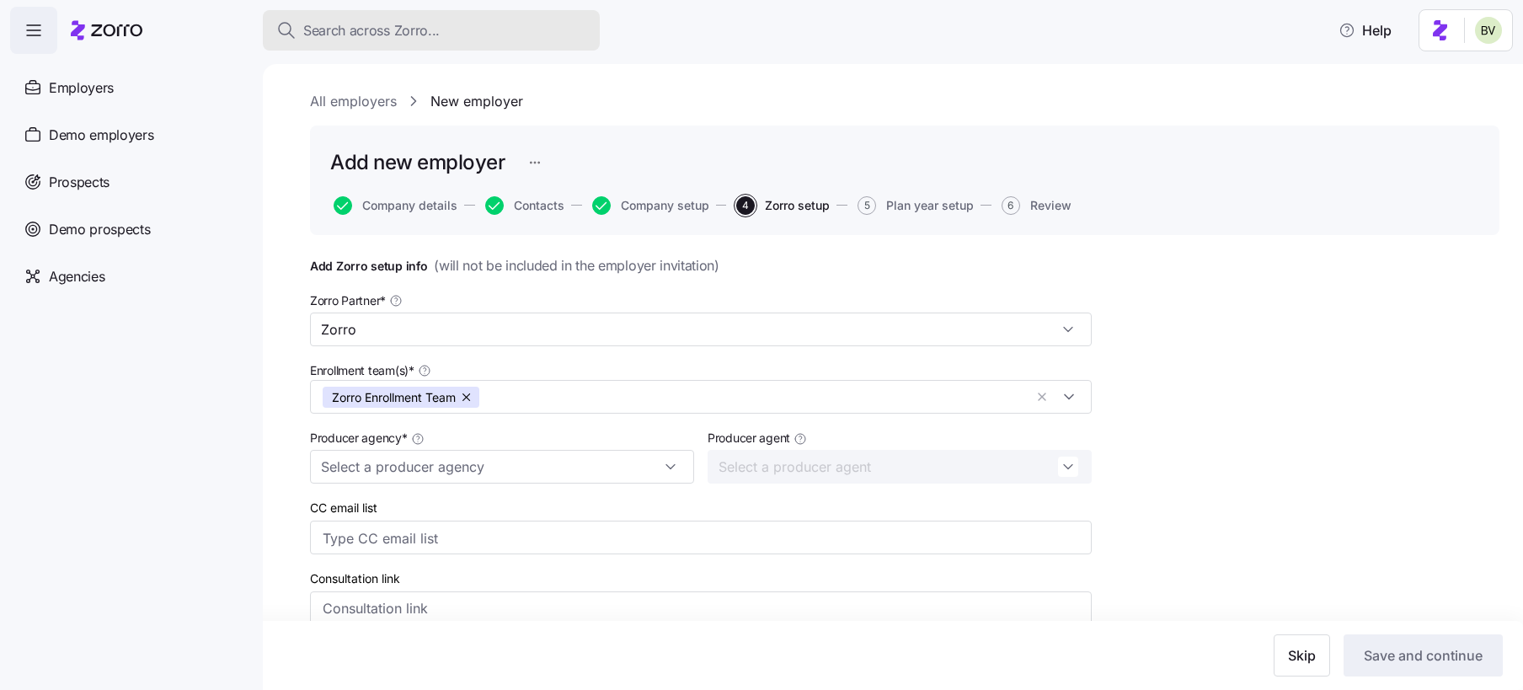
click at [348, 32] on span "Search across Zorro..." at bounding box center [371, 30] width 136 height 21
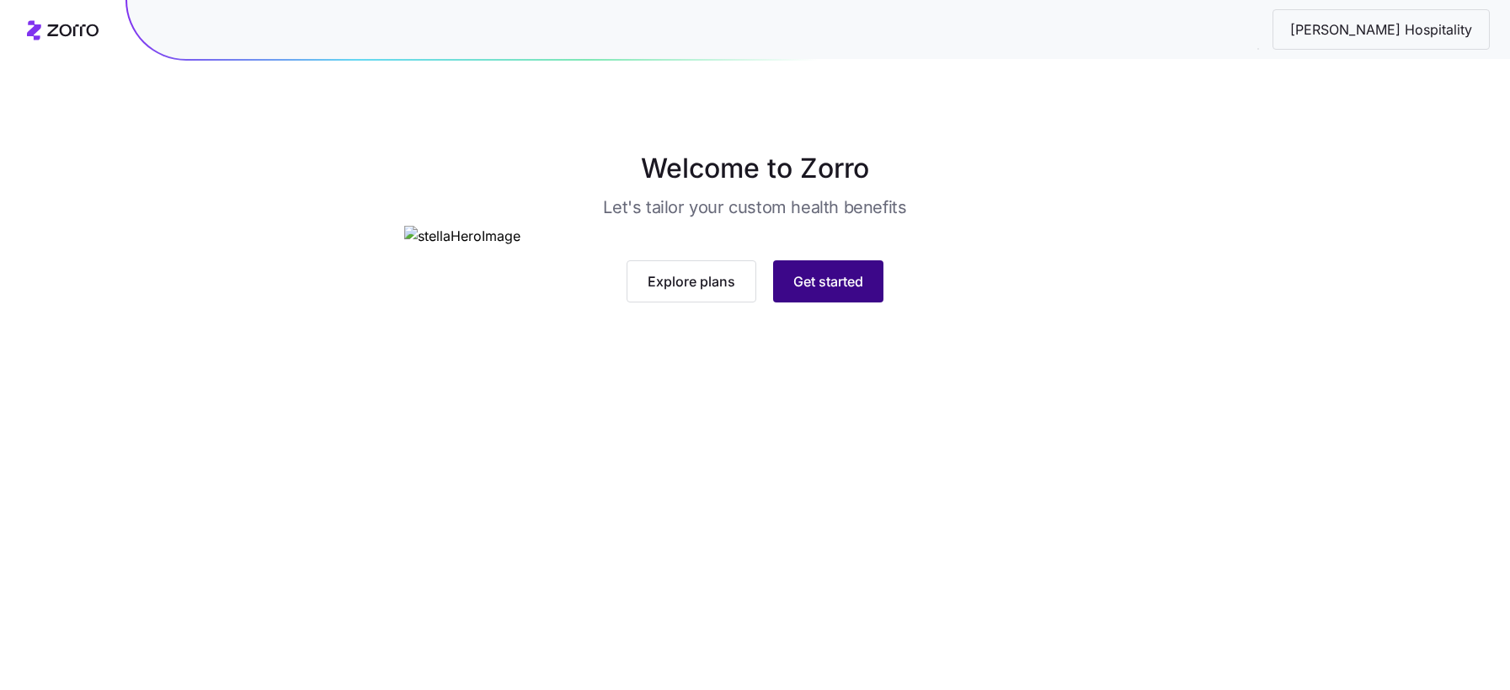
click at [831, 291] on span "Get started" at bounding box center [829, 281] width 70 height 20
click at [842, 291] on span "Get started" at bounding box center [829, 281] width 70 height 20
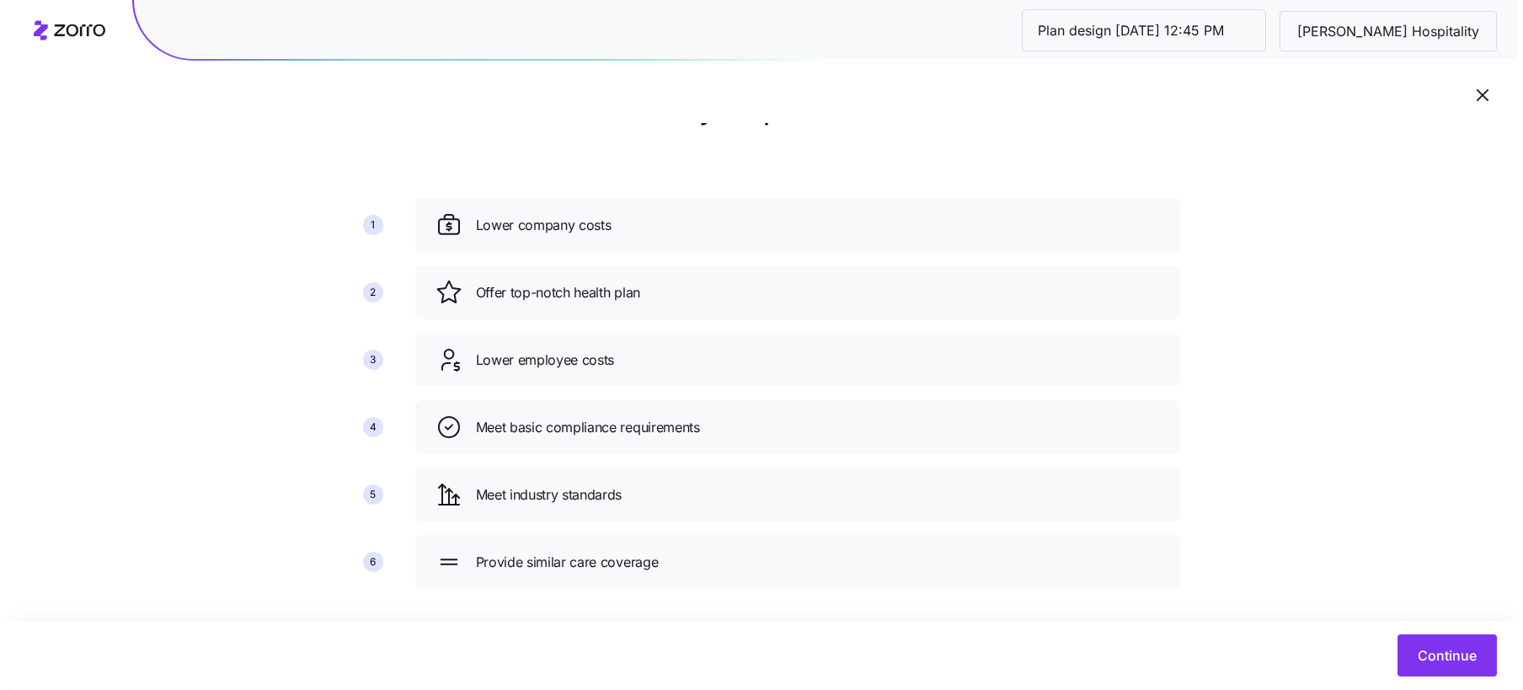
scroll to position [78, 0]
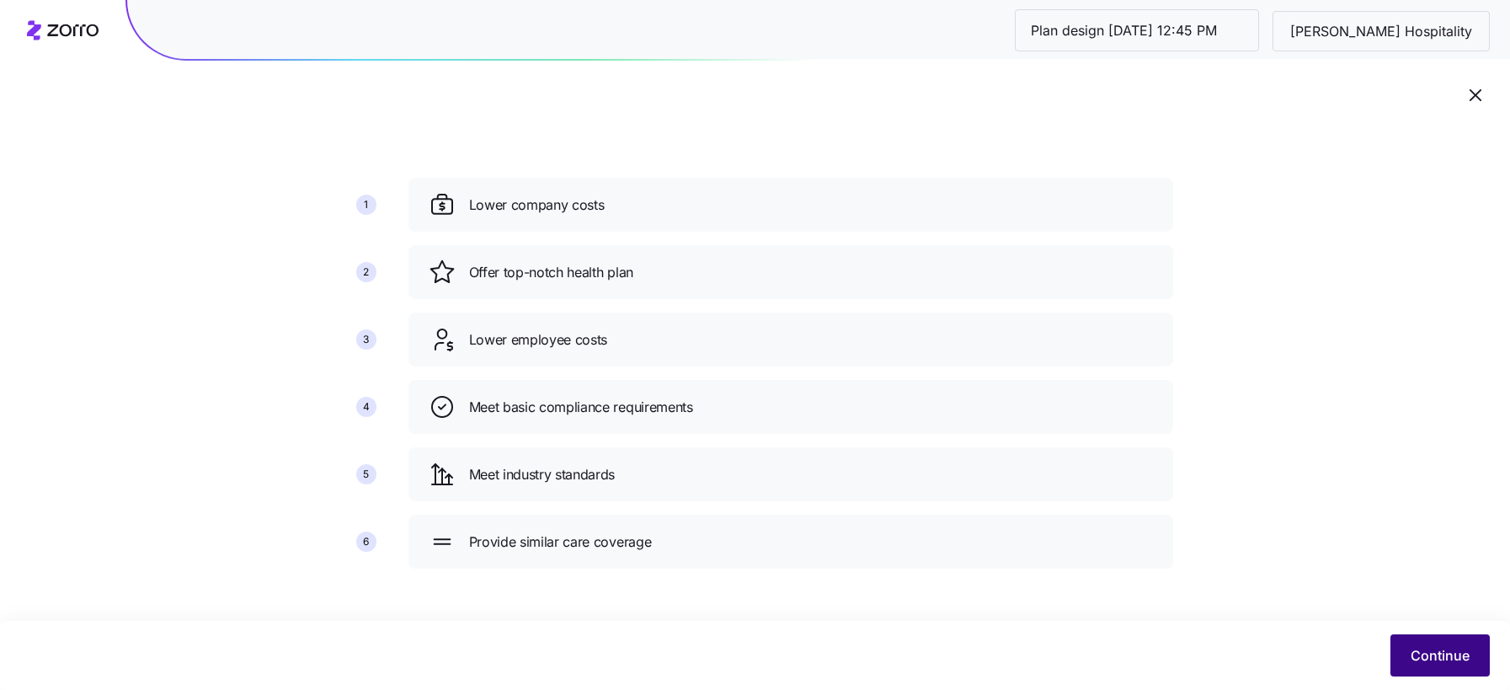
click at [1422, 665] on span "Continue" at bounding box center [1440, 655] width 59 height 20
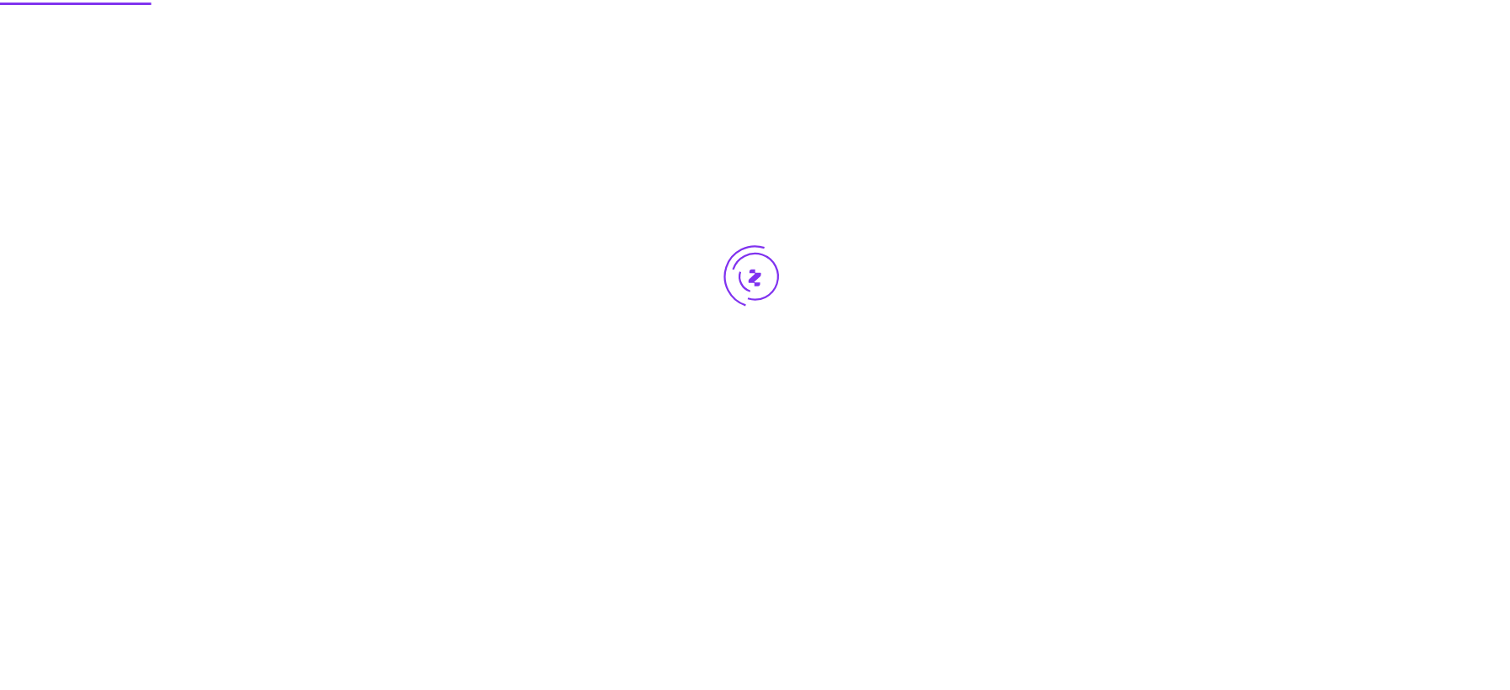
scroll to position [0, 0]
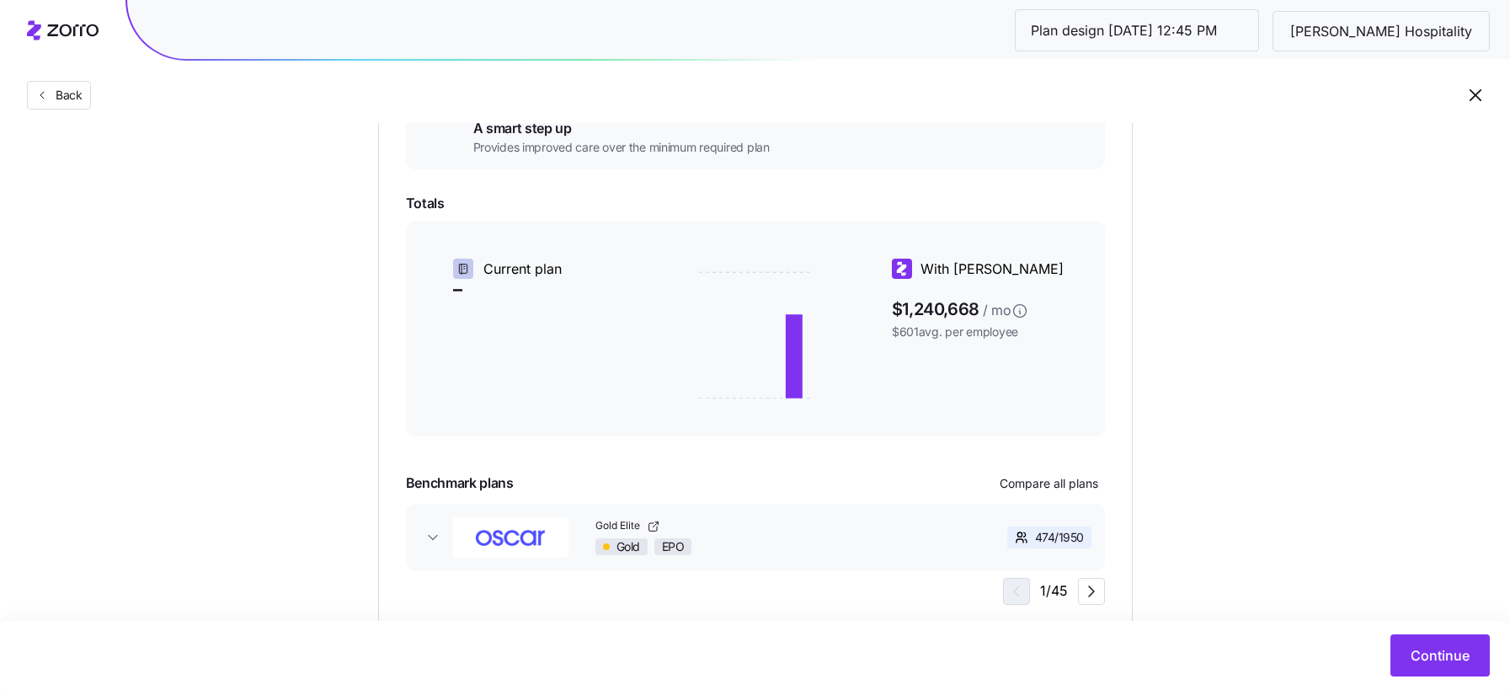
scroll to position [380, 0]
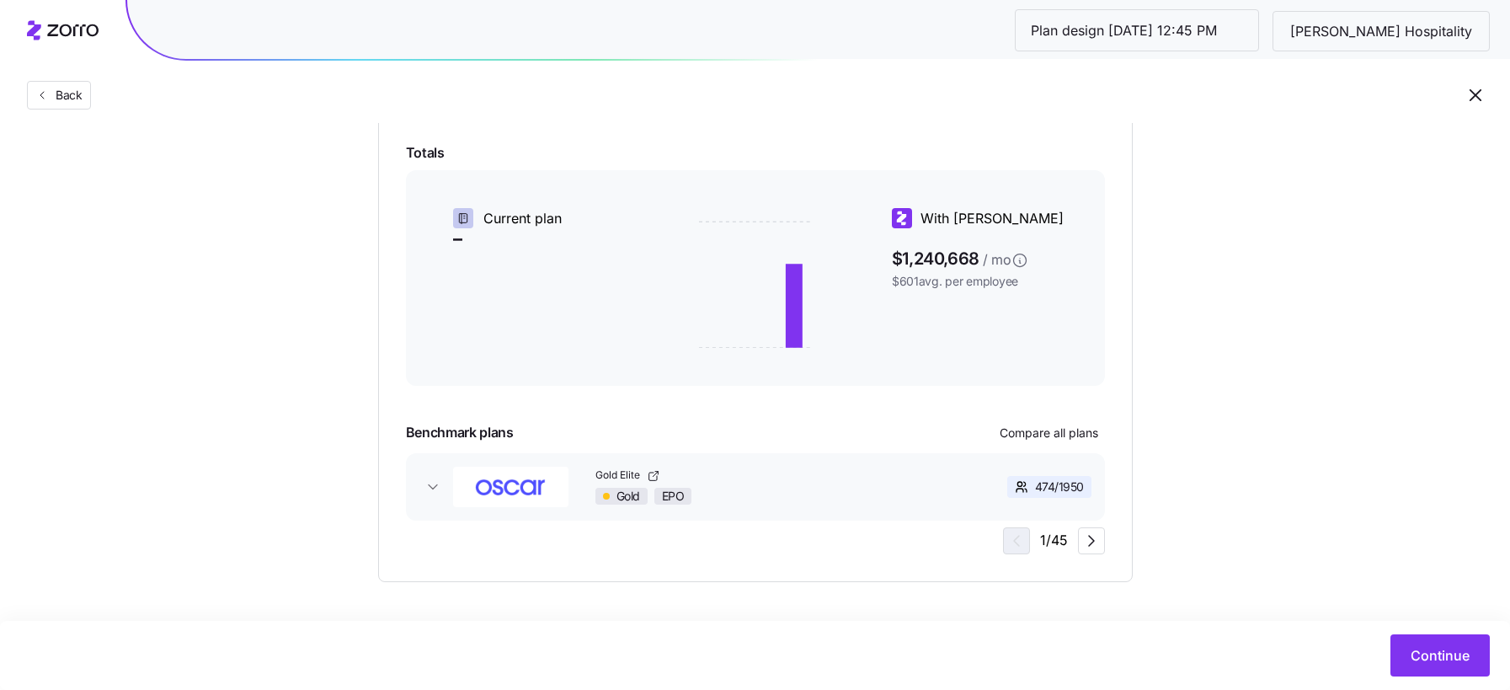
drag, startPoint x: 1416, startPoint y: 640, endPoint x: 1408, endPoint y: 565, distance: 75.4
click at [1408, 565] on main "Choose a plan matching strategy By quality By metal level Minimum compliance Es…" at bounding box center [755, 155] width 1510 height 1070
click at [1429, 657] on span "Continue" at bounding box center [1440, 655] width 59 height 20
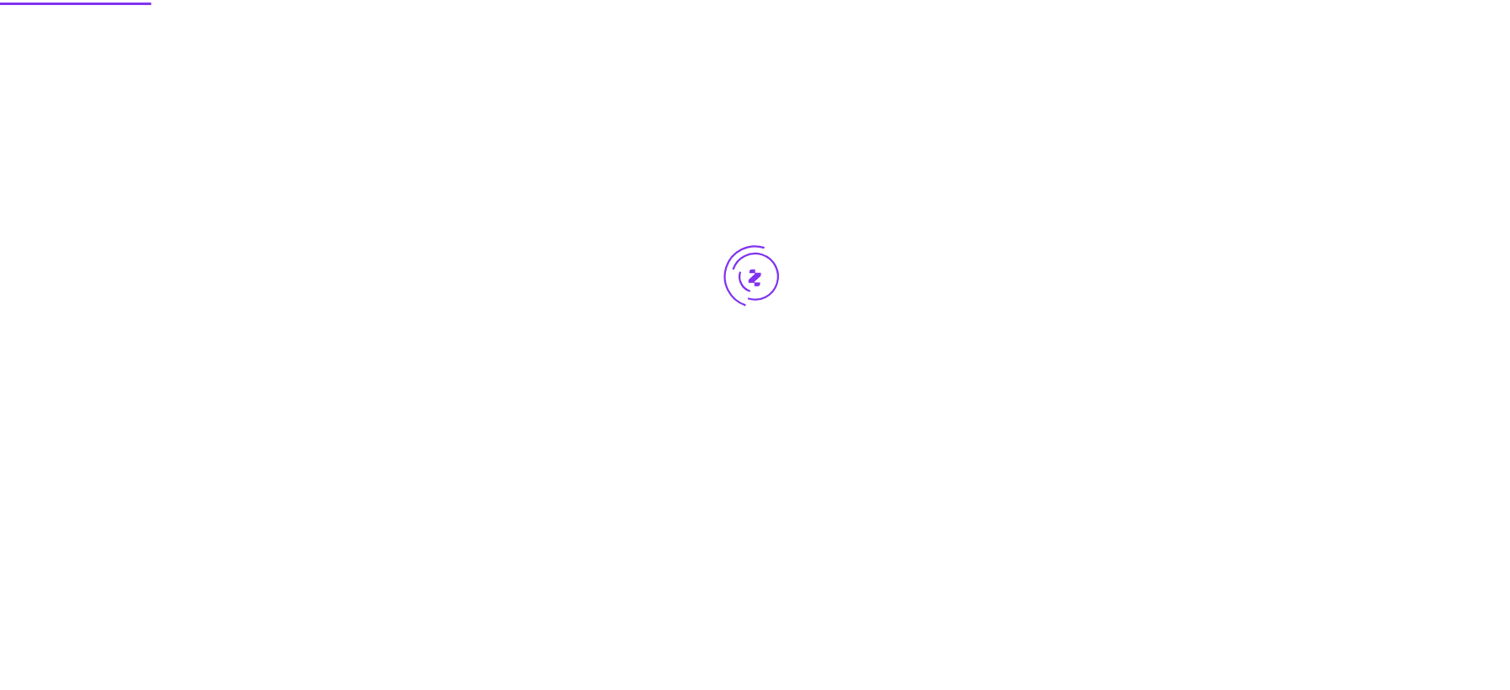
scroll to position [0, 0]
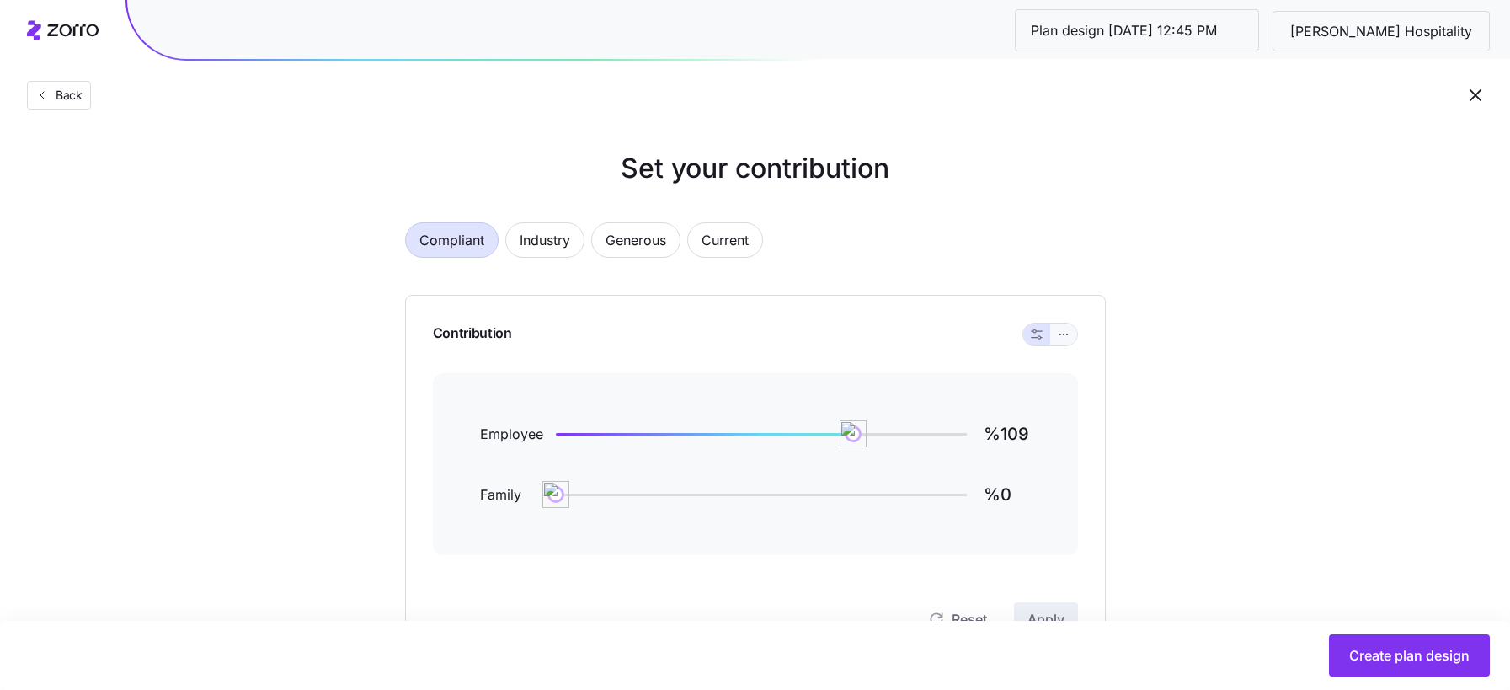
click at [1061, 334] on icon "button" at bounding box center [1064, 334] width 12 height 20
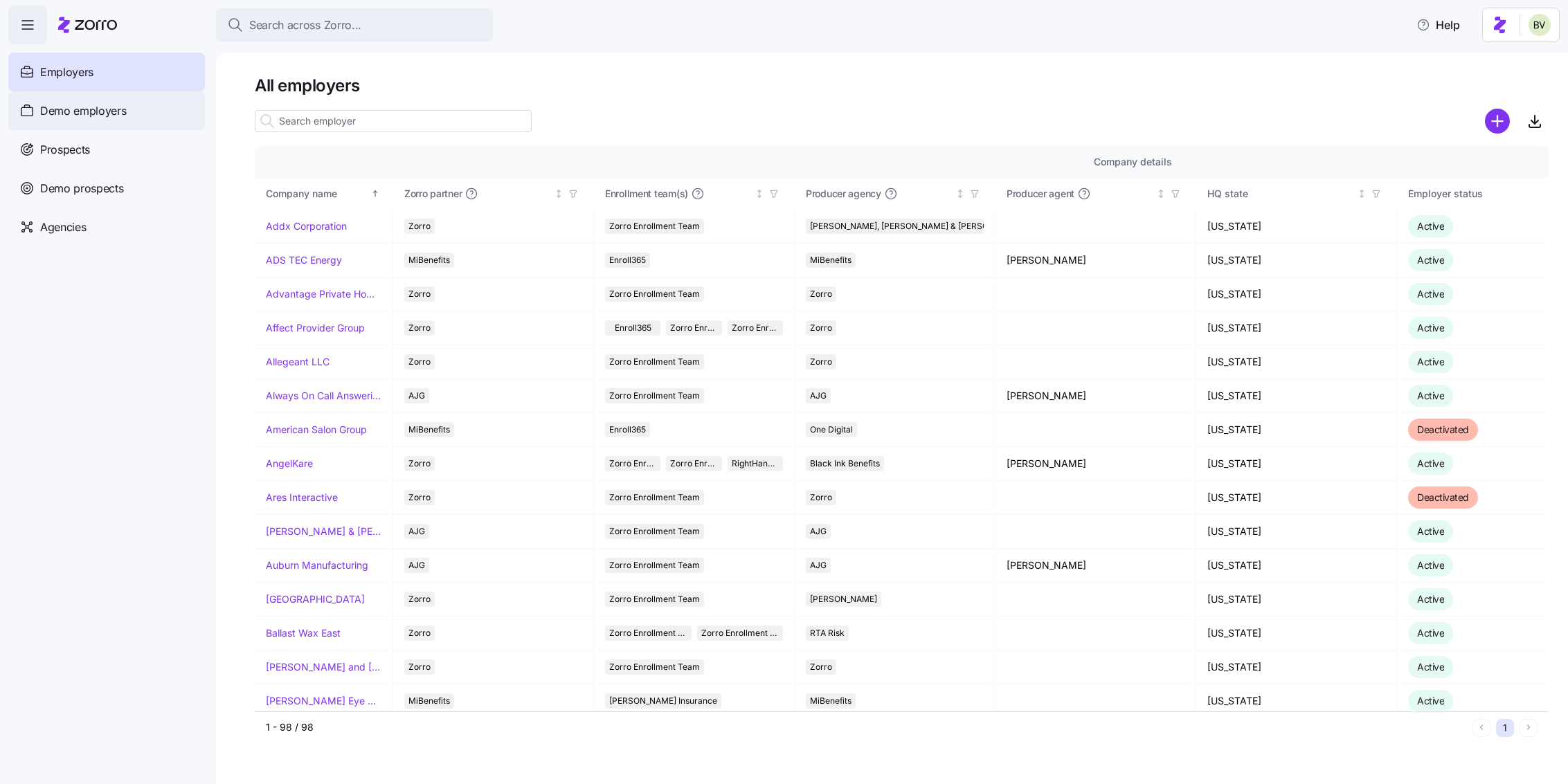
click at [119, 117] on span "Demo employers" at bounding box center [83, 111] width 86 height 17
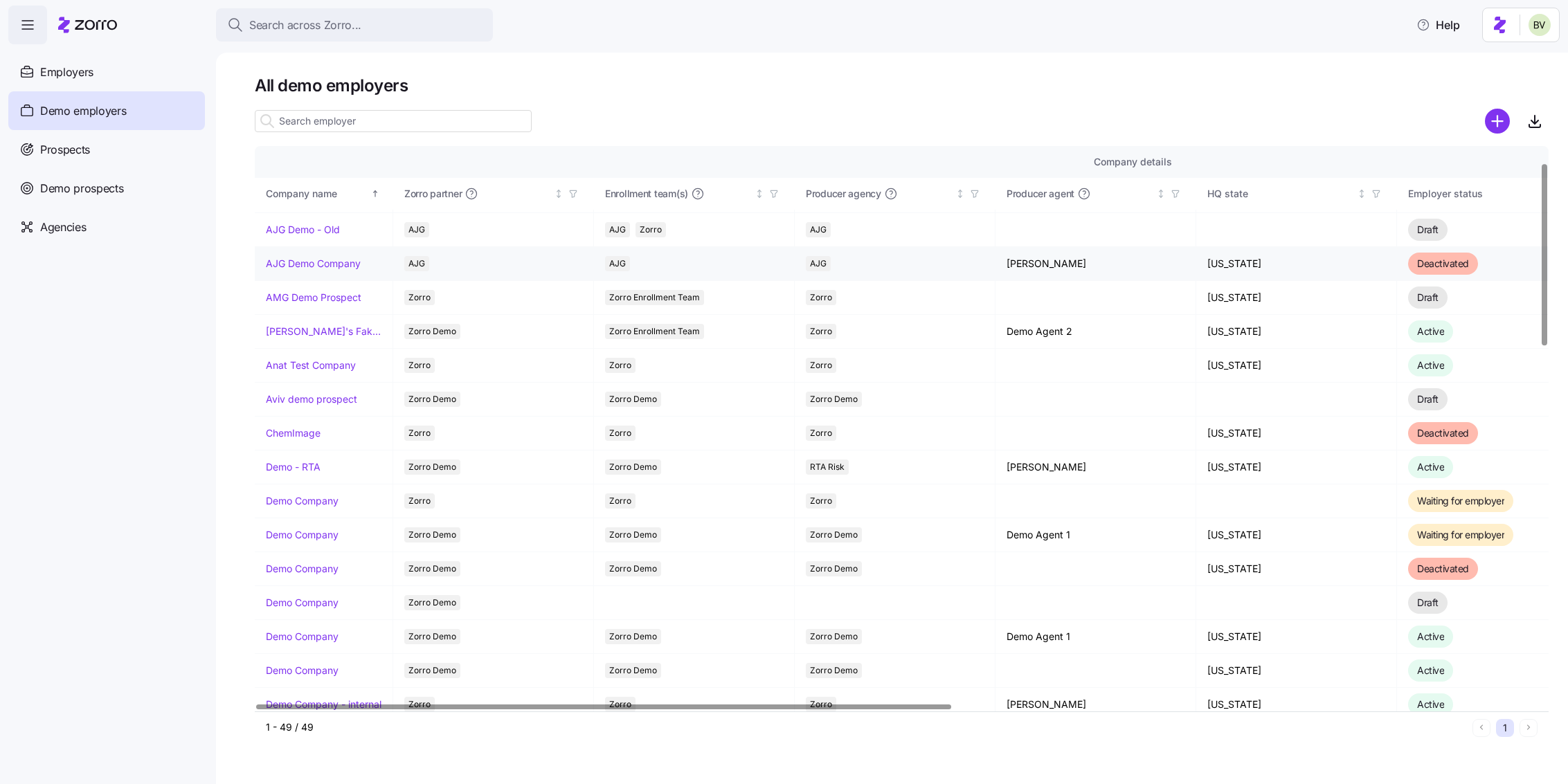
scroll to position [48, 0]
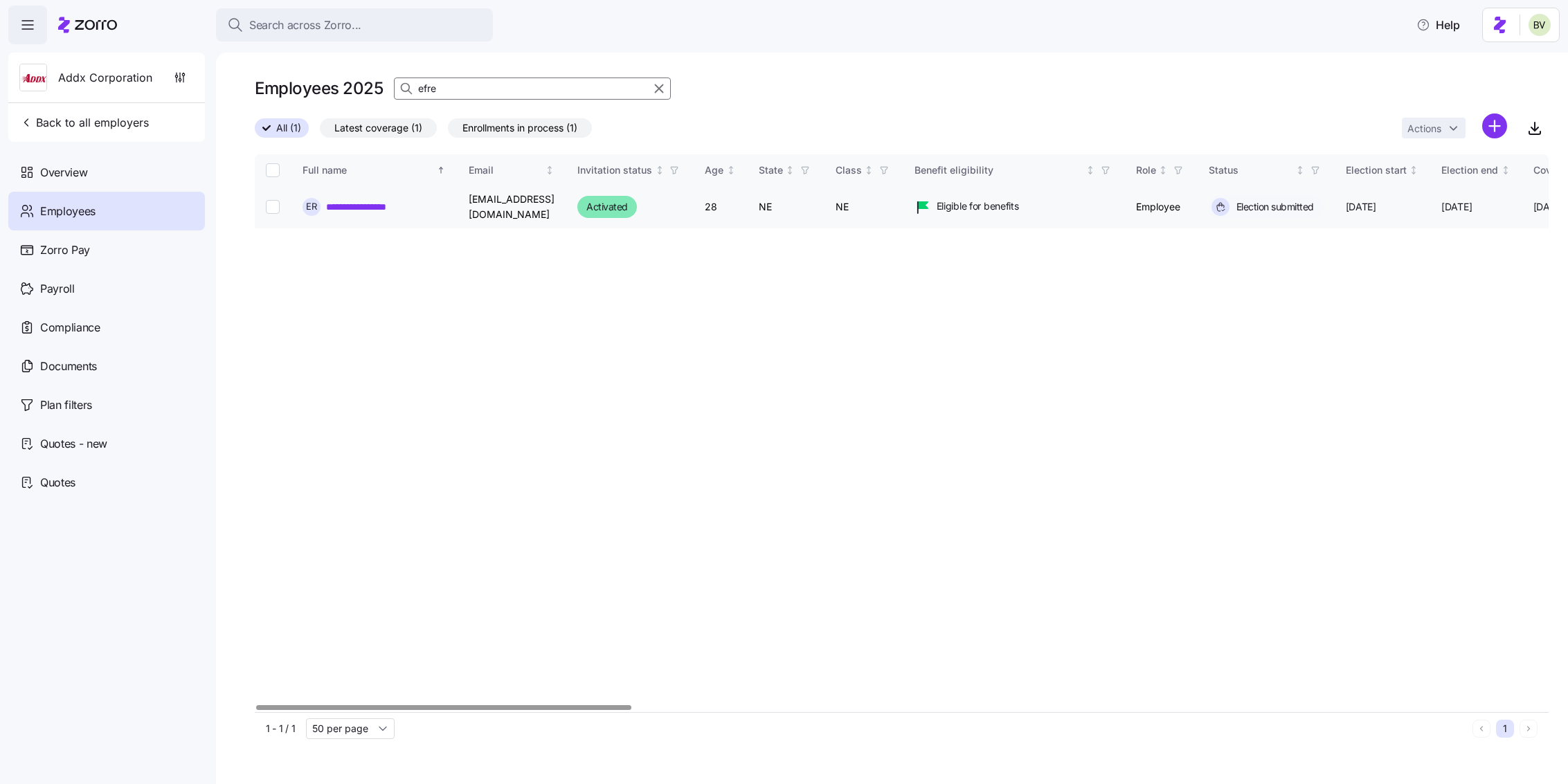
type input "efre"
click at [380, 209] on link "**********" at bounding box center [366, 206] width 80 height 14
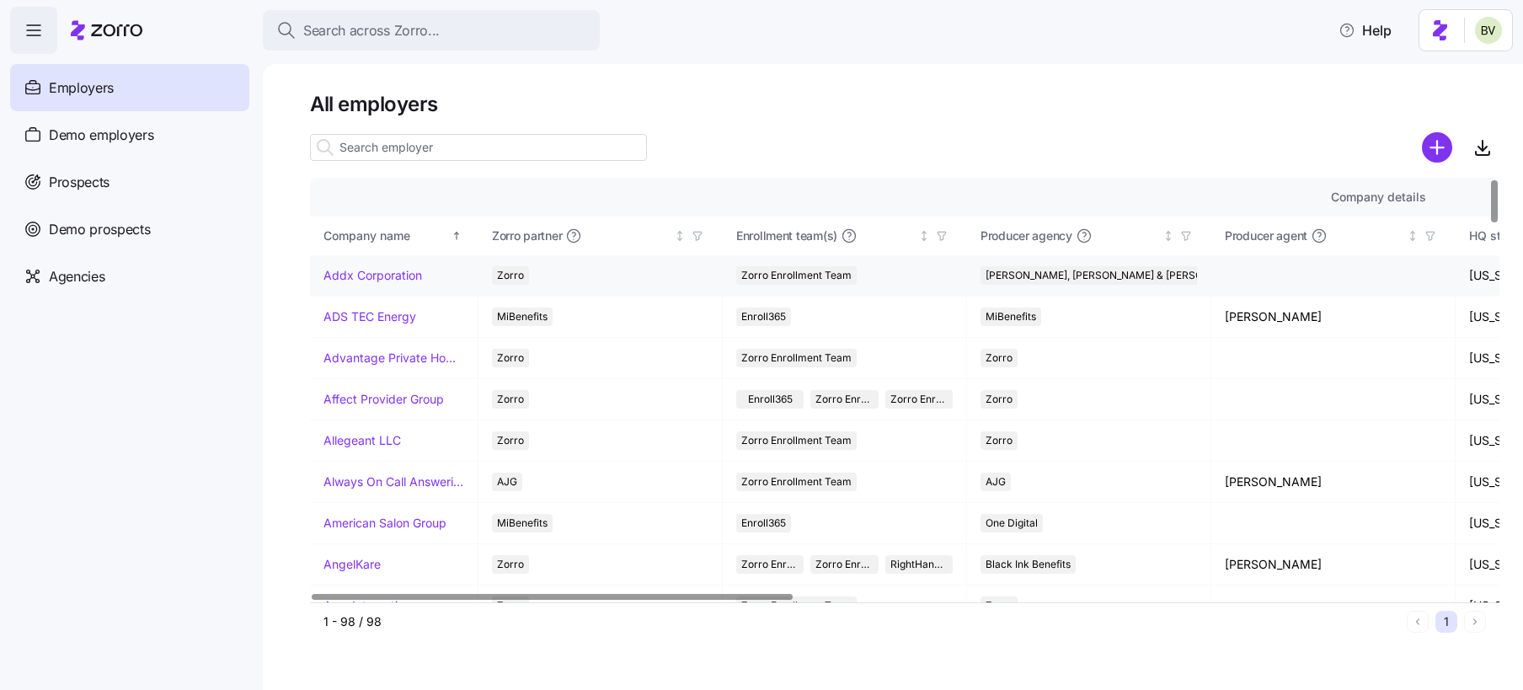
click at [358, 275] on link "Addx Corporation" at bounding box center [372, 275] width 99 height 17
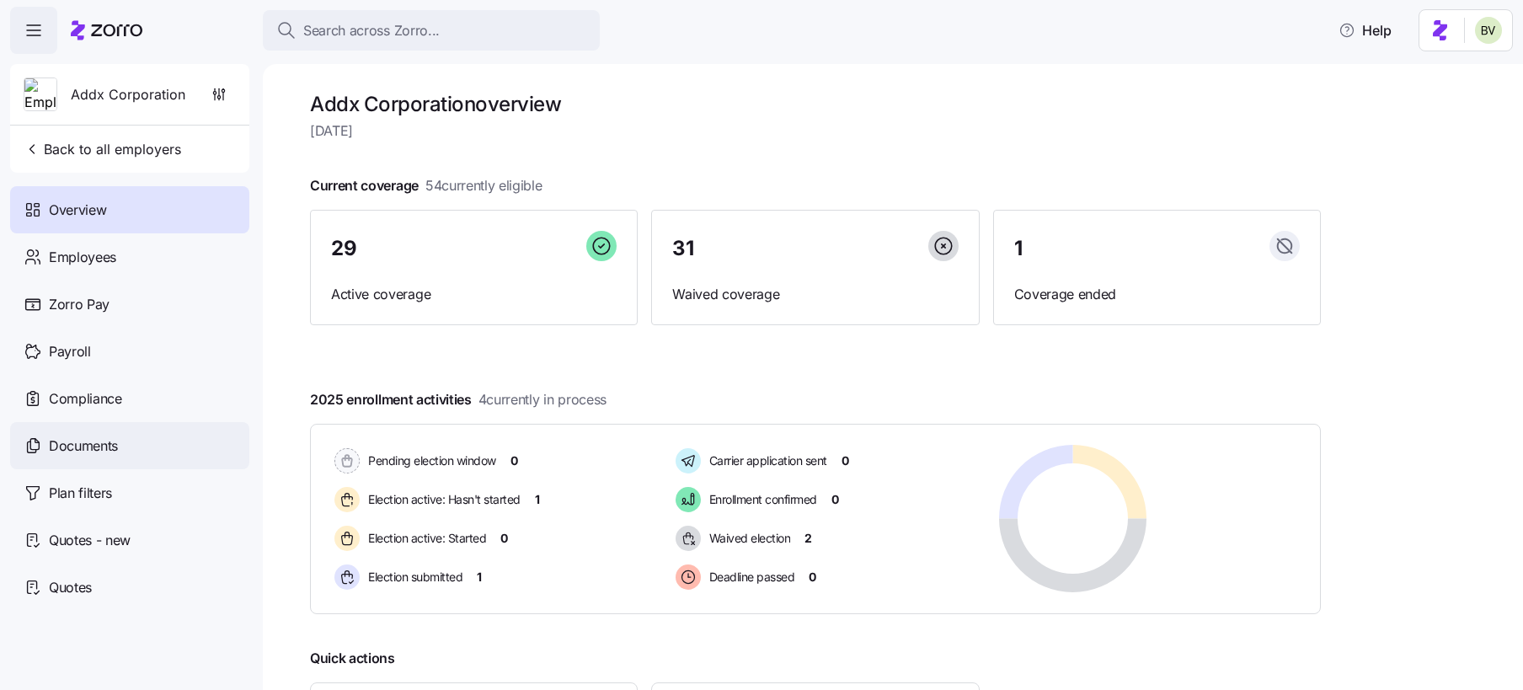
click at [120, 443] on div "Documents" at bounding box center [129, 445] width 239 height 47
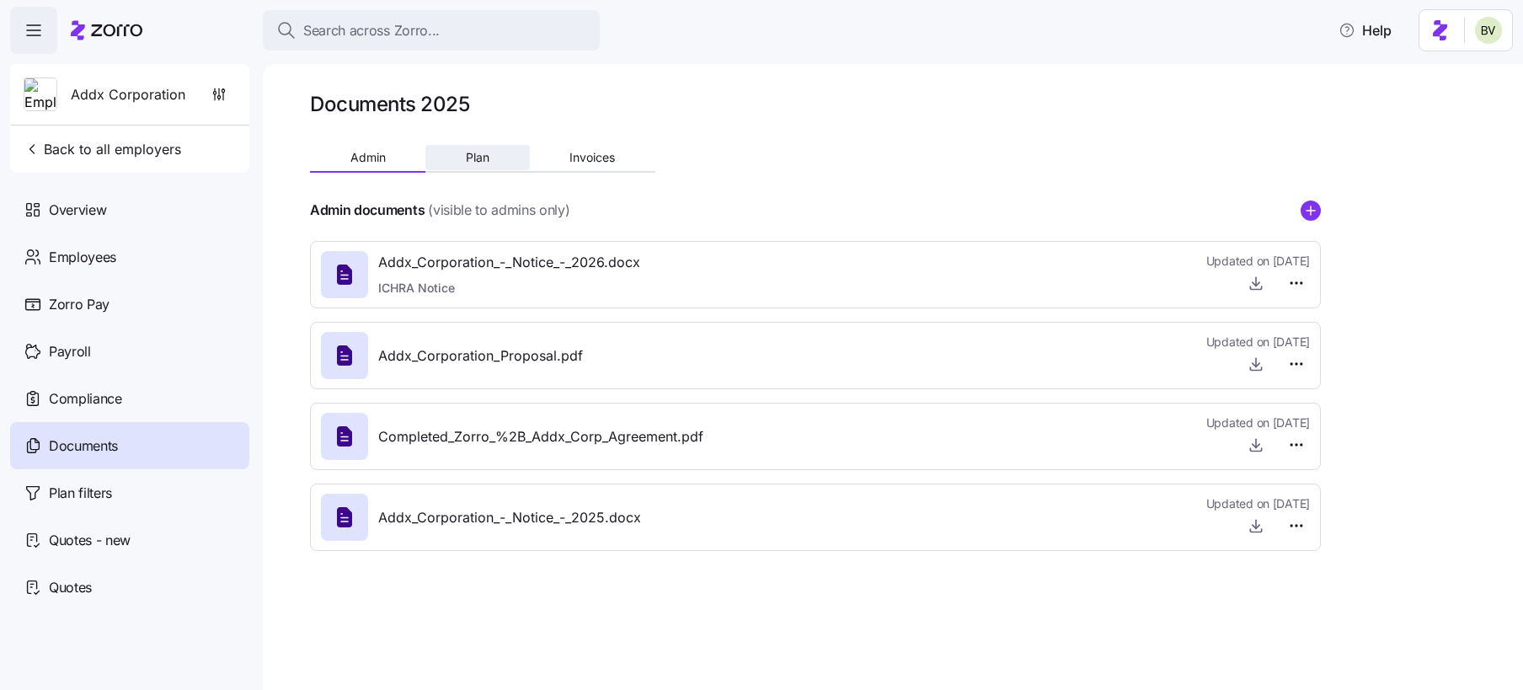
click at [482, 163] on span "Plan" at bounding box center [478, 158] width 24 height 12
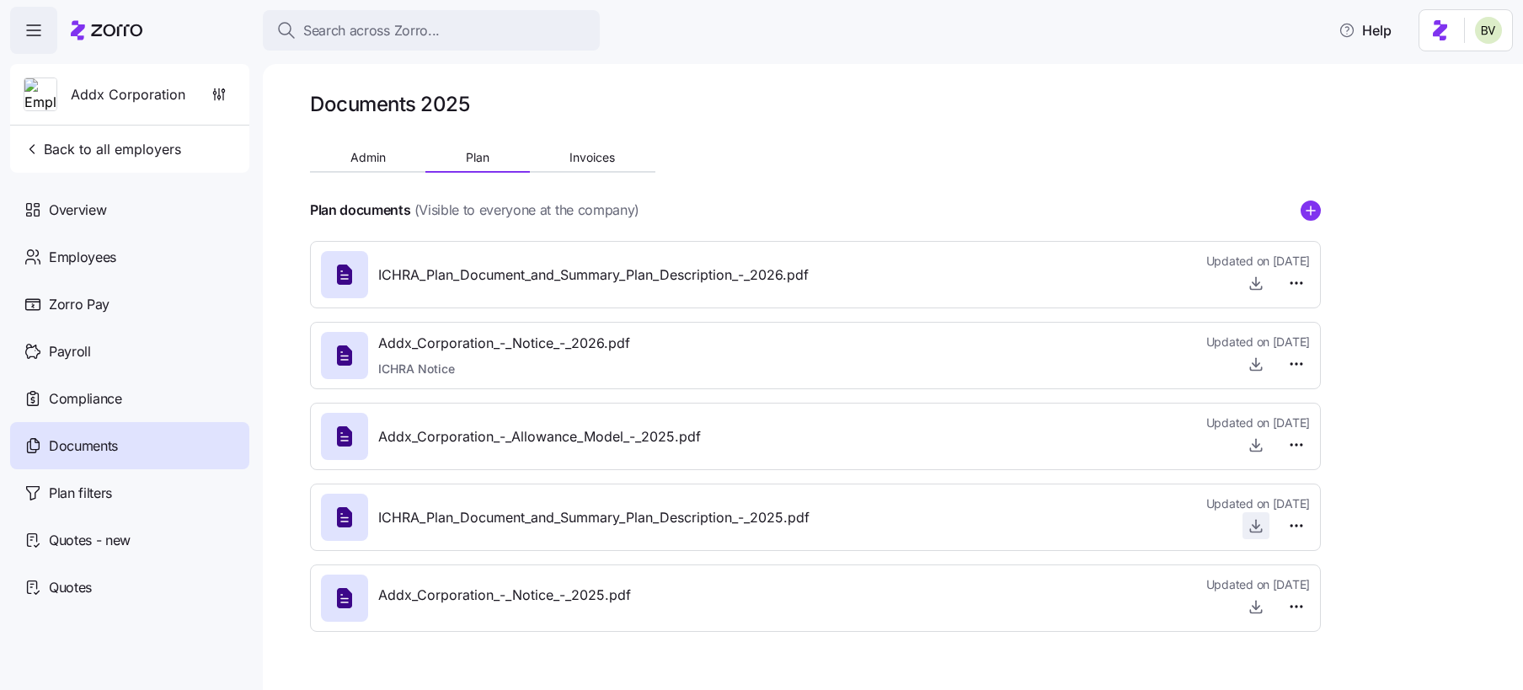
click at [1255, 533] on icon "button" at bounding box center [1256, 525] width 17 height 17
click at [360, 29] on span "Search across Zorro..." at bounding box center [371, 30] width 136 height 21
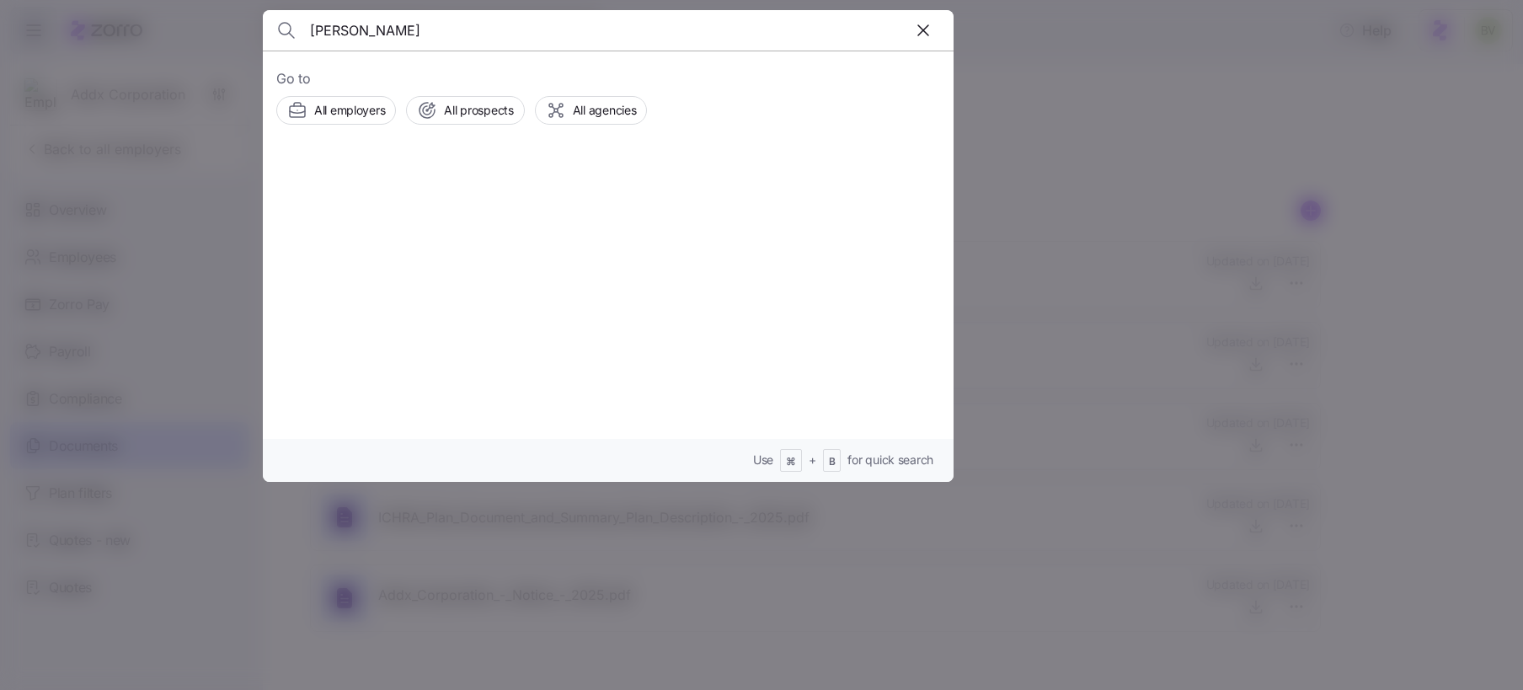
type input "Danielle Ohm"
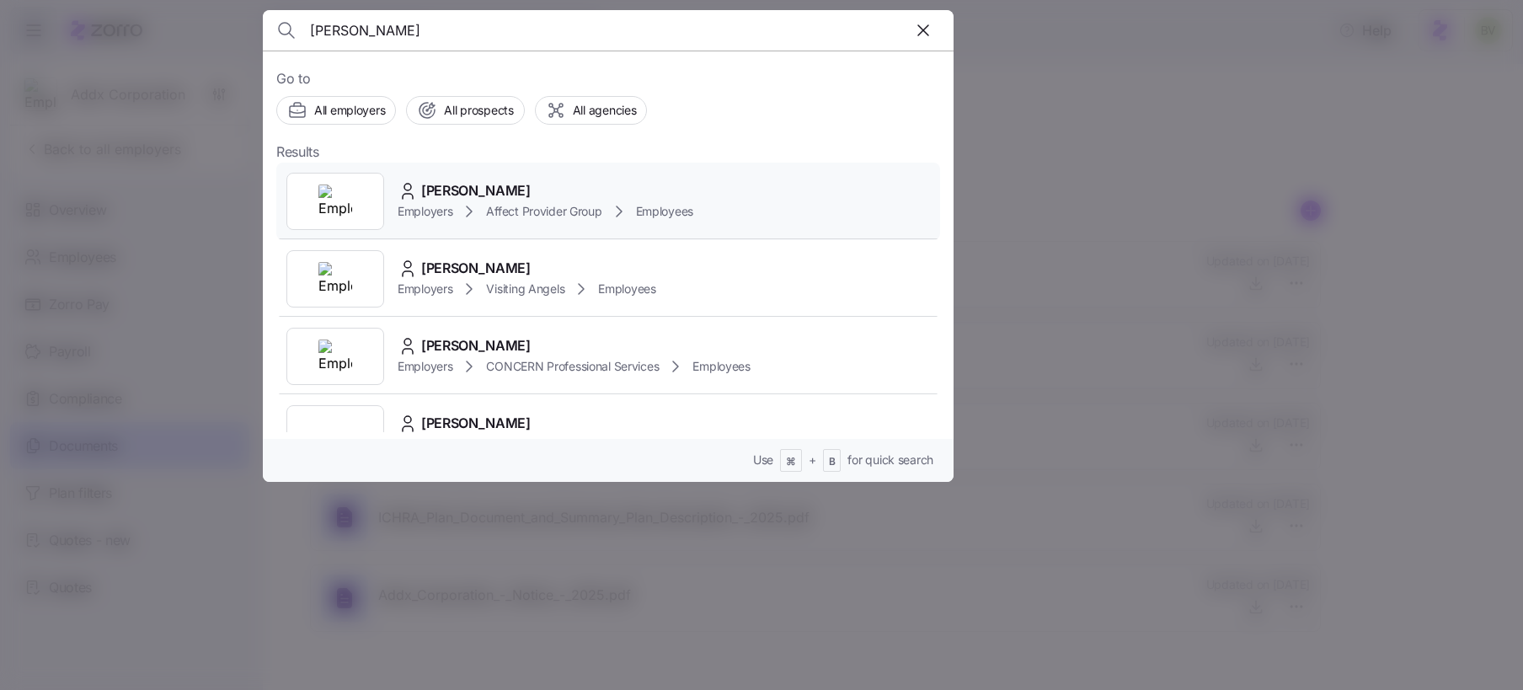
click at [363, 197] on div at bounding box center [335, 201] width 98 height 57
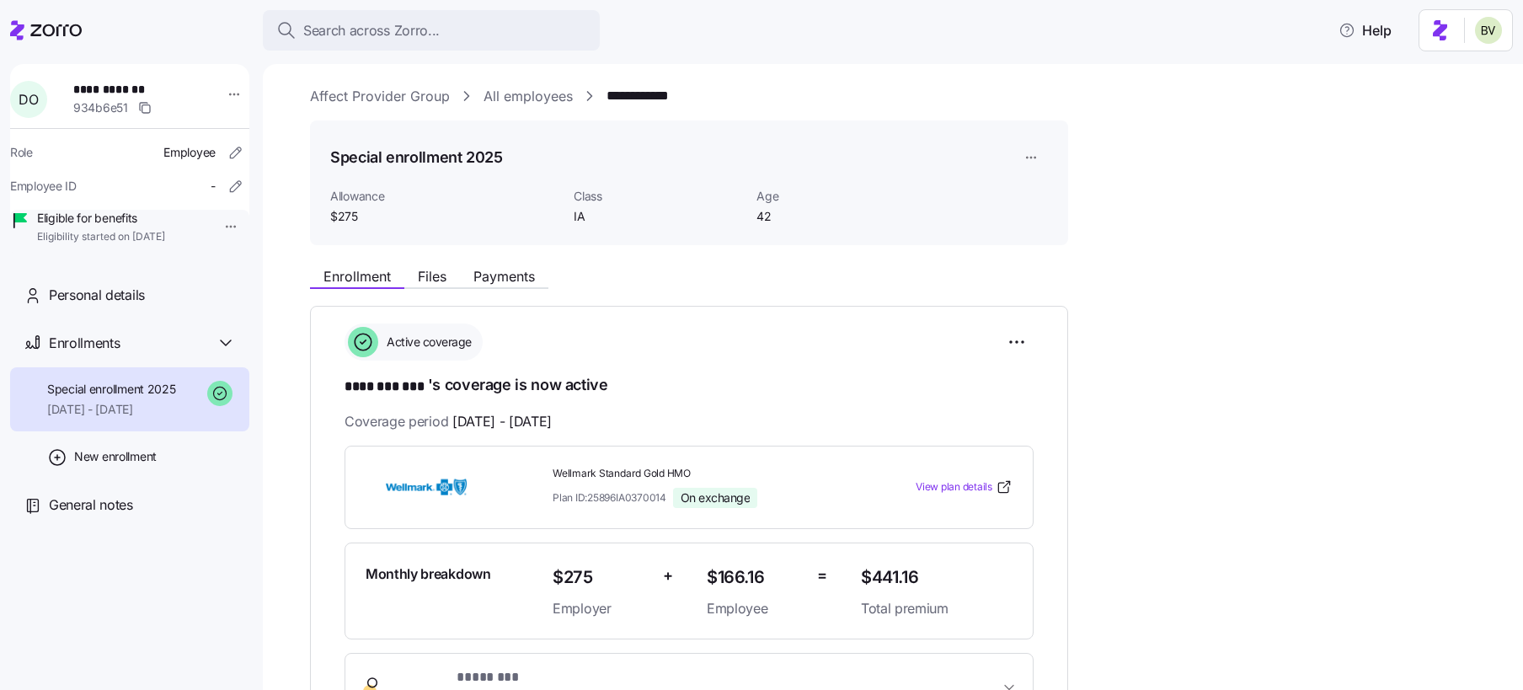
scroll to position [2, 0]
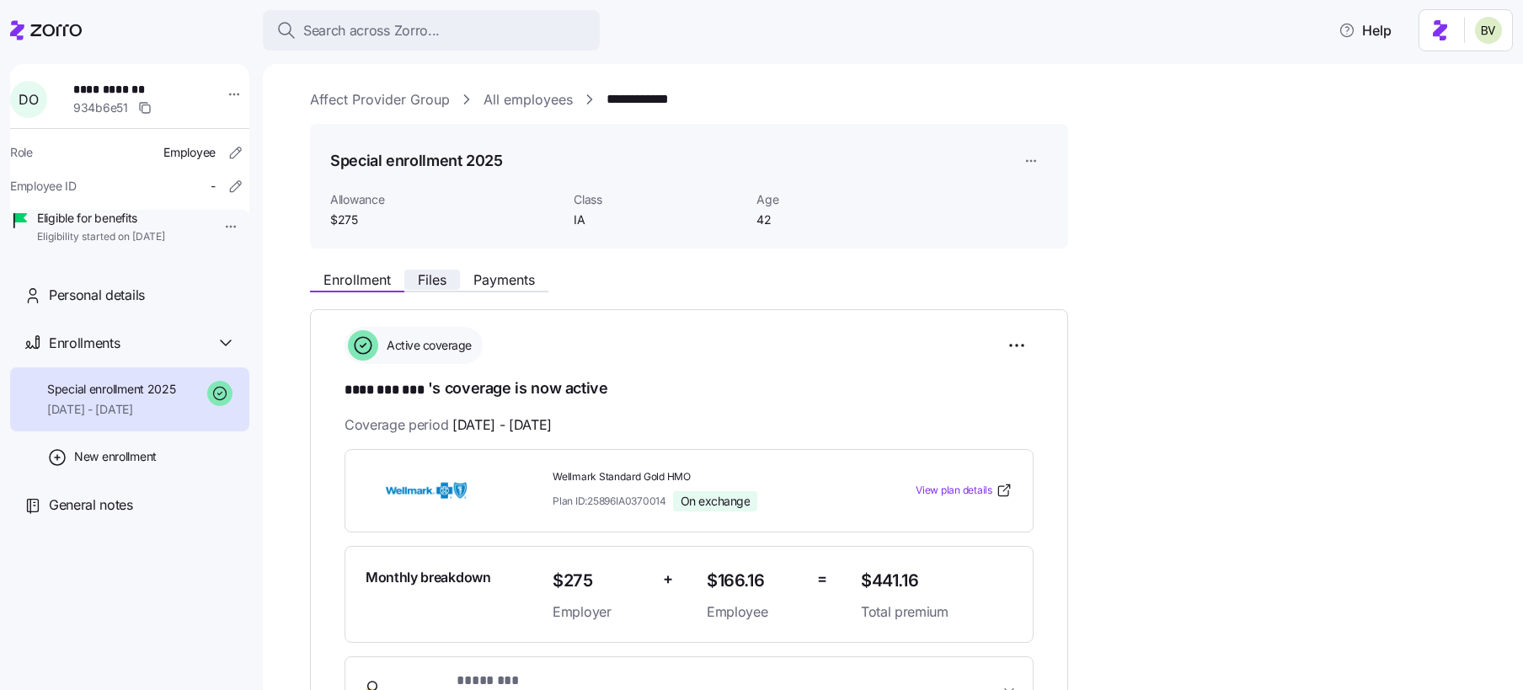
click at [431, 285] on span "Files" at bounding box center [432, 279] width 29 height 13
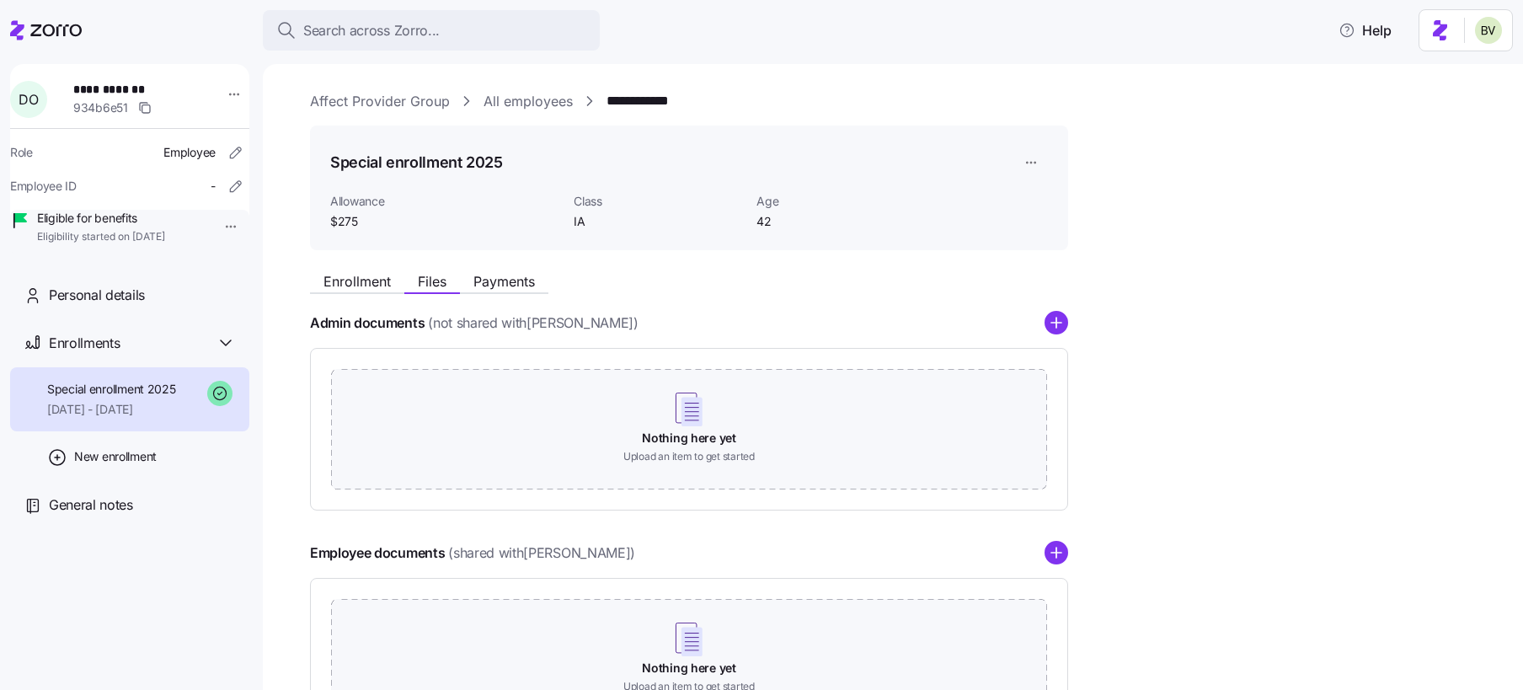
click at [339, 270] on div "Enrollment Files Payments" at bounding box center [689, 279] width 758 height 30
click at [337, 281] on span "Enrollment" at bounding box center [356, 281] width 67 height 13
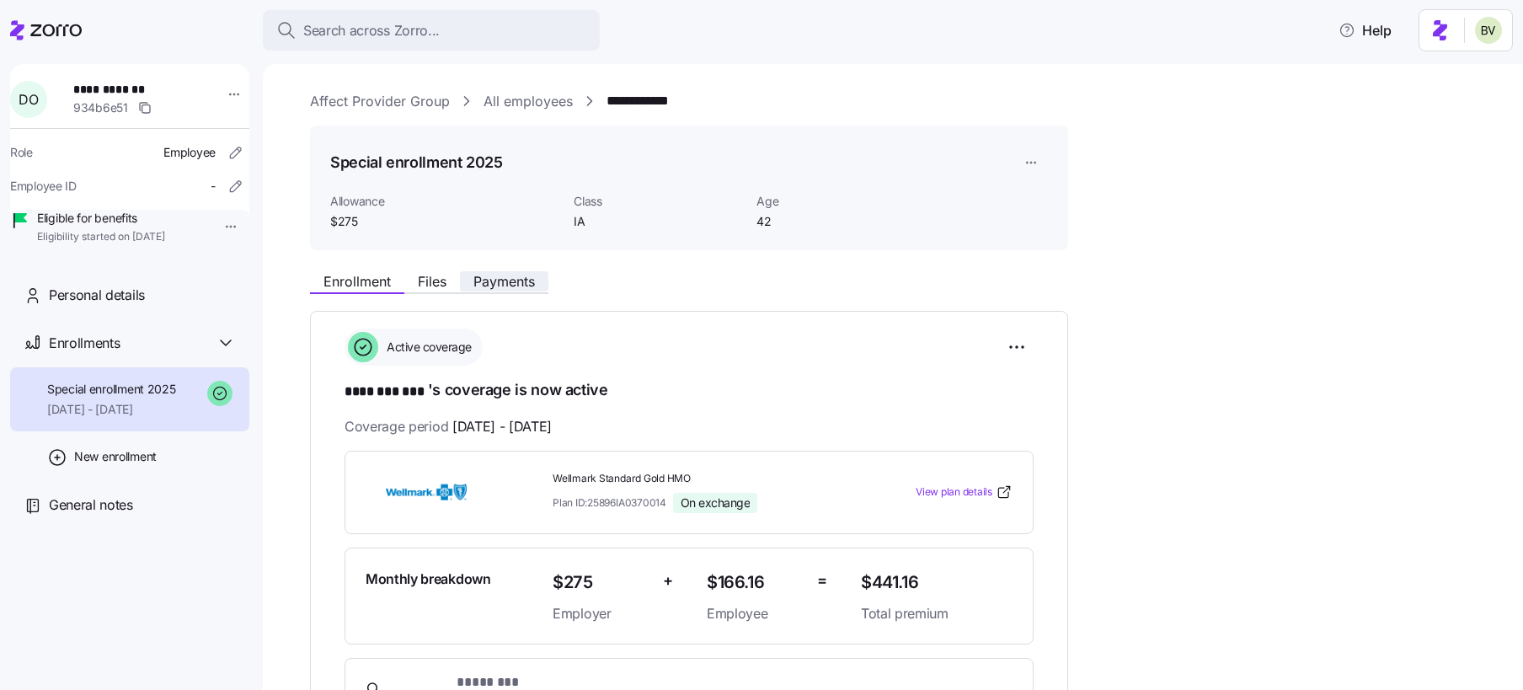
click at [519, 271] on button "Payments" at bounding box center [504, 281] width 88 height 20
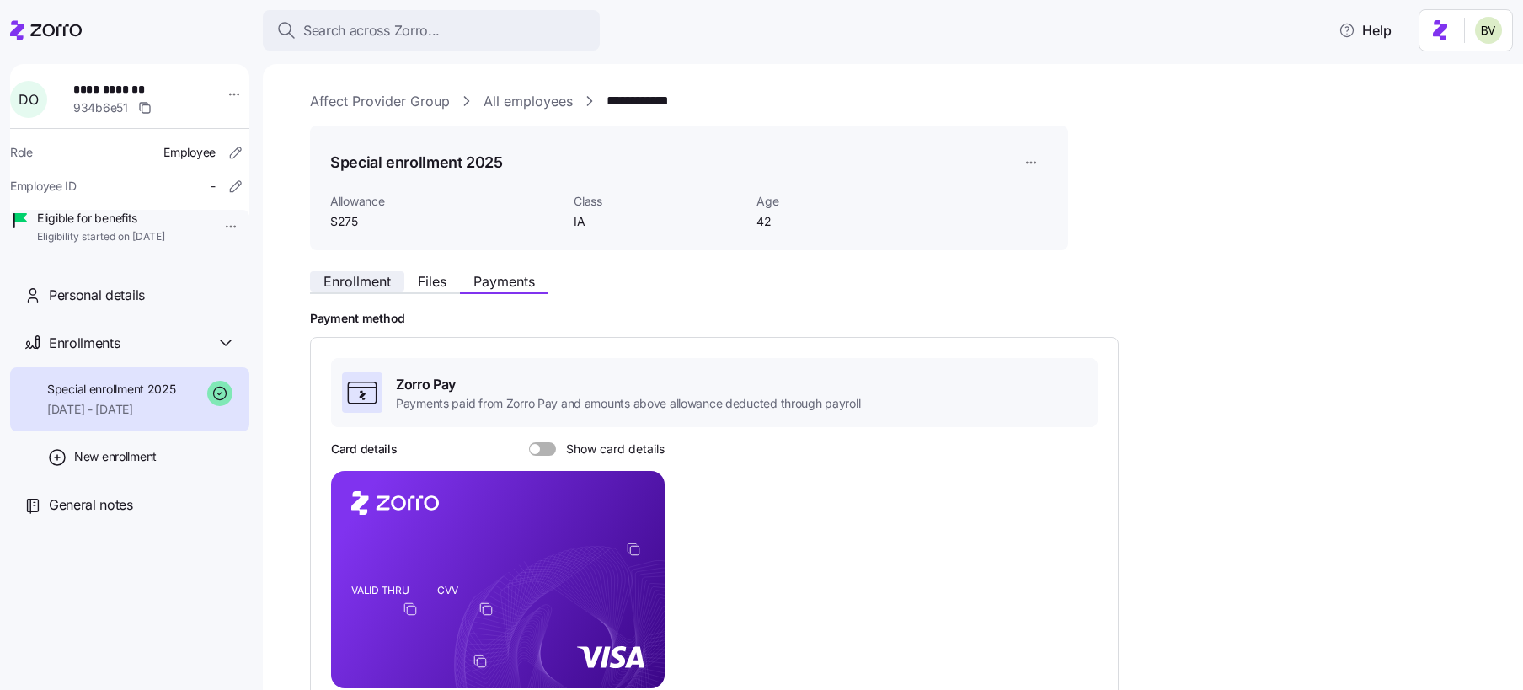
click at [365, 283] on span "Enrollment" at bounding box center [356, 281] width 67 height 13
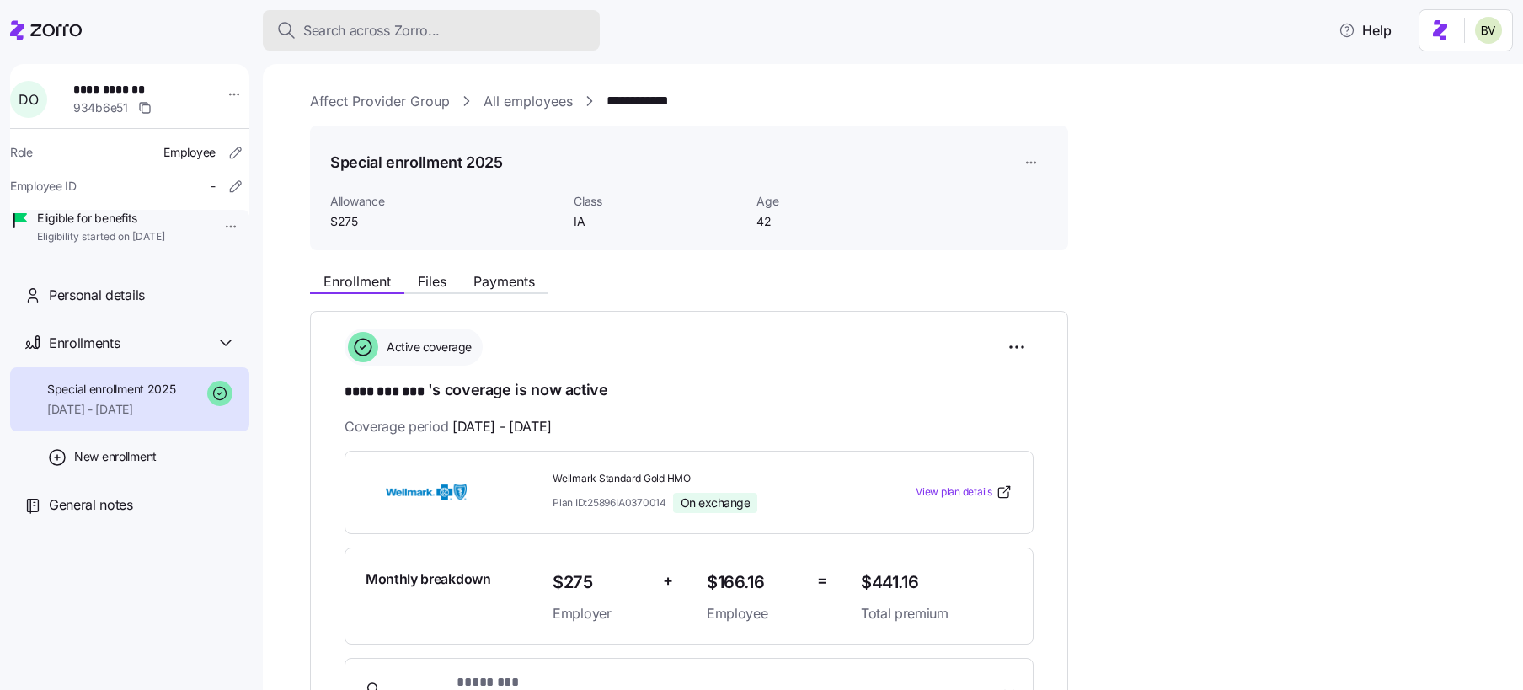
click at [374, 28] on span "Search across Zorro..." at bounding box center [371, 30] width 136 height 21
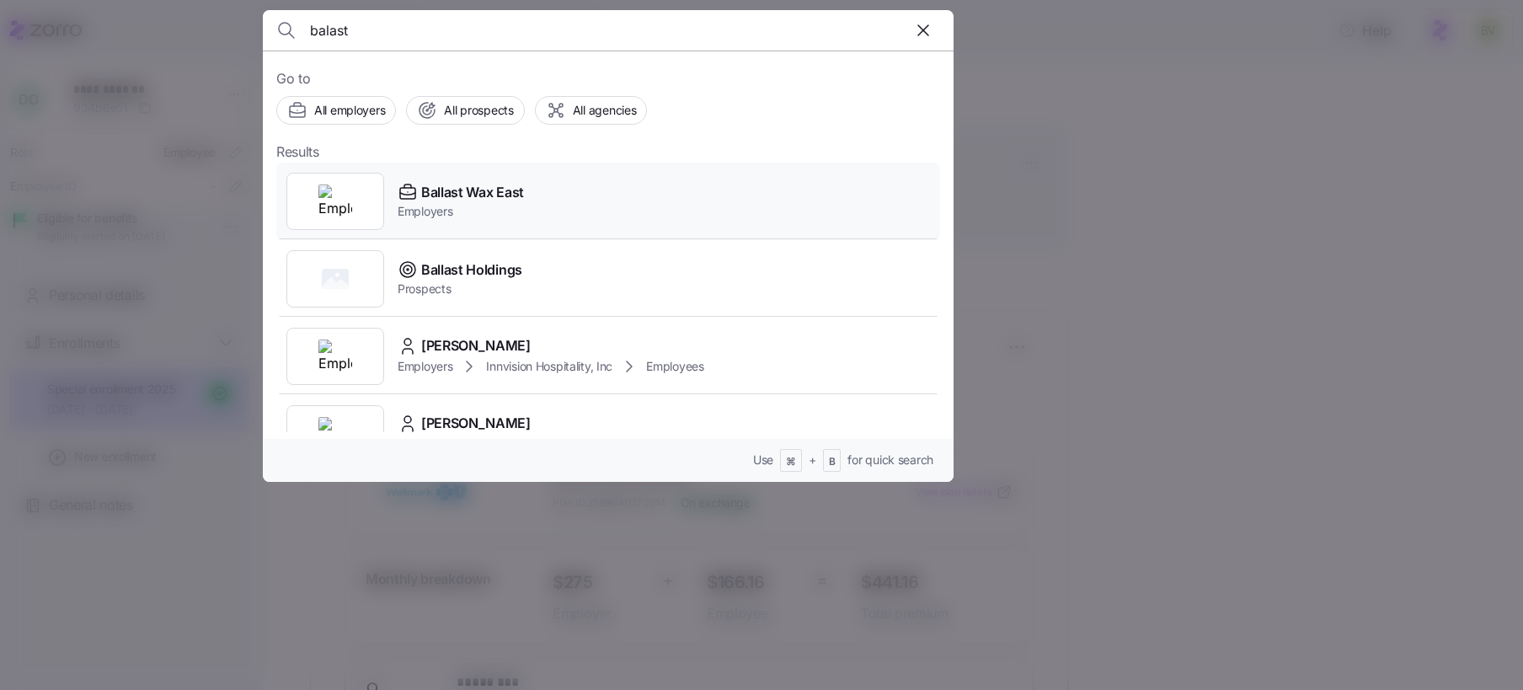
type input "balast"
click at [335, 185] on img at bounding box center [335, 201] width 34 height 34
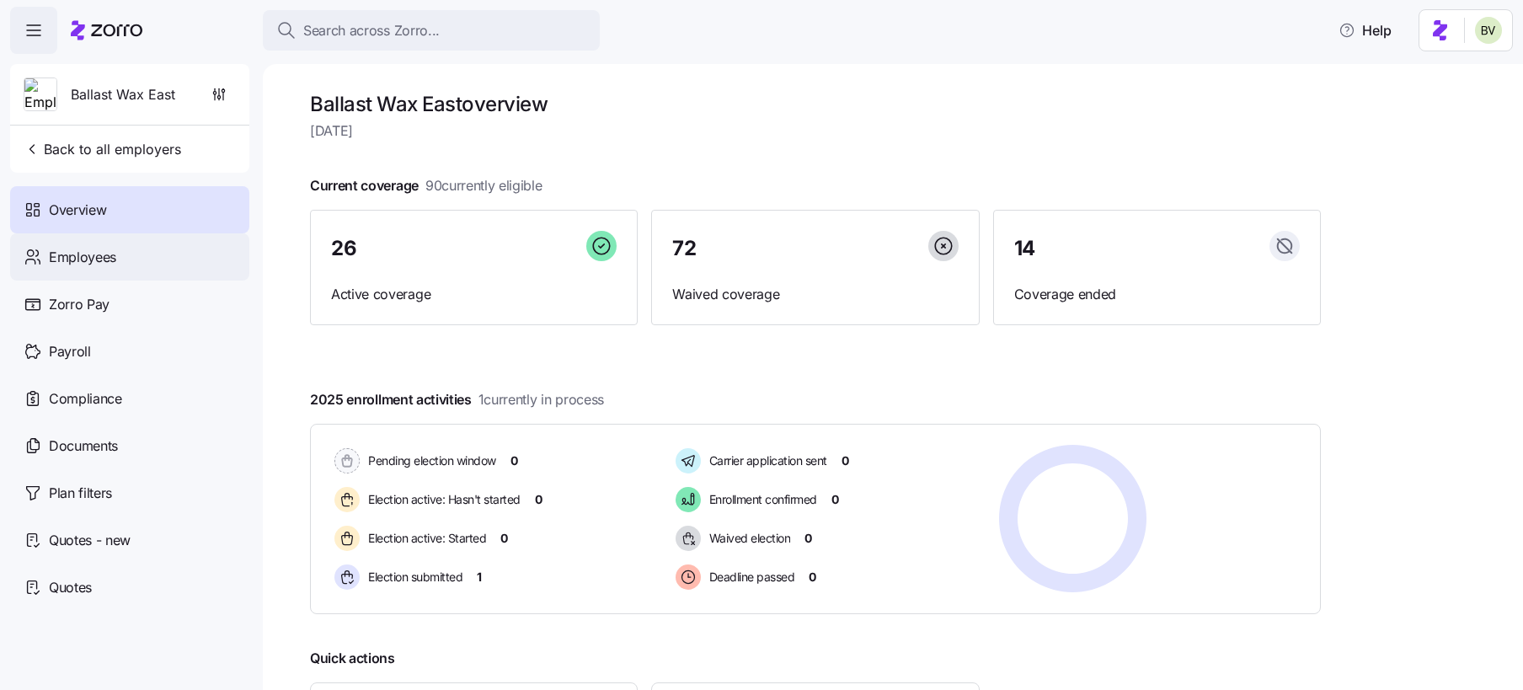
click at [160, 246] on div "Employees" at bounding box center [129, 256] width 239 height 47
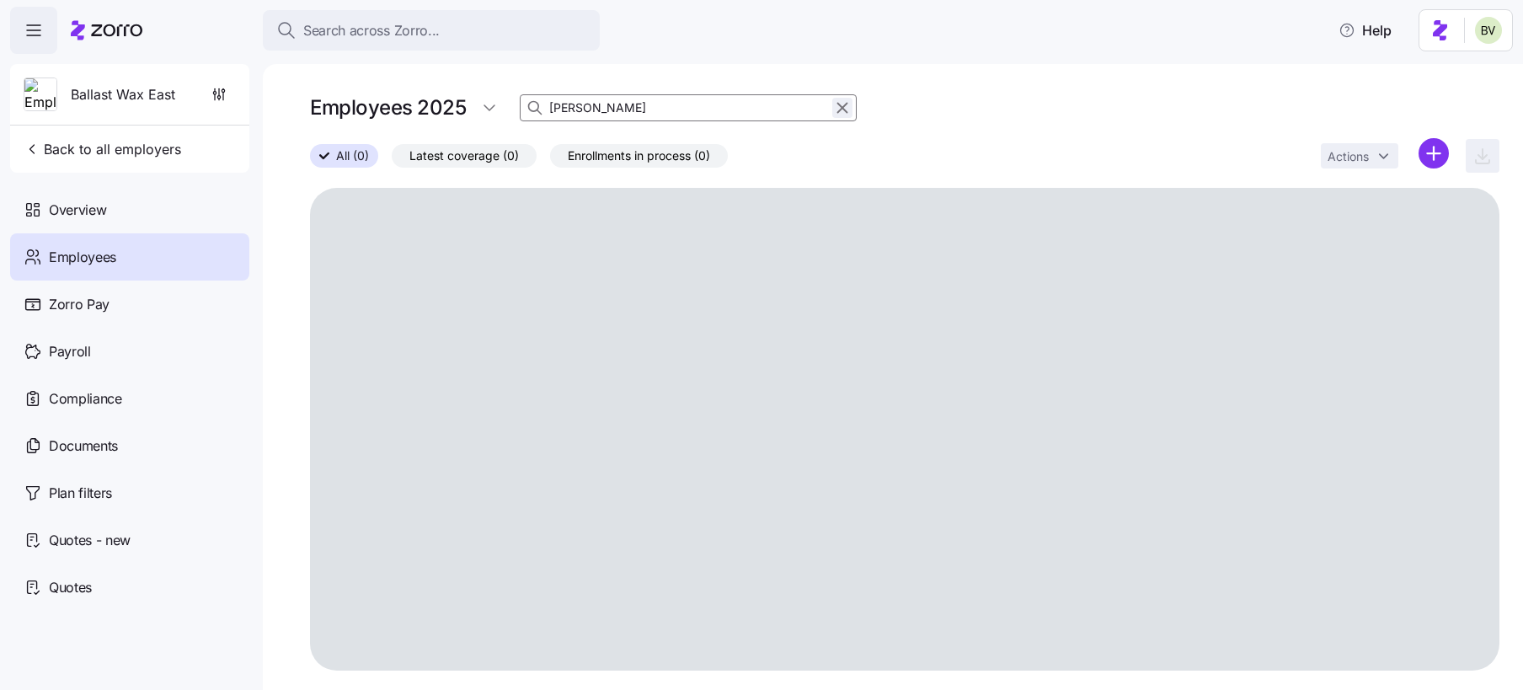
click at [844, 105] on icon "button" at bounding box center [842, 108] width 19 height 20
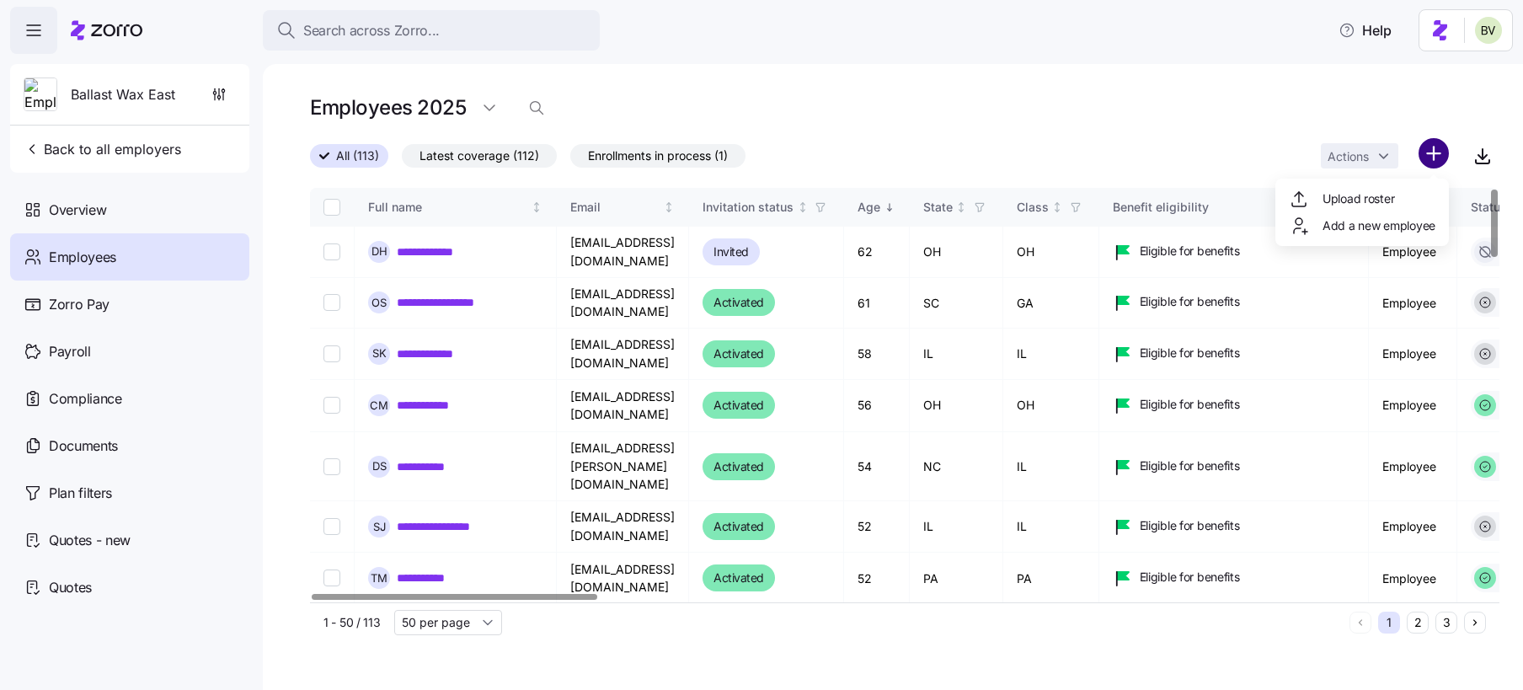
click at [1431, 154] on html "**********" at bounding box center [761, 340] width 1523 height 680
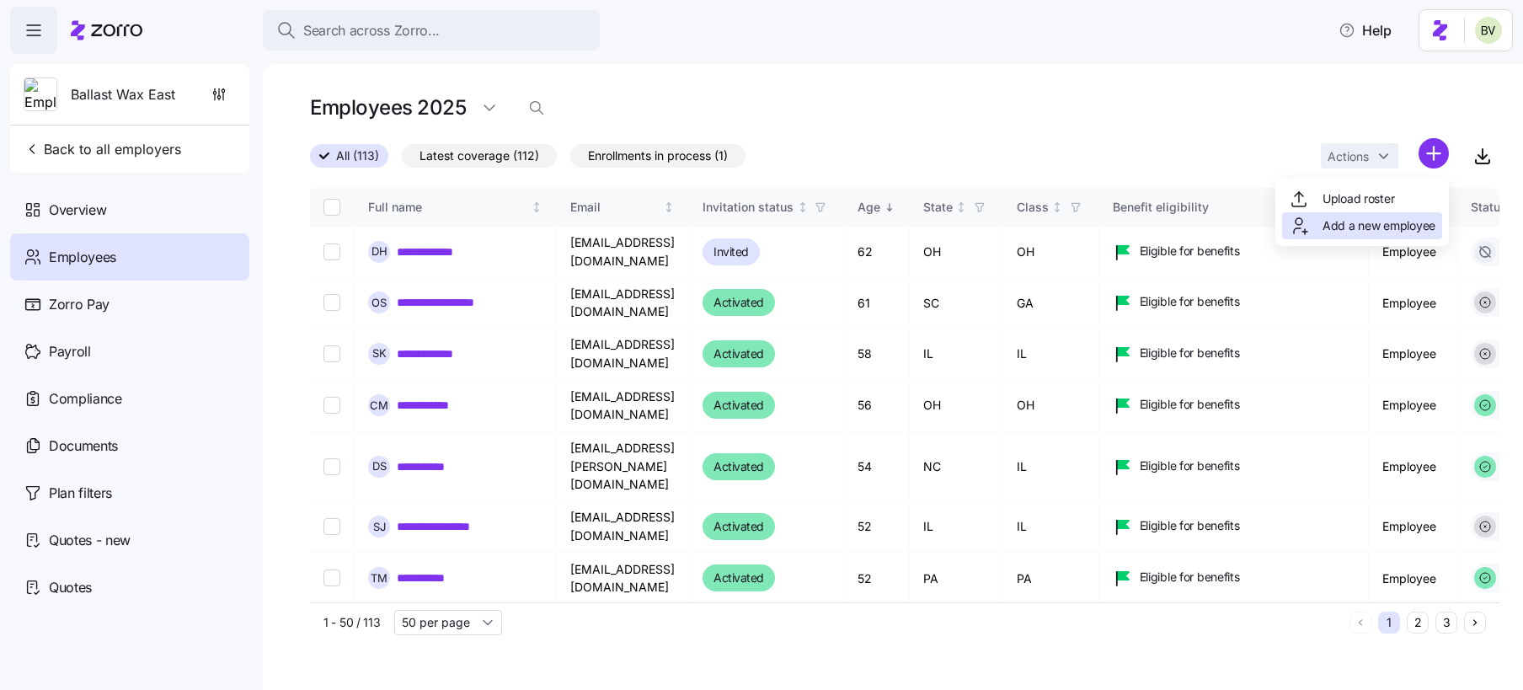
click at [1376, 223] on span "Add a new employee" at bounding box center [1379, 225] width 113 height 17
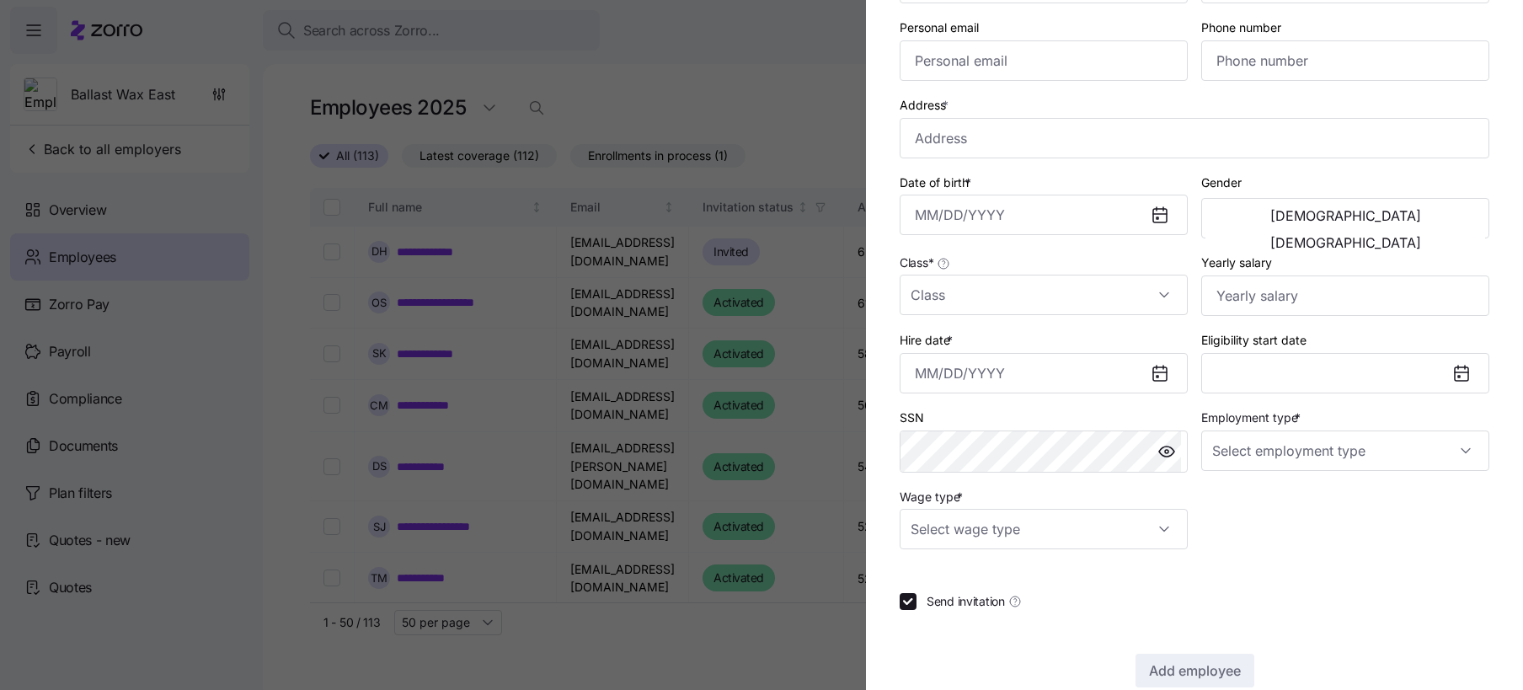
scroll to position [237, 0]
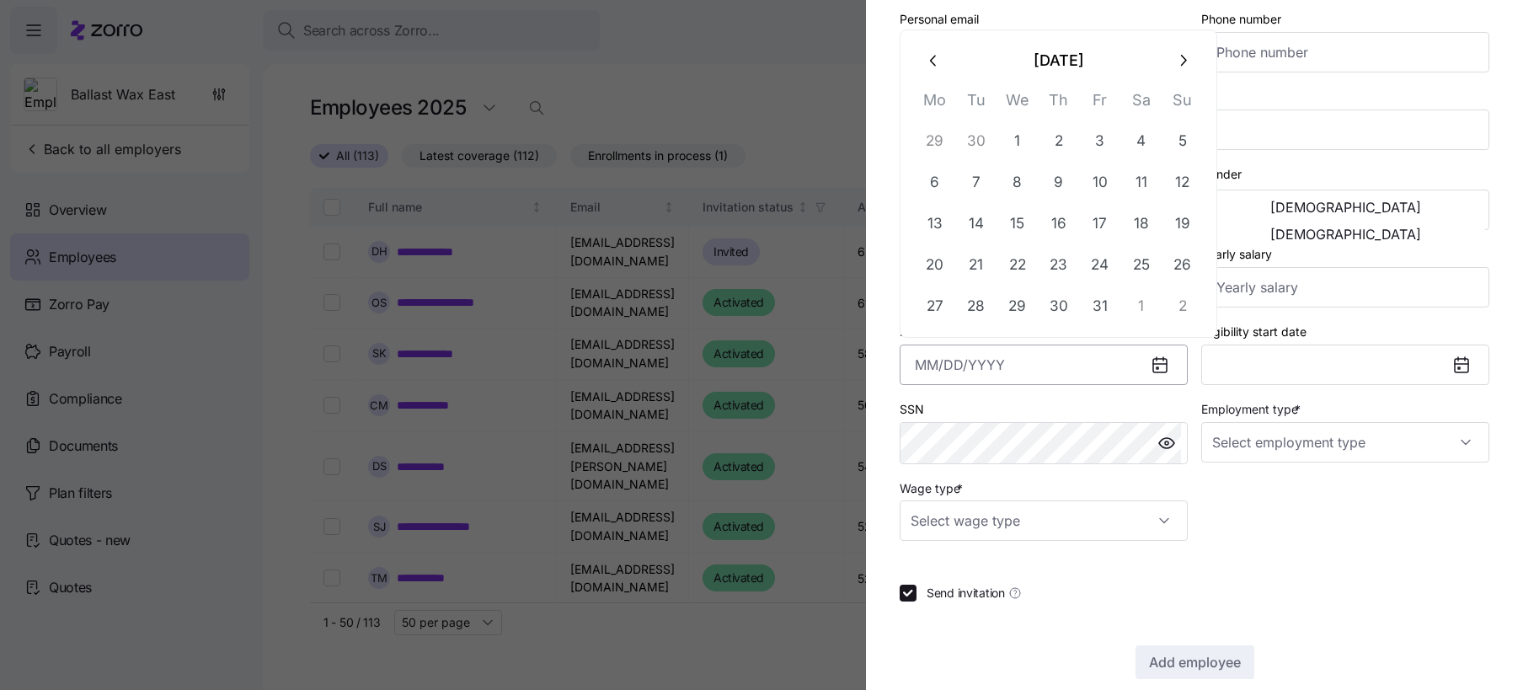
click at [1070, 370] on input "Hire date *" at bounding box center [1044, 365] width 288 height 40
click at [968, 175] on button "7" at bounding box center [976, 182] width 40 height 40
type input "October 7, 2025"
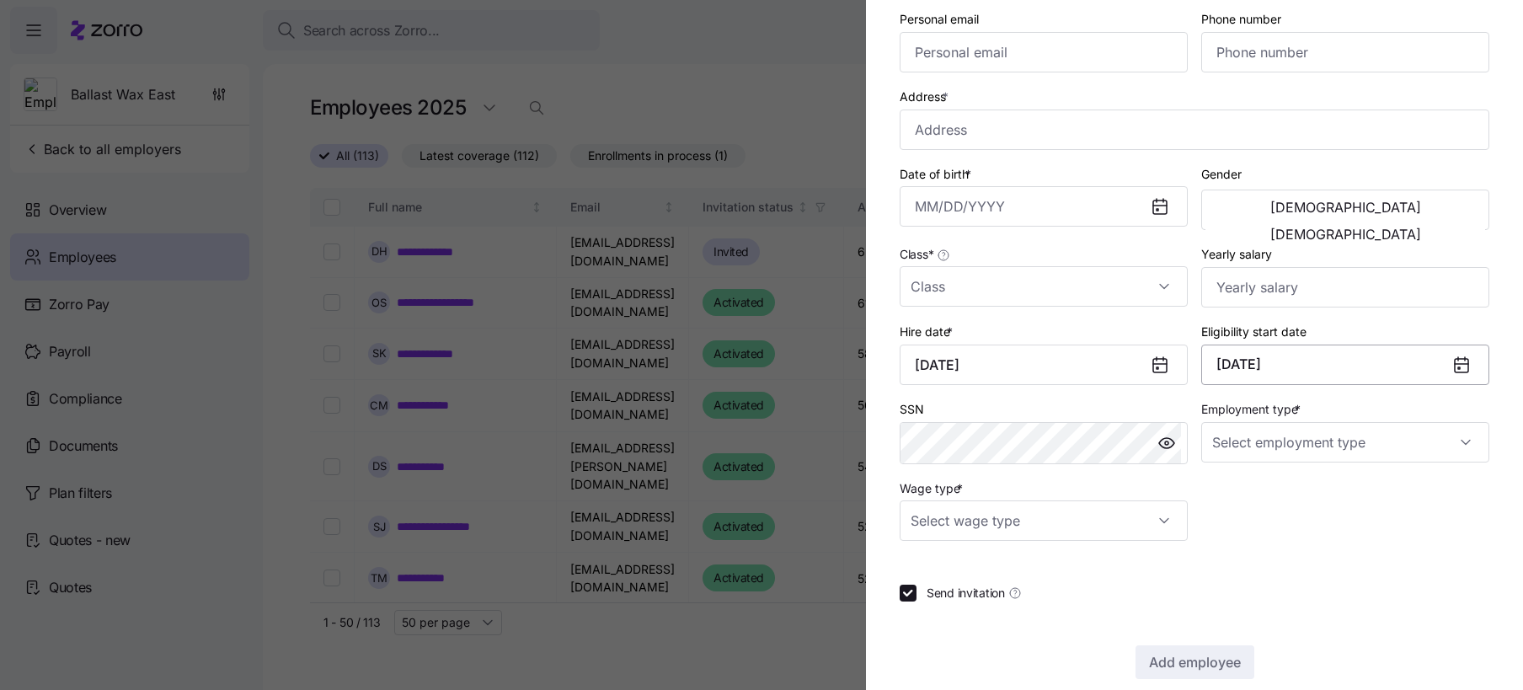
click at [1324, 361] on button "January 1, 2026" at bounding box center [1345, 365] width 288 height 40
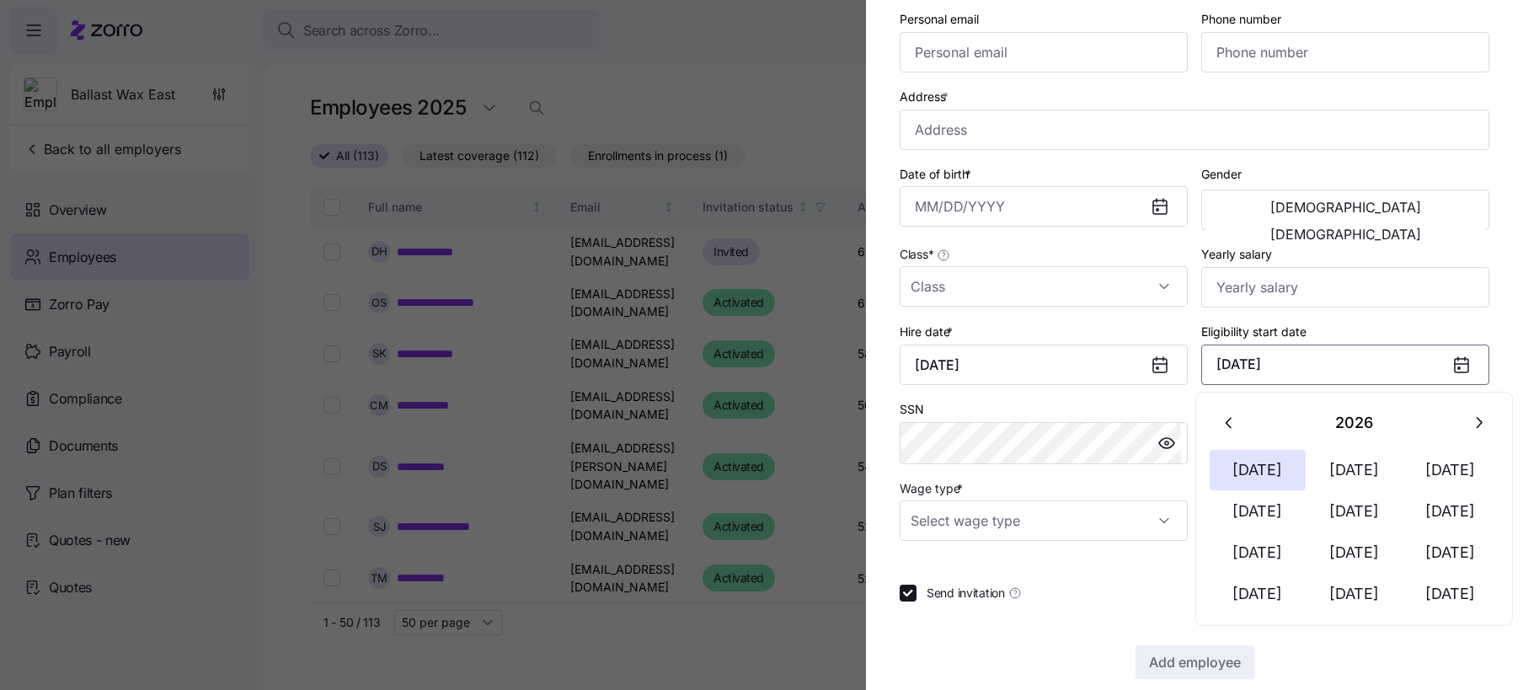
click at [1238, 414] on icon "button" at bounding box center [1230, 423] width 19 height 19
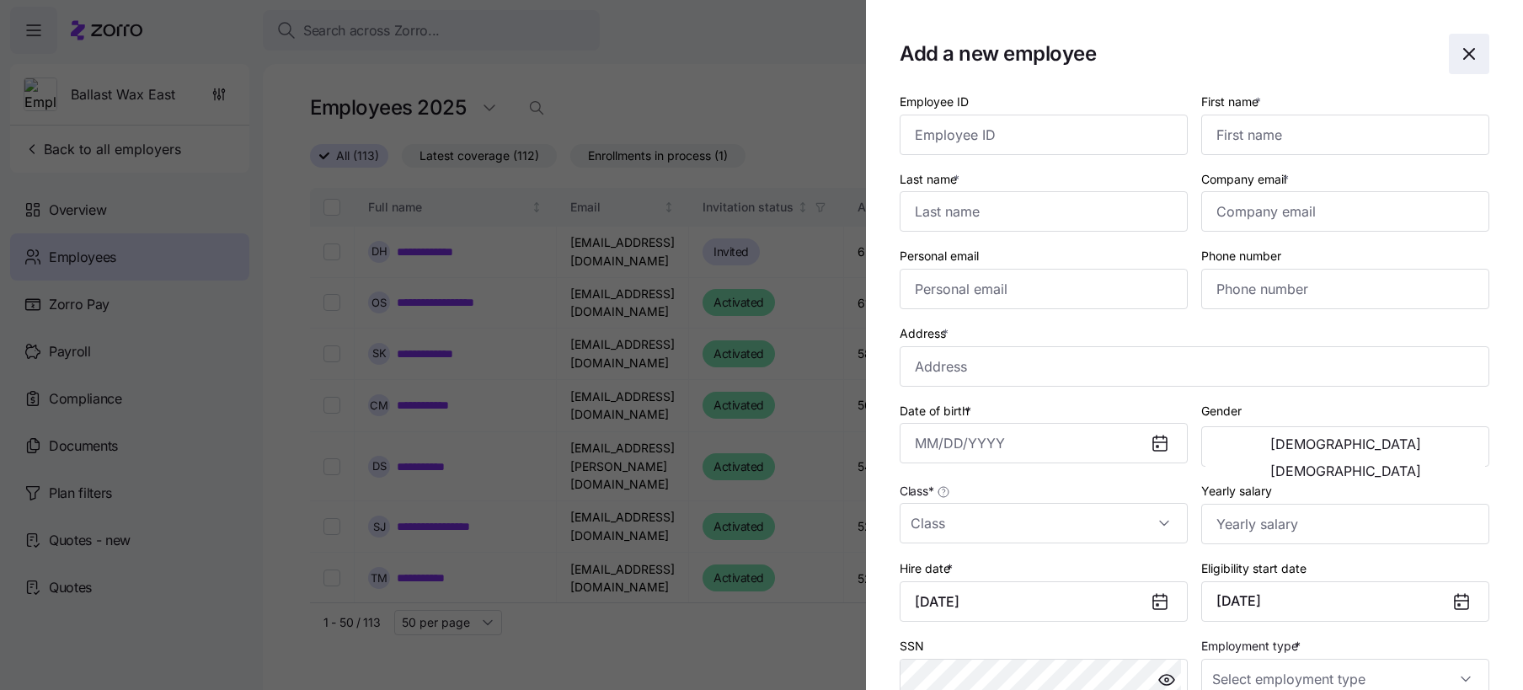
click at [1459, 54] on icon "button" at bounding box center [1469, 54] width 20 height 20
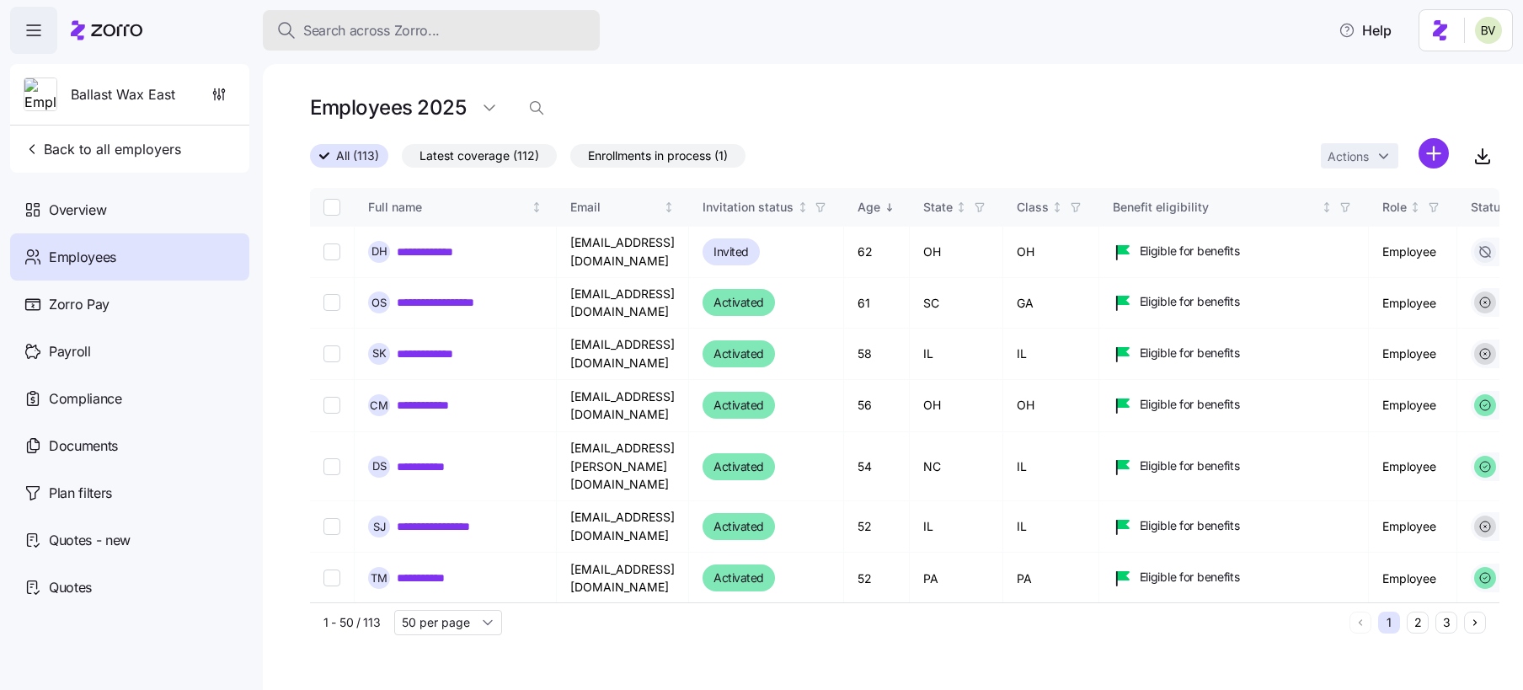
click at [406, 18] on button "Search across Zorro..." at bounding box center [431, 30] width 337 height 40
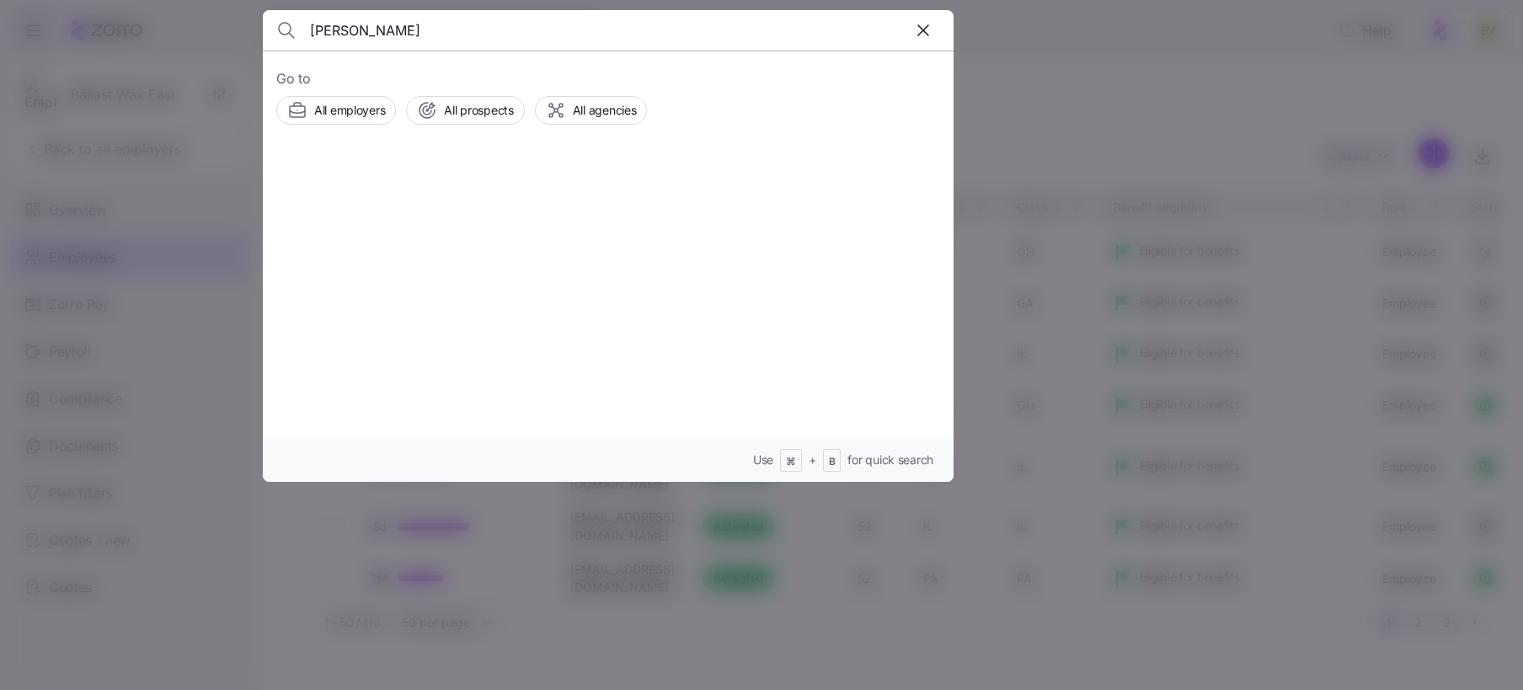
type input "Branden Meeks"
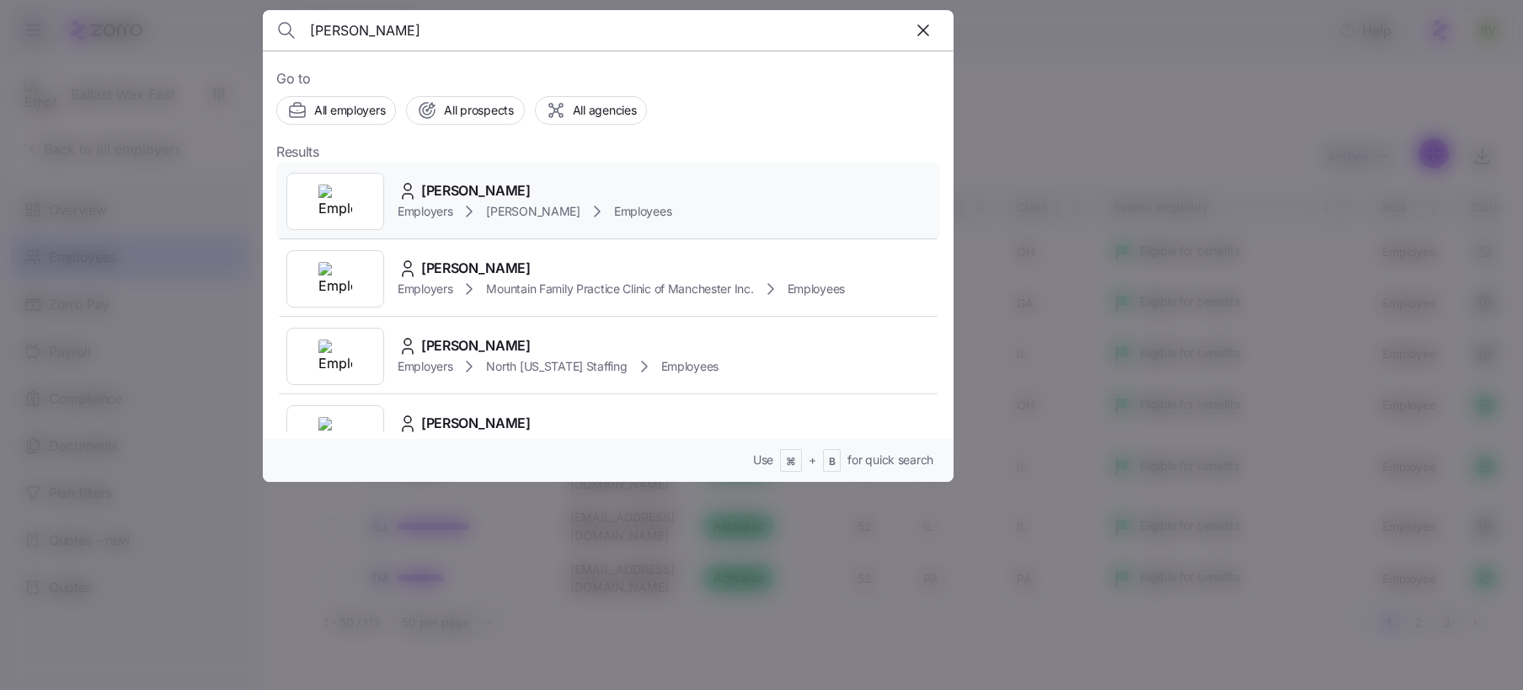
click at [352, 199] on div at bounding box center [335, 201] width 98 height 57
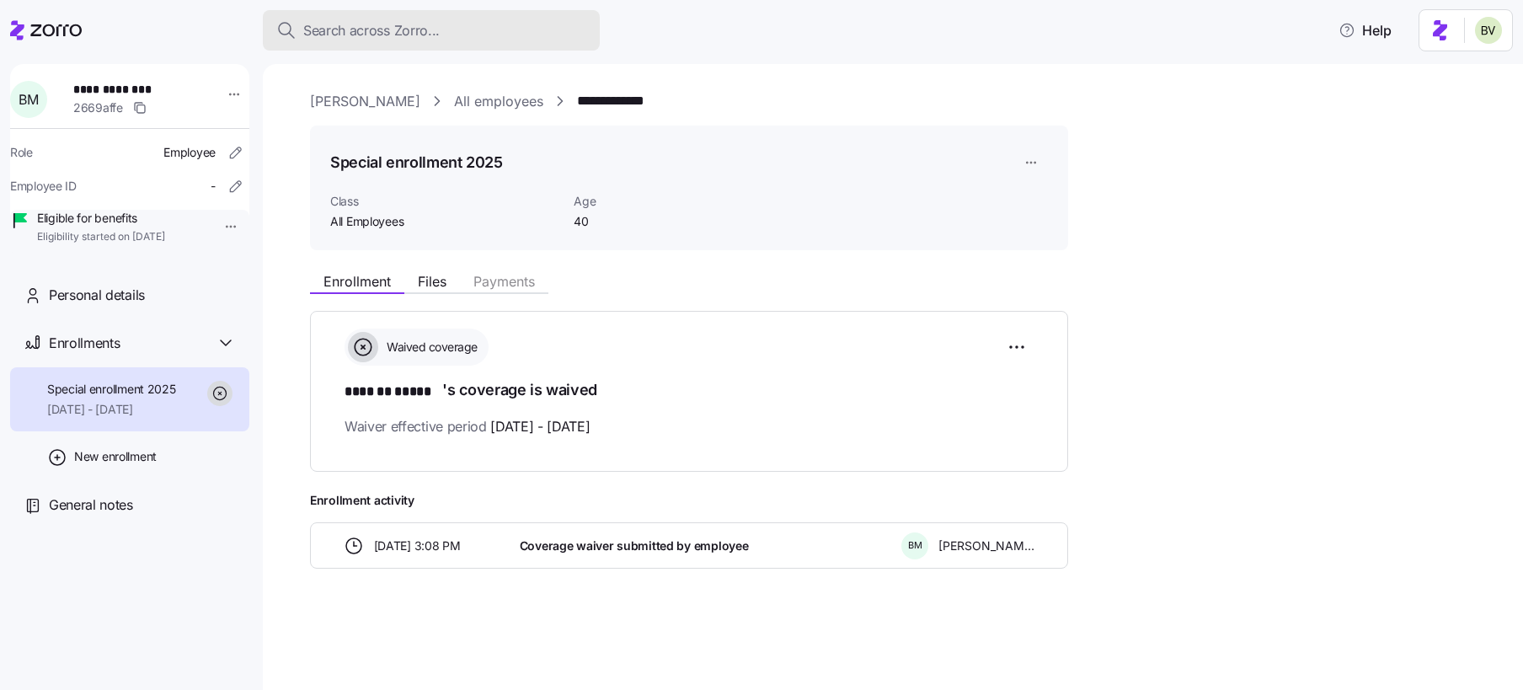
click at [345, 21] on span "Search across Zorro..." at bounding box center [371, 30] width 136 height 21
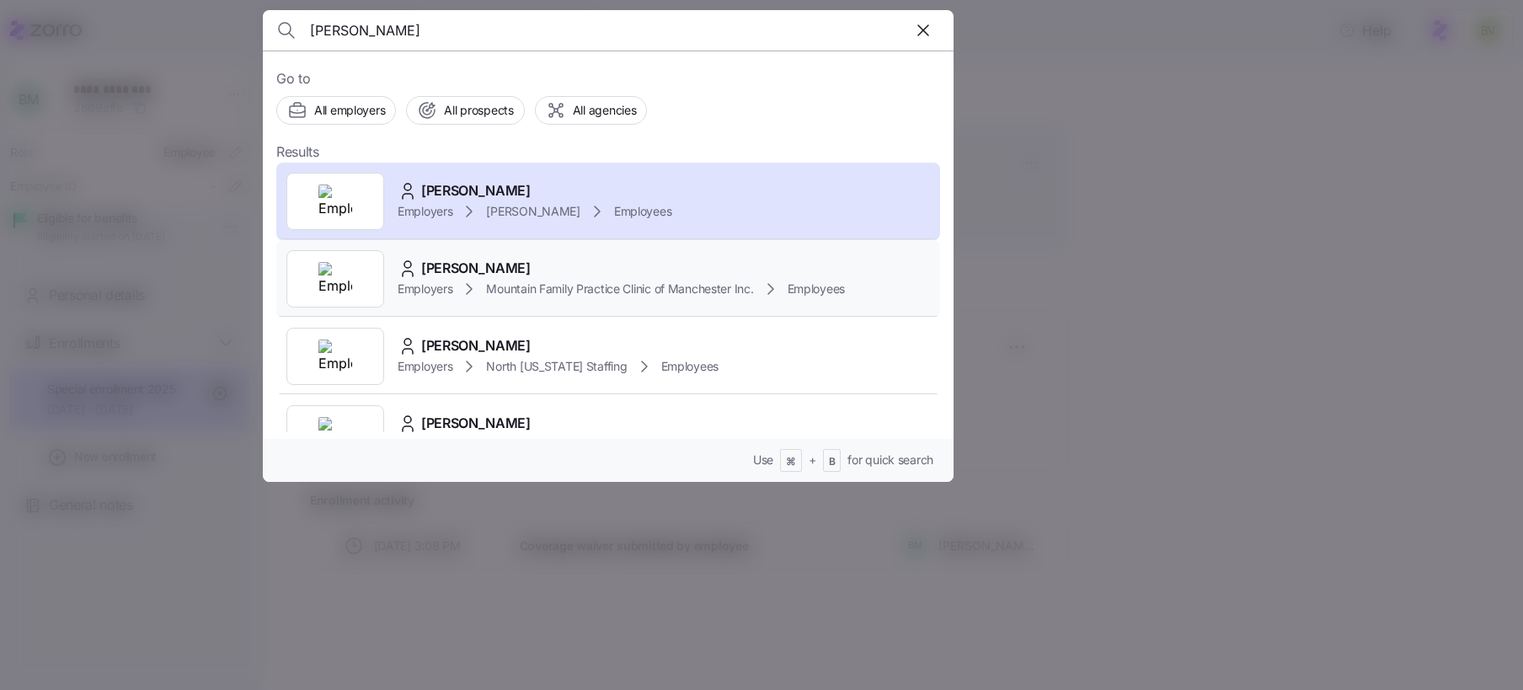
type input "Branden Meeks"
click at [314, 293] on div at bounding box center [335, 278] width 98 height 57
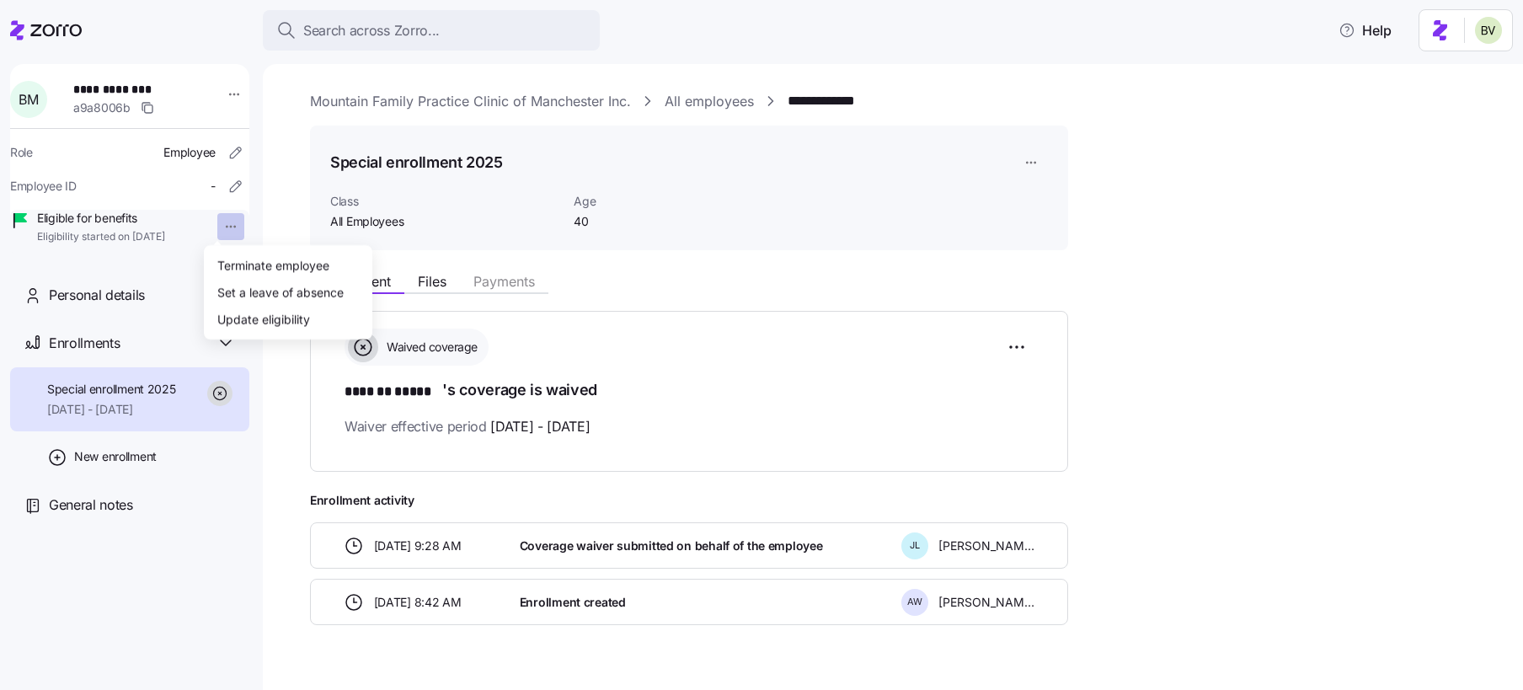
click at [222, 229] on html "**********" at bounding box center [761, 340] width 1523 height 680
click at [234, 269] on div "Terminate employee" at bounding box center [273, 264] width 112 height 19
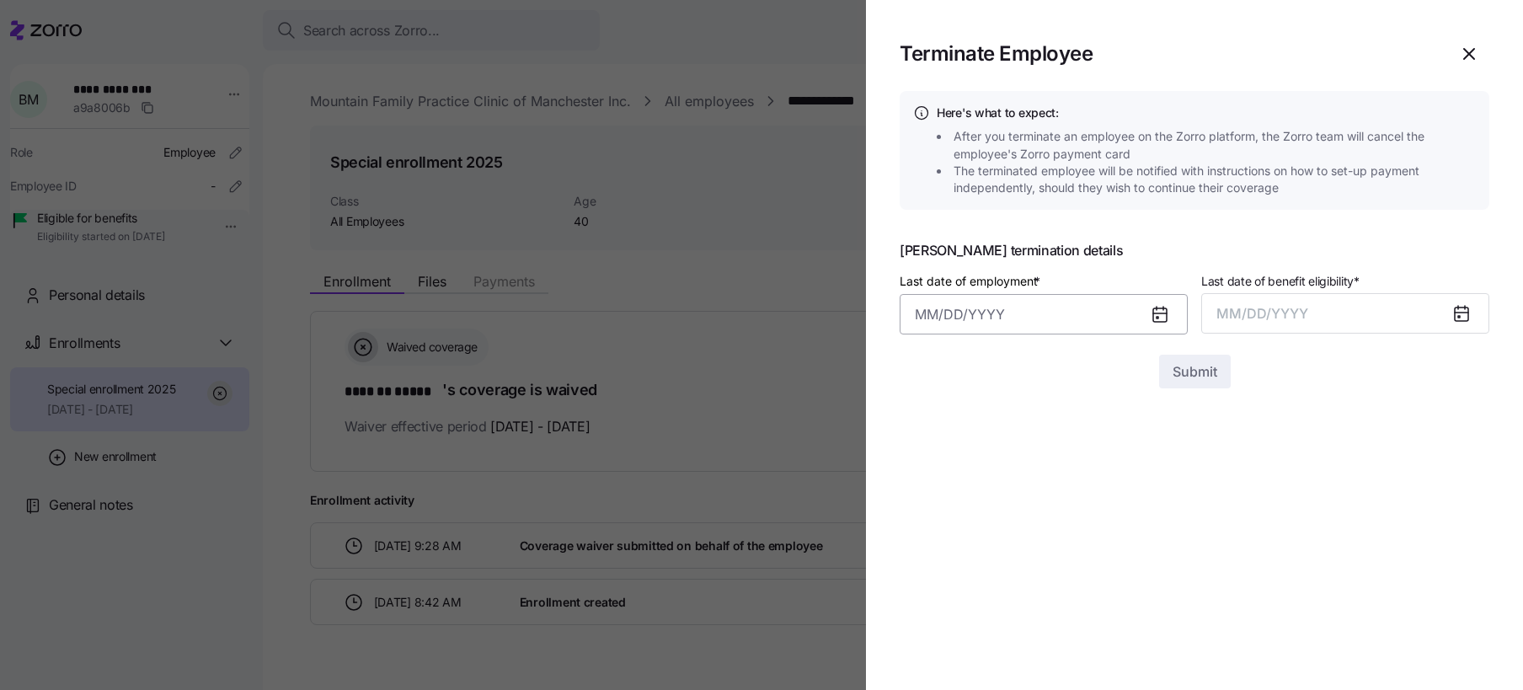
click at [1102, 312] on input "Last date of employment *" at bounding box center [1044, 314] width 288 height 40
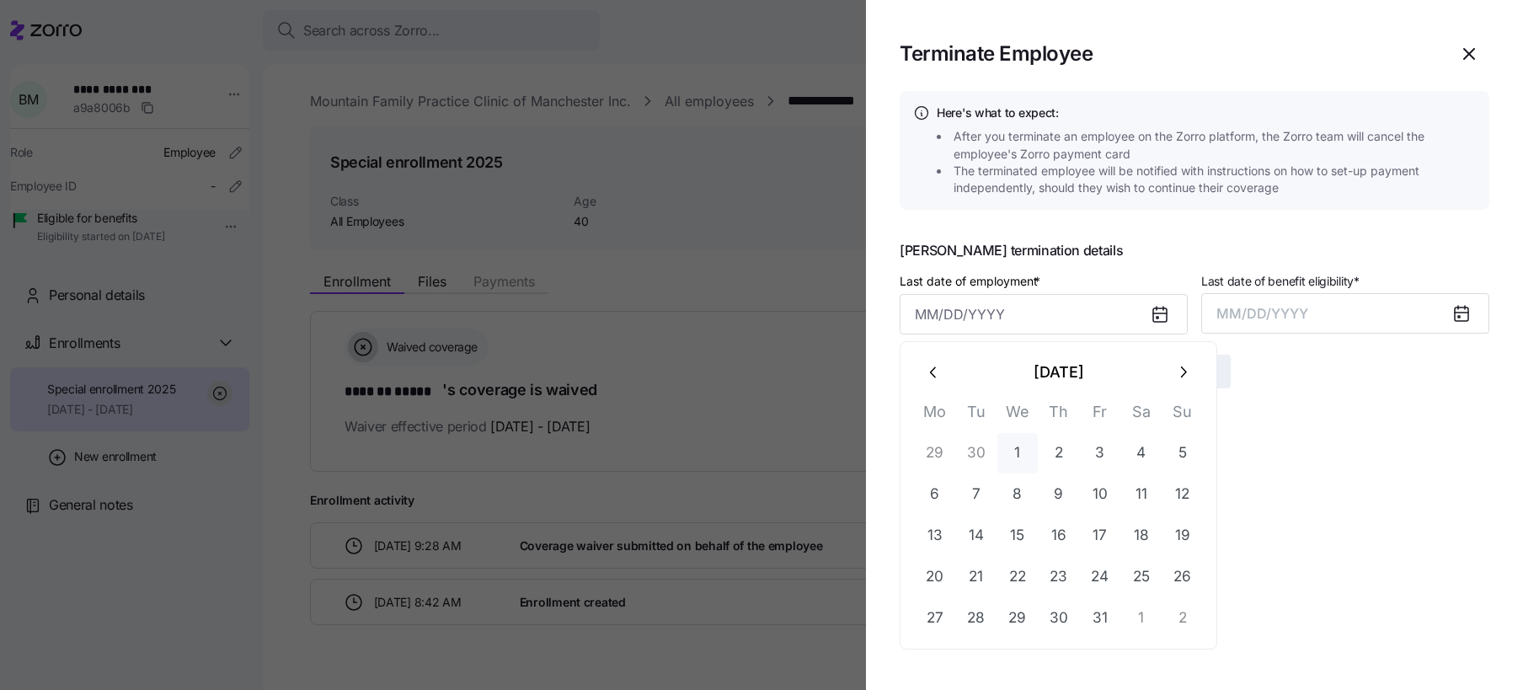
click at [1019, 460] on button "1" at bounding box center [1017, 453] width 40 height 40
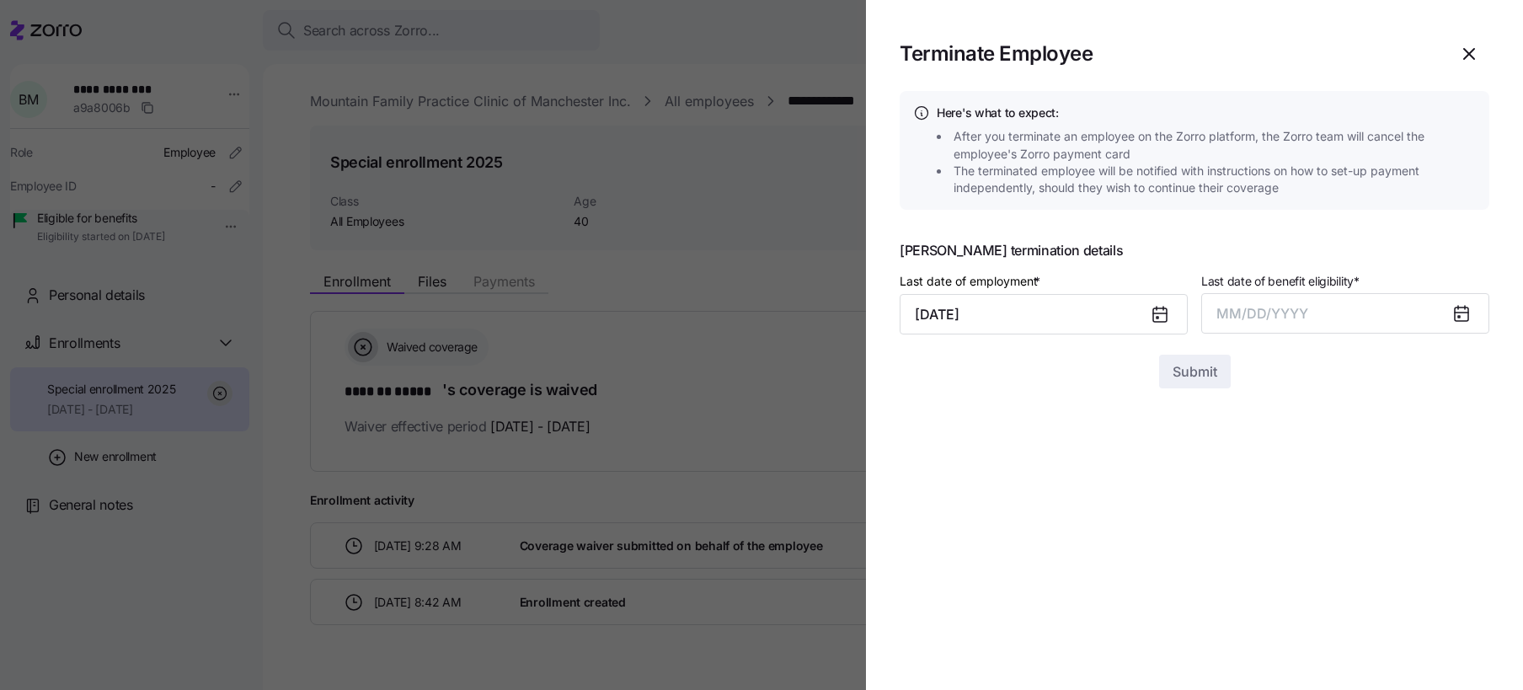
click at [1157, 316] on icon at bounding box center [1159, 314] width 13 height 13
click at [1125, 322] on input "October 1, 2025" at bounding box center [1044, 314] width 288 height 40
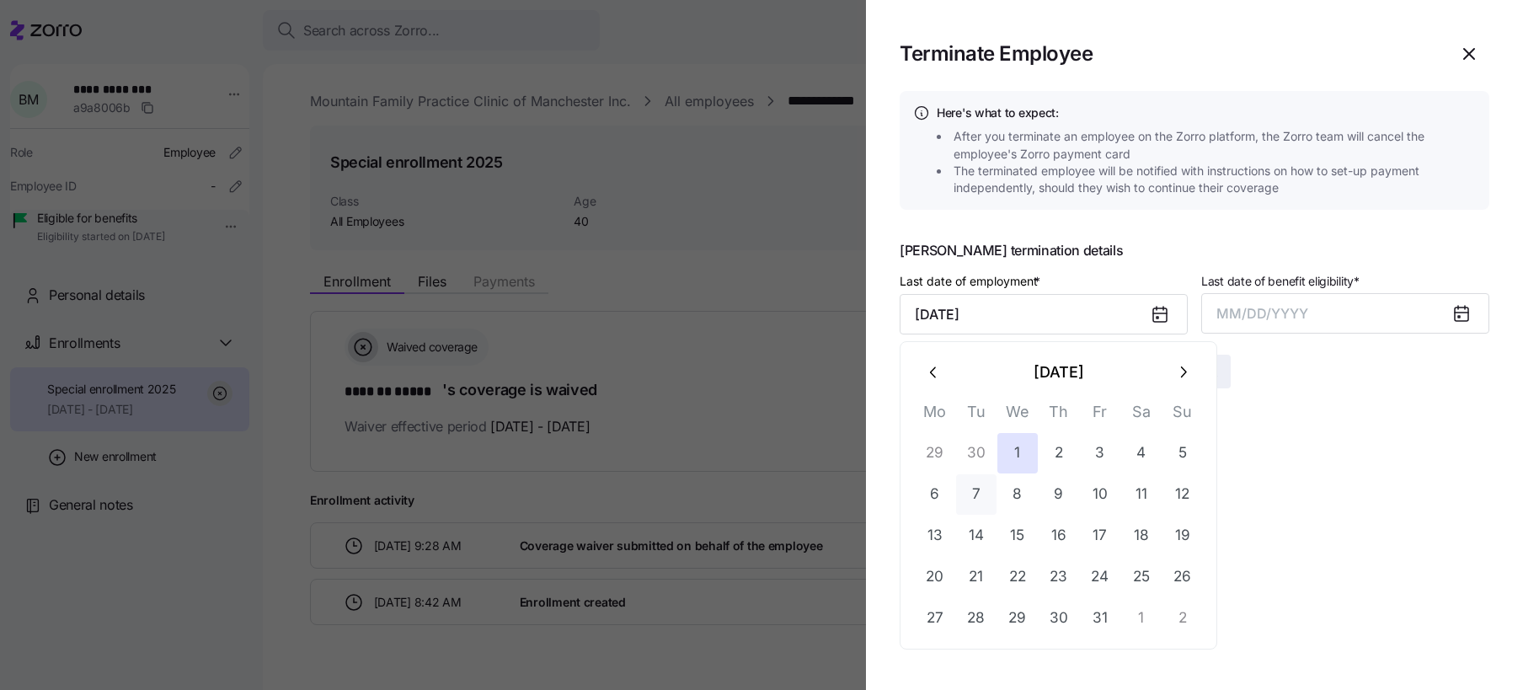
click at [978, 492] on button "7" at bounding box center [976, 494] width 40 height 40
type input "October 7, 2025"
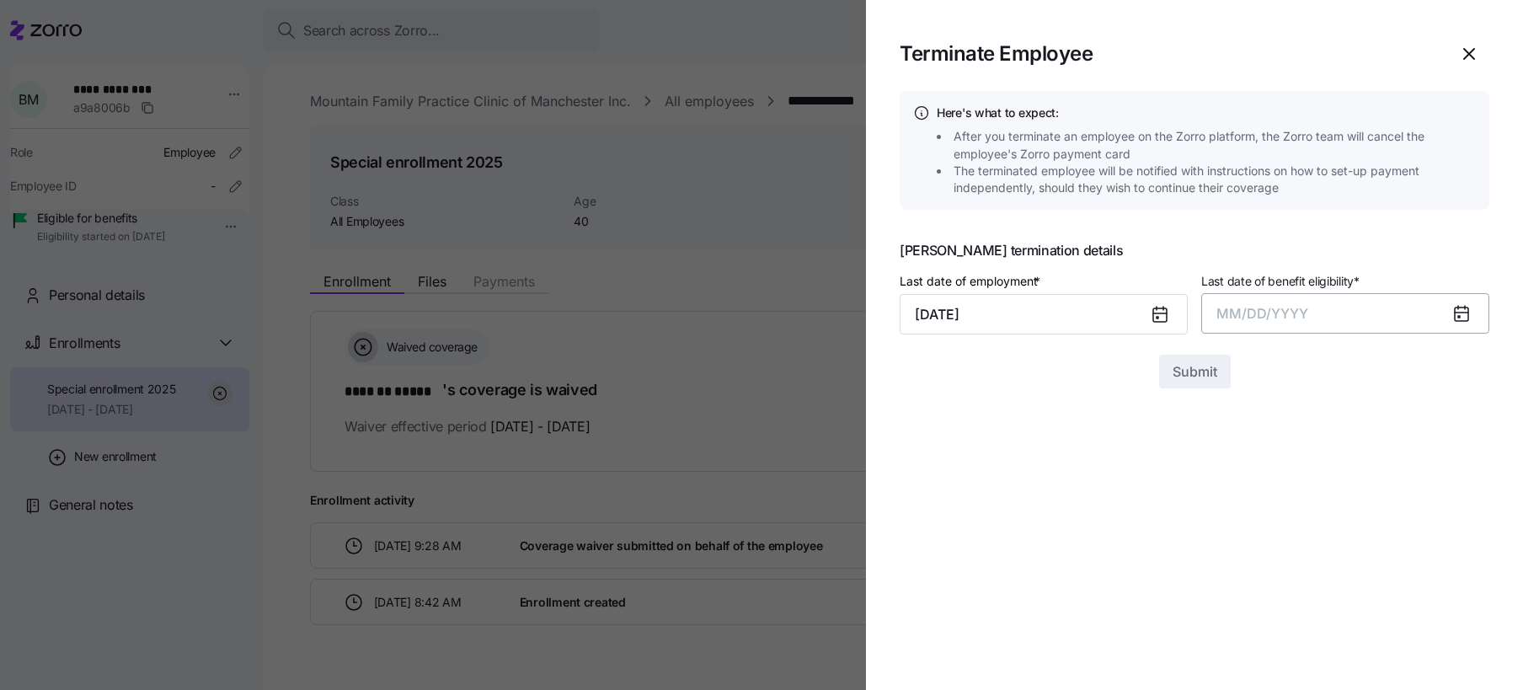
click at [1248, 313] on span "MM/DD/YYYY" at bounding box center [1262, 313] width 92 height 17
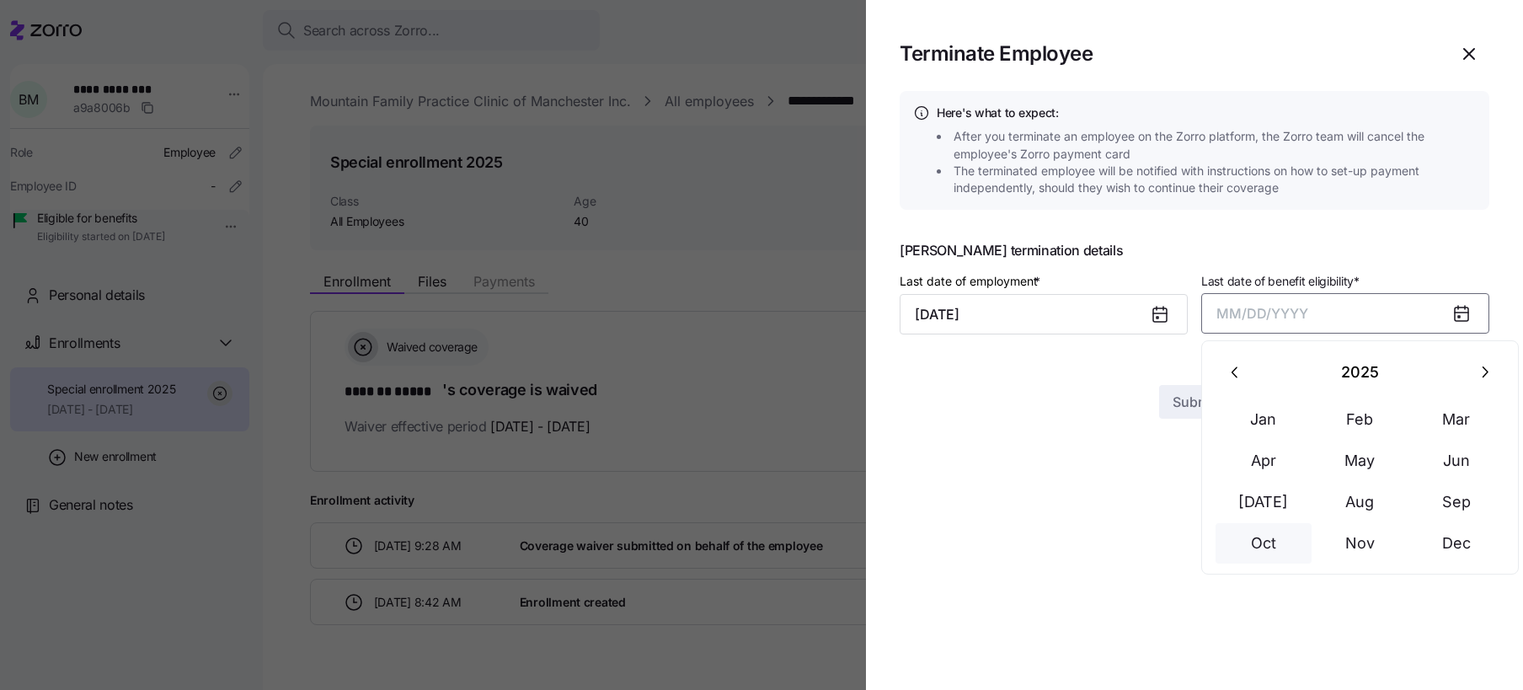
click at [1275, 542] on button "Oct" at bounding box center [1264, 543] width 96 height 40
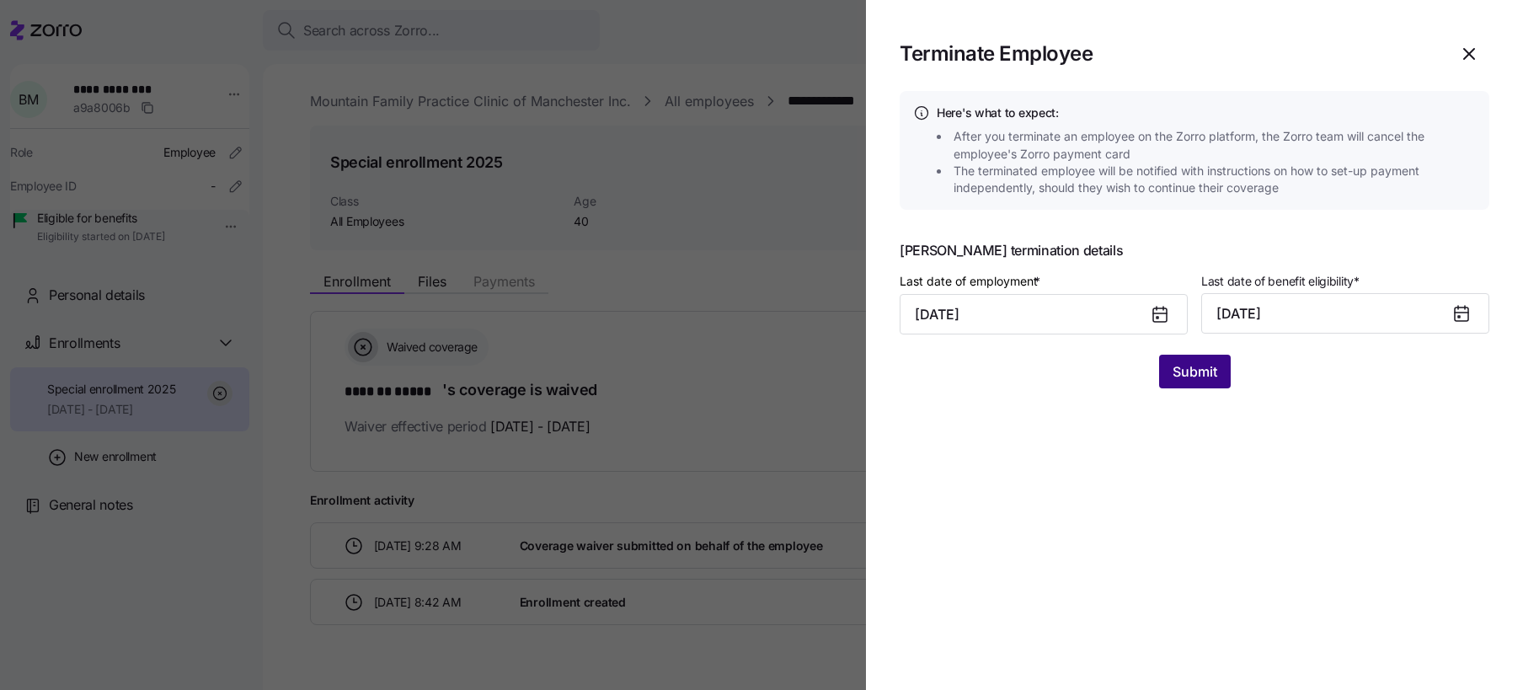
click at [1208, 371] on span "Submit" at bounding box center [1195, 371] width 45 height 20
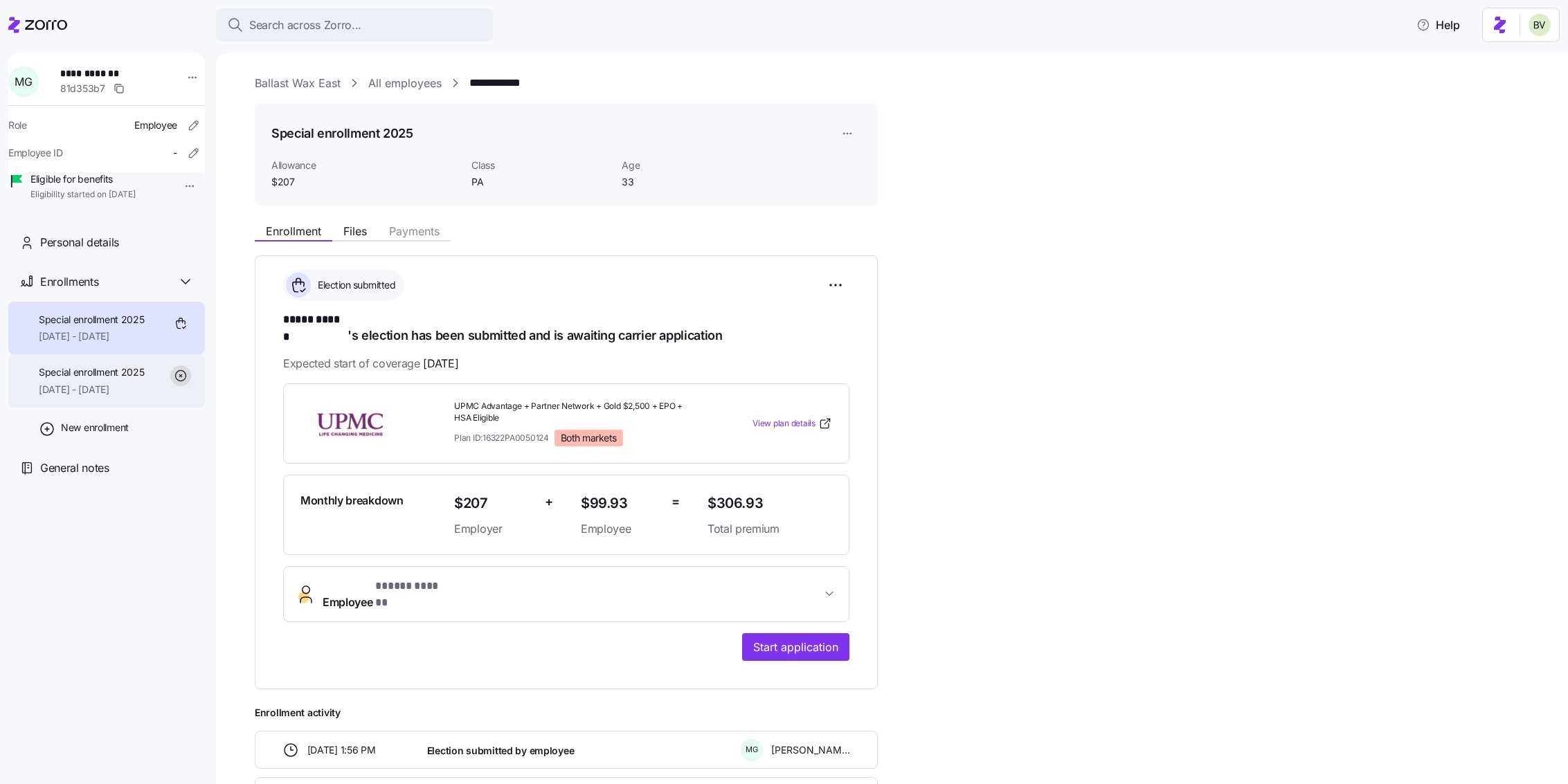
click at [80, 397] on span "10/01/2025 - 12/31/2025" at bounding box center [91, 390] width 106 height 14
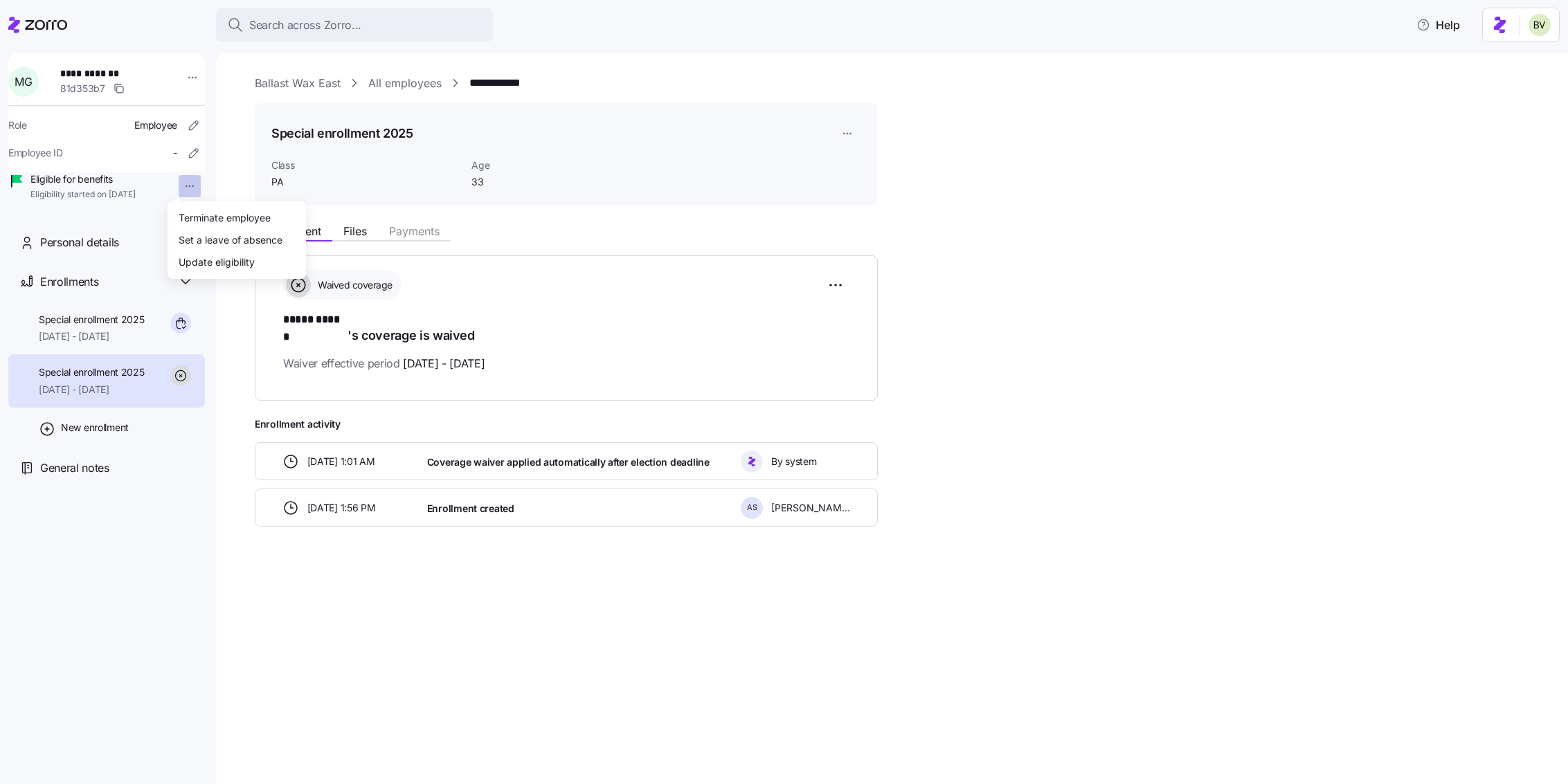
click at [178, 188] on html "**********" at bounding box center [784, 388] width 1568 height 776
click at [585, 74] on html "**********" at bounding box center [784, 388] width 1568 height 776
drag, startPoint x: 542, startPoint y: 87, endPoint x: 472, endPoint y: 87, distance: 70.0
click at [472, 87] on div "**********" at bounding box center [902, 83] width 1294 height 17
copy link "**********"
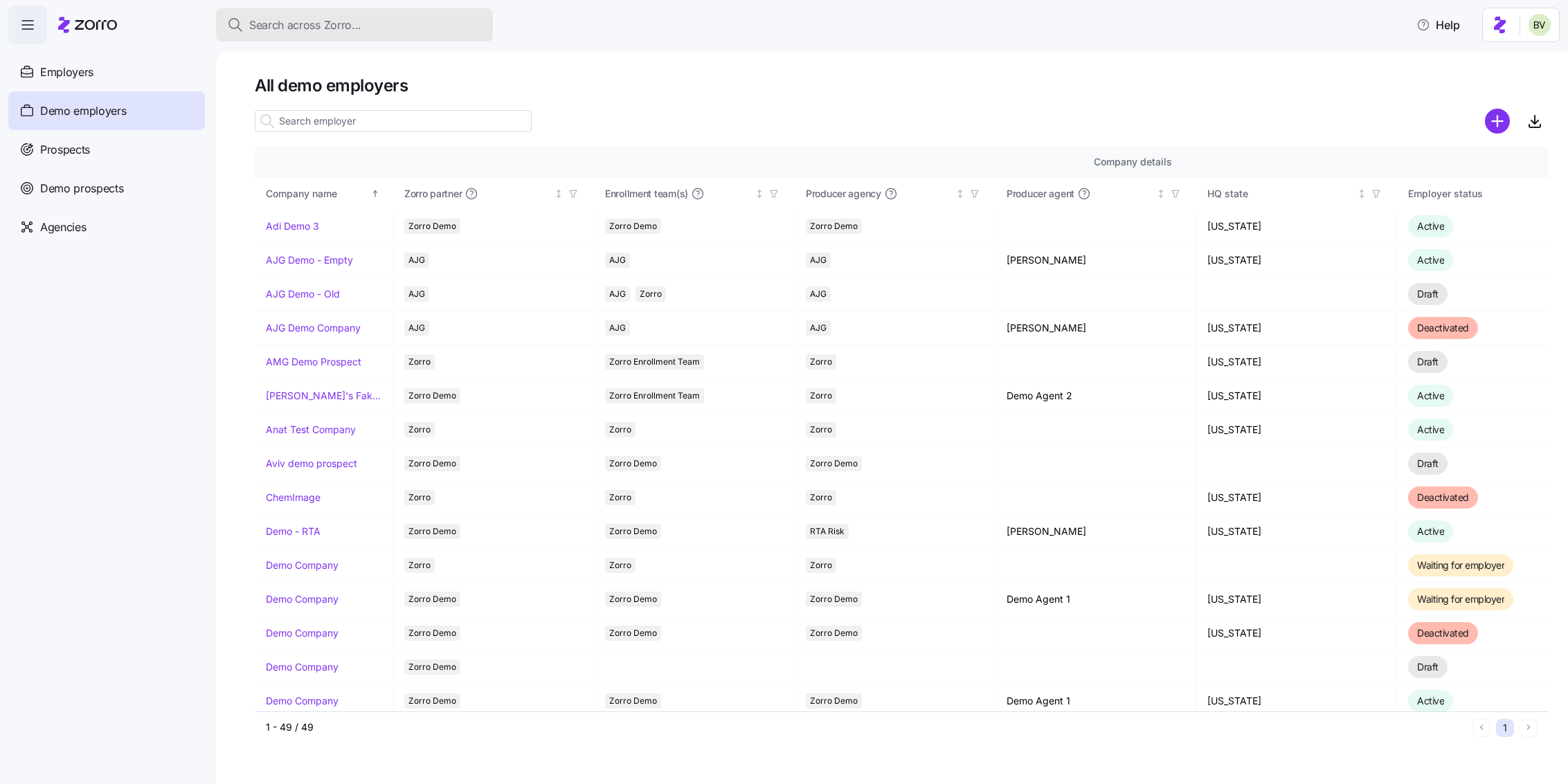
scroll to position [48, 0]
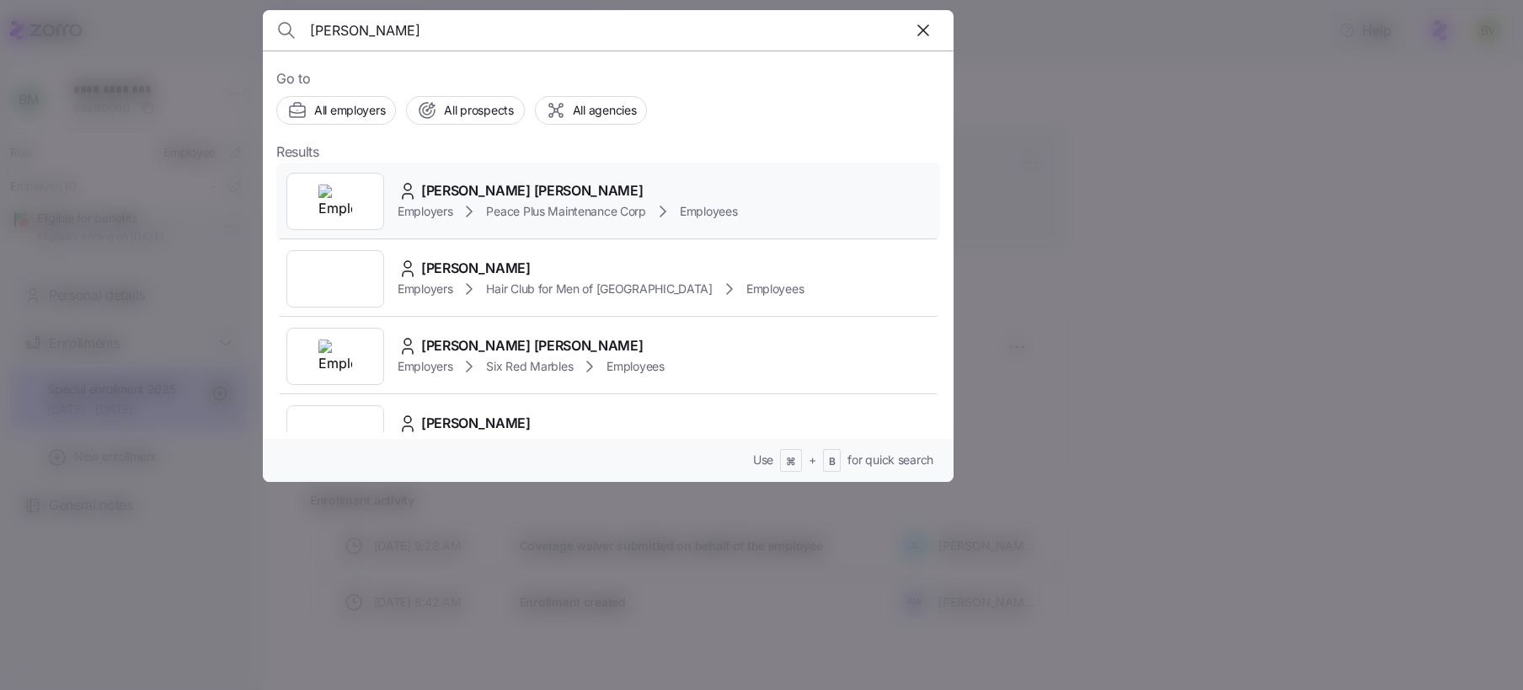
click at [345, 195] on img at bounding box center [335, 201] width 34 height 34
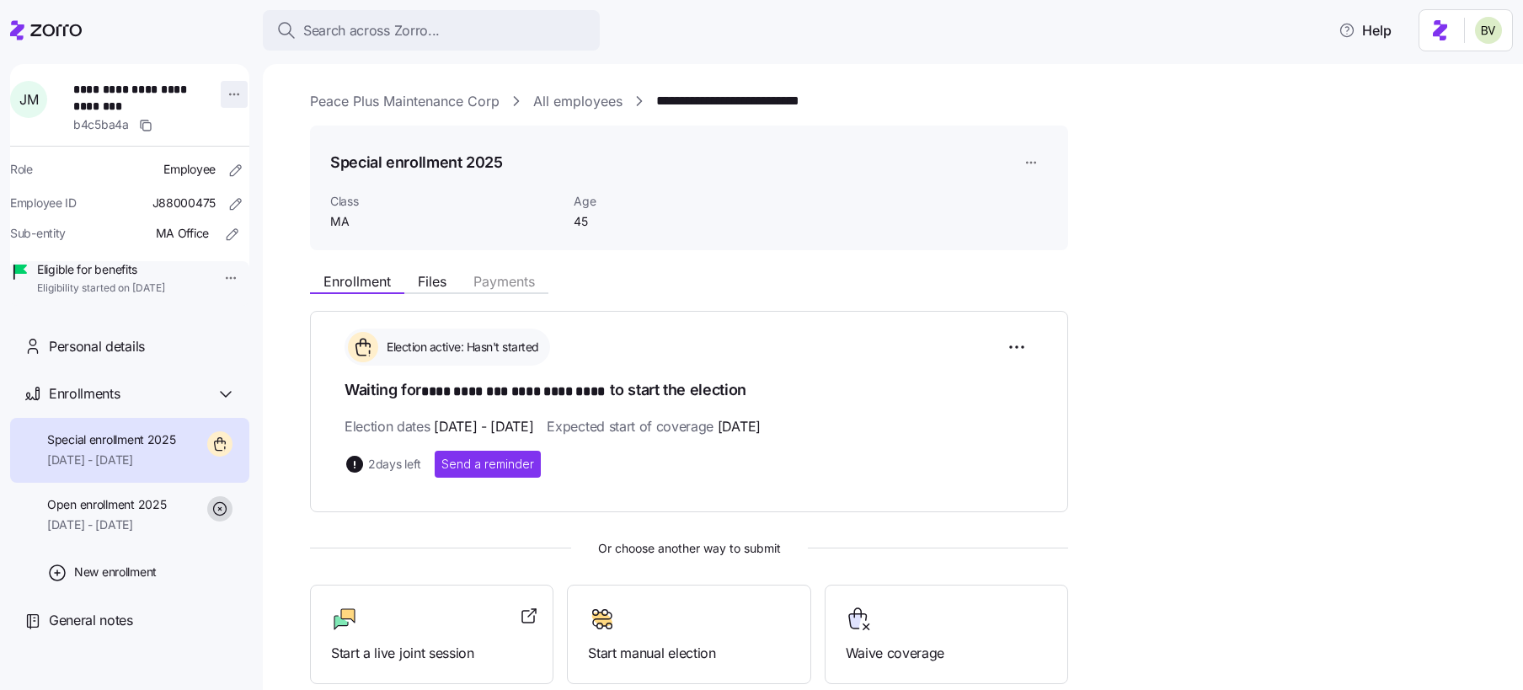
click at [229, 92] on html "**********" at bounding box center [761, 340] width 1523 height 680
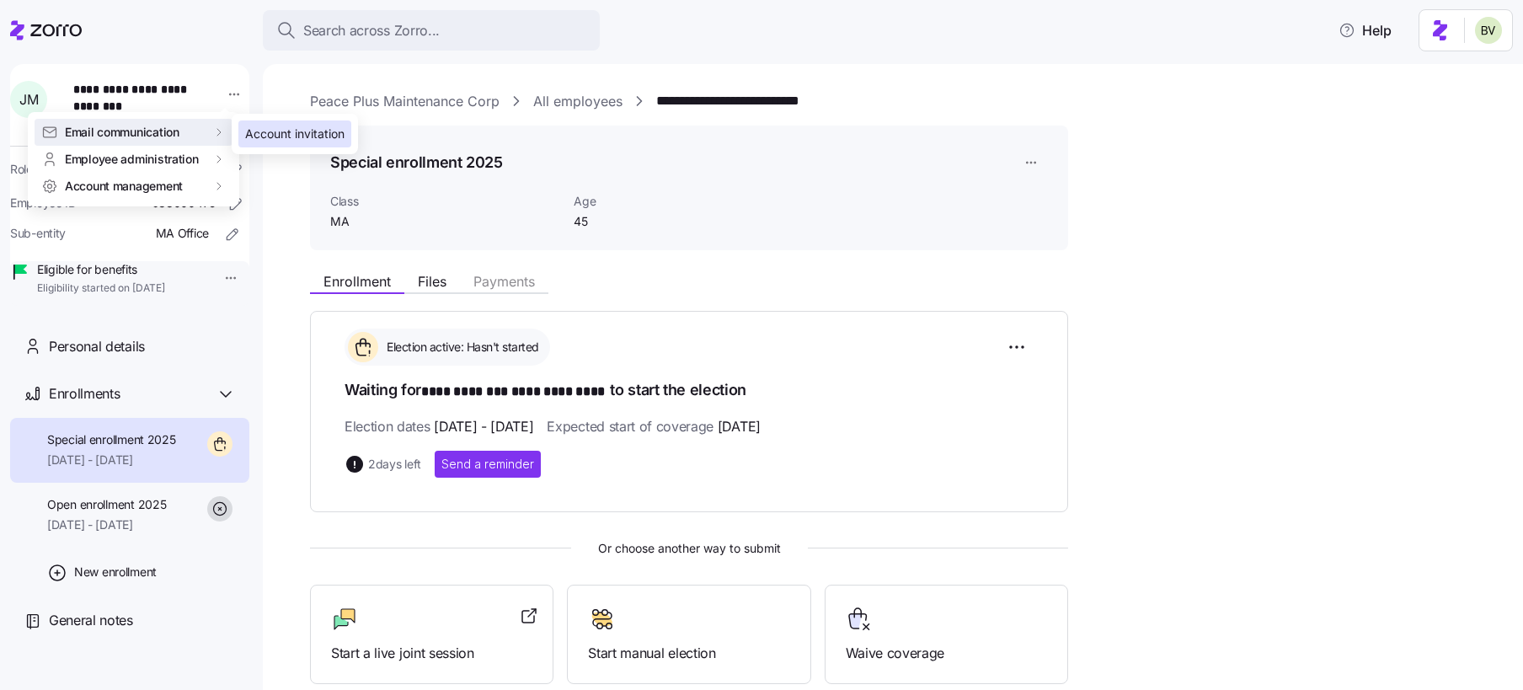
click at [245, 136] on div "Account invitation" at bounding box center [294, 134] width 99 height 19
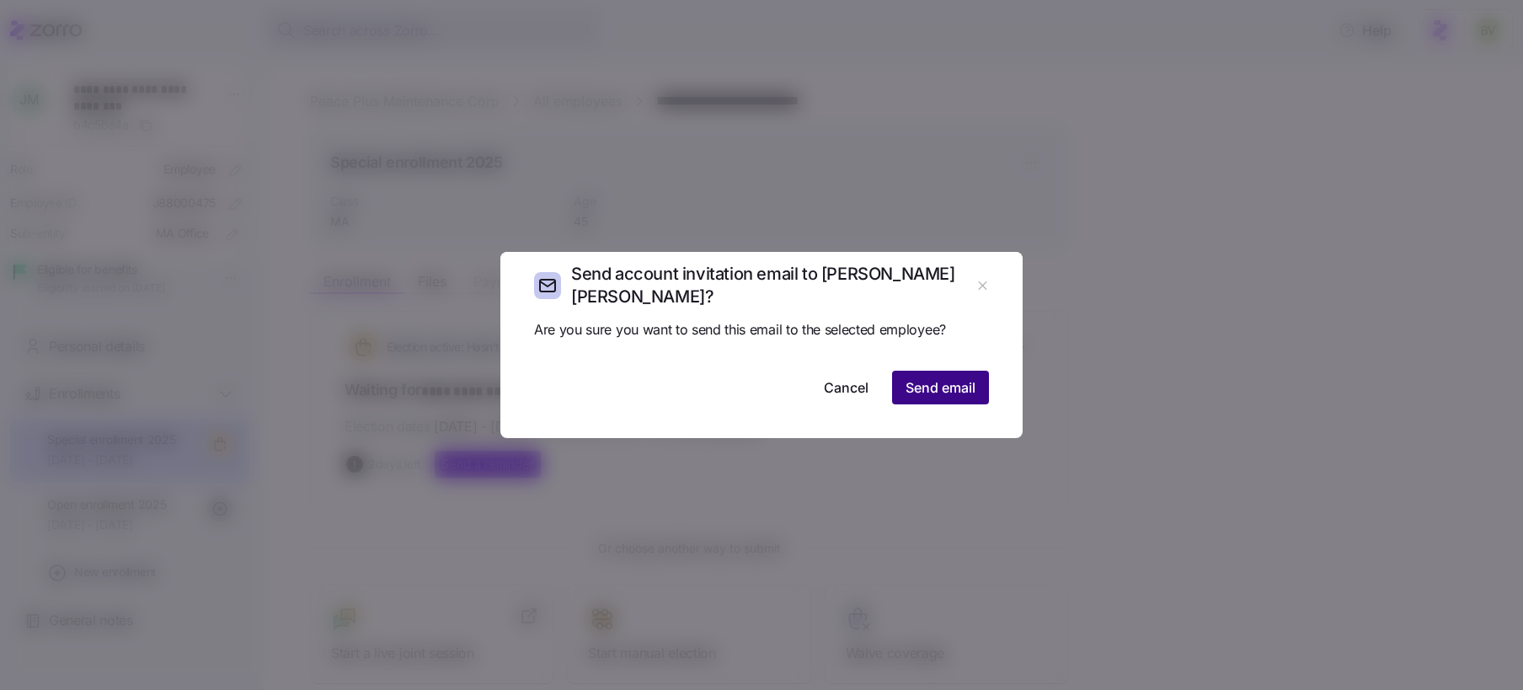
click at [928, 388] on span "Send email" at bounding box center [941, 387] width 70 height 20
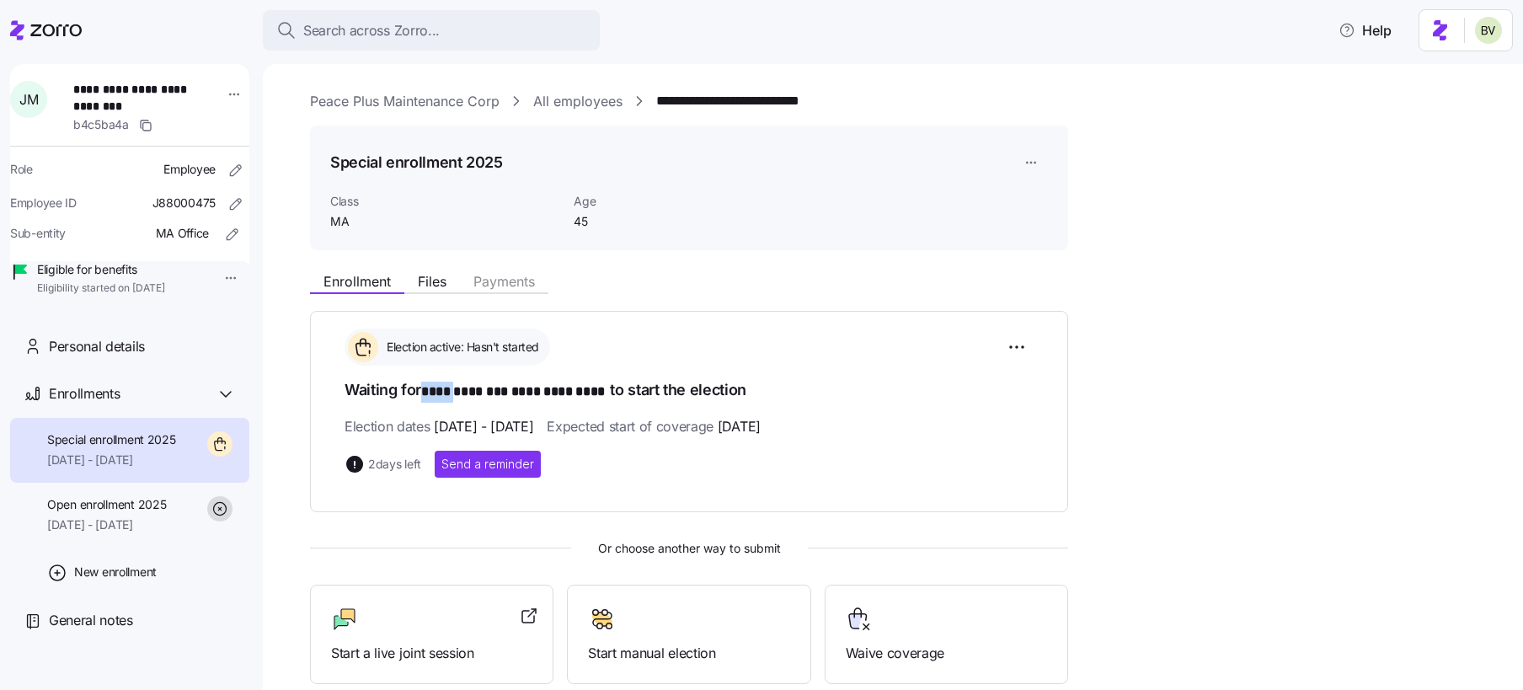
drag, startPoint x: 463, startPoint y: 391, endPoint x: 427, endPoint y: 388, distance: 36.3
click at [427, 388] on span "**********" at bounding box center [515, 392] width 189 height 21
copy span "*****"
click at [118, 357] on span "Personal details" at bounding box center [97, 346] width 96 height 21
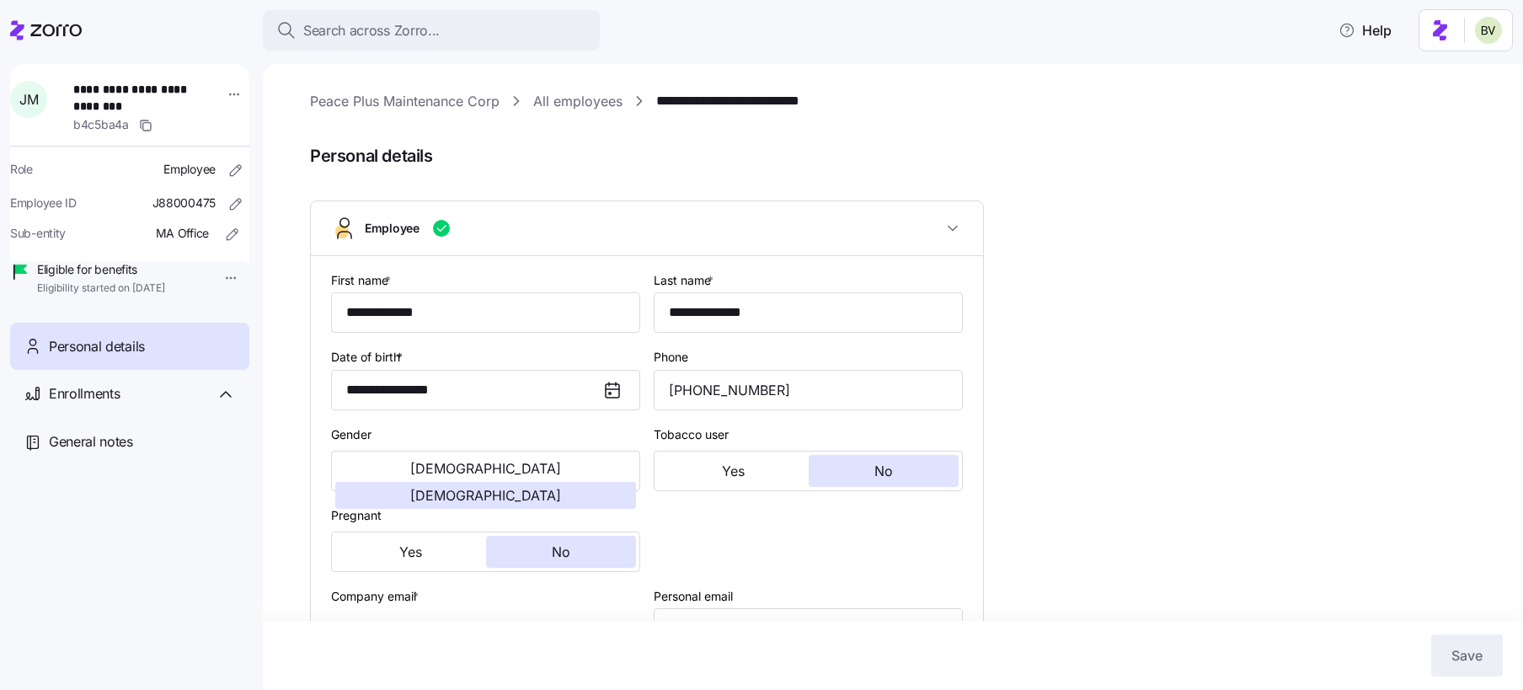
type input "MA"
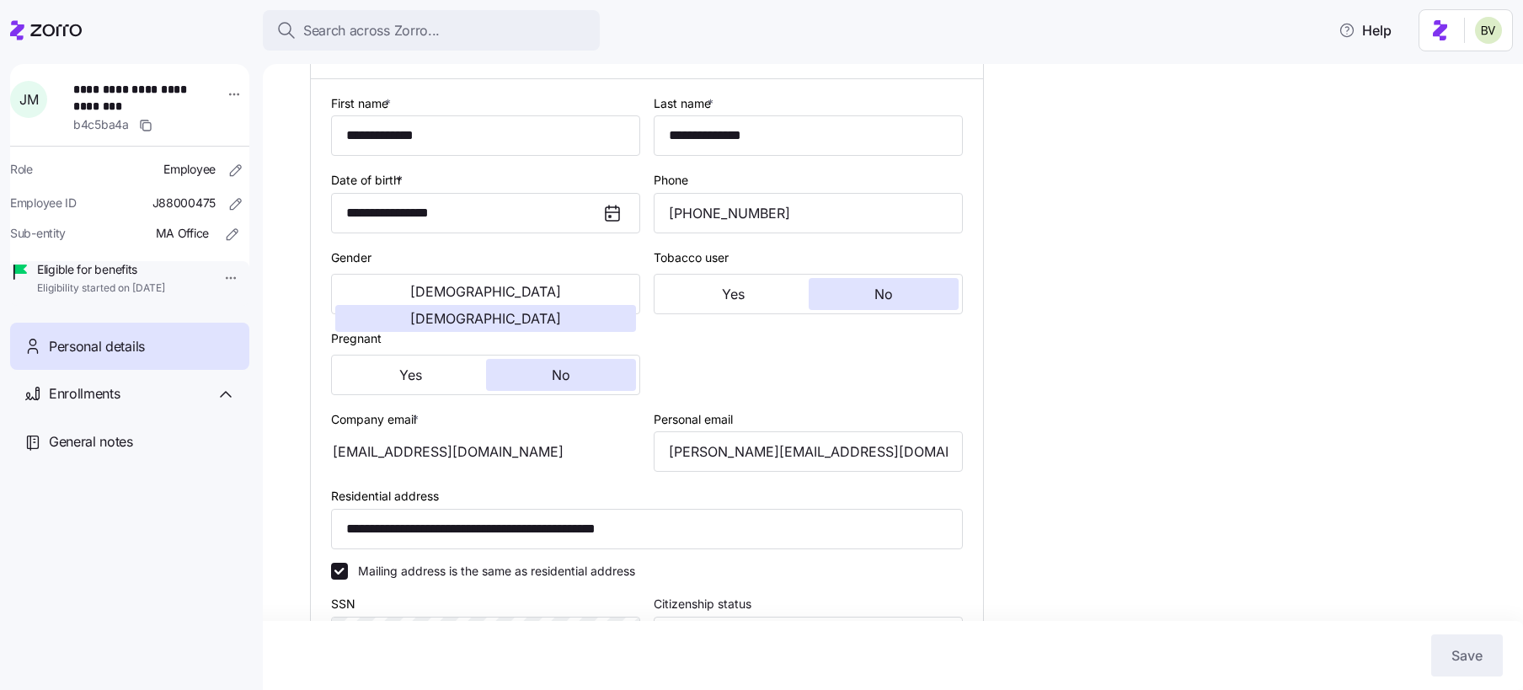
scroll to position [182, 0]
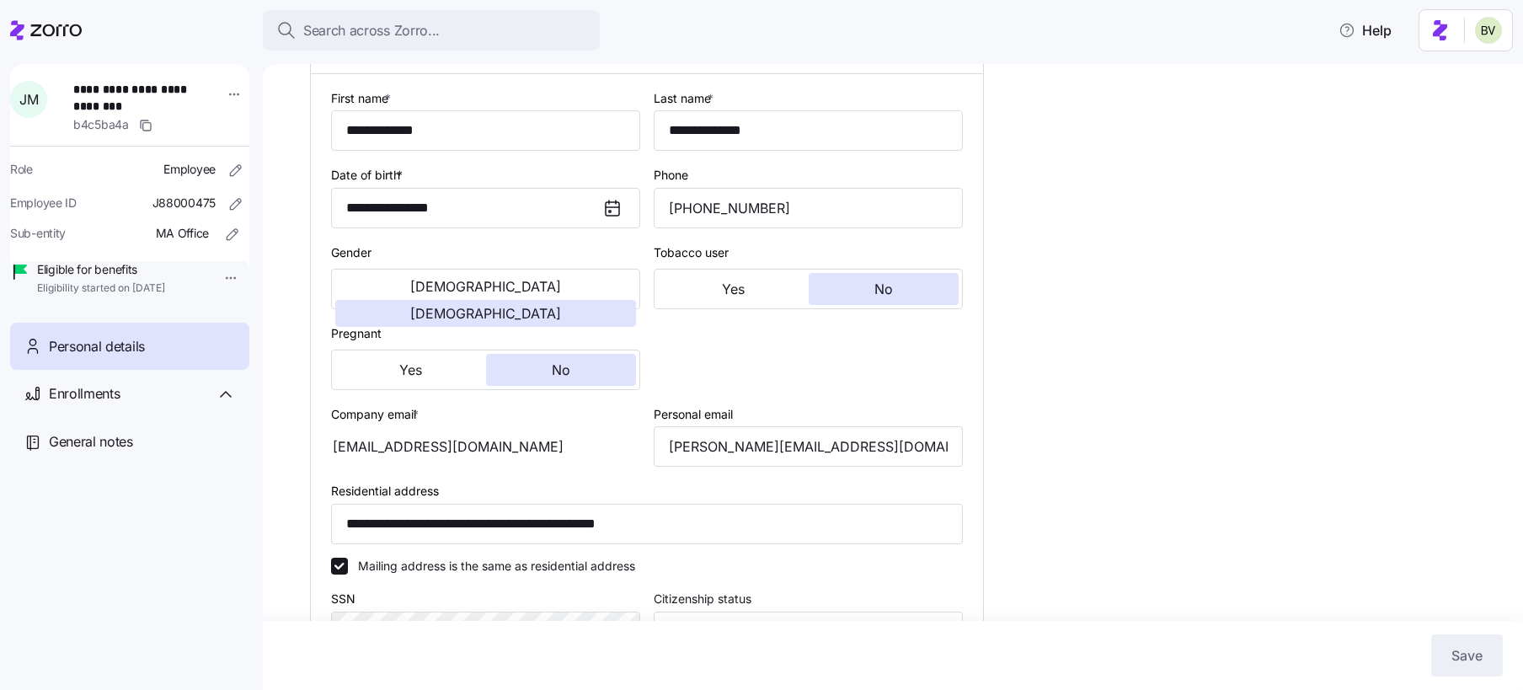
drag, startPoint x: 496, startPoint y: 444, endPoint x: 389, endPoint y: 446, distance: 107.0
click at [389, 446] on div "jmontiel@peace-plus.com" at bounding box center [485, 446] width 309 height 40
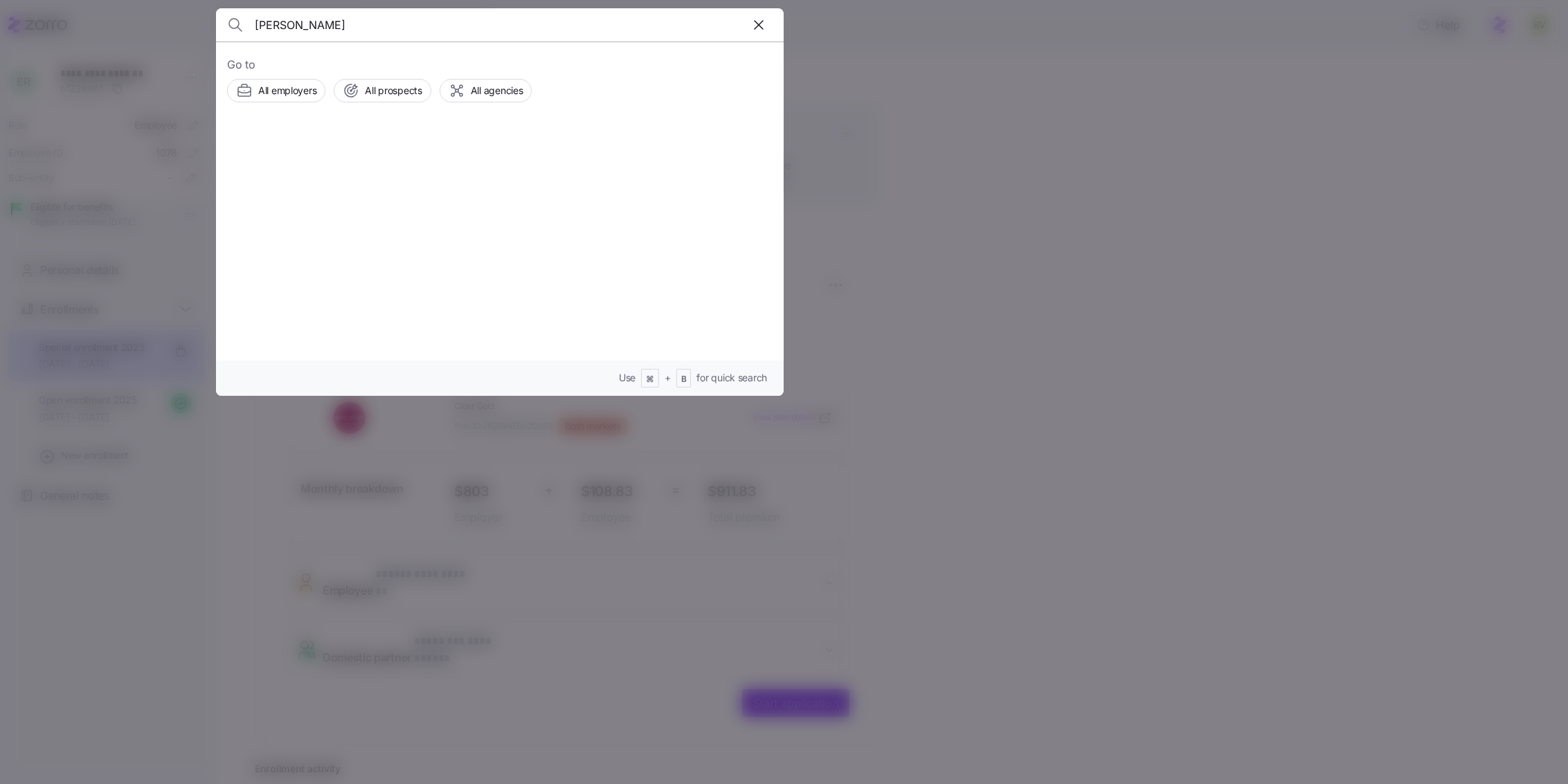
type input "[PERSON_NAME]"
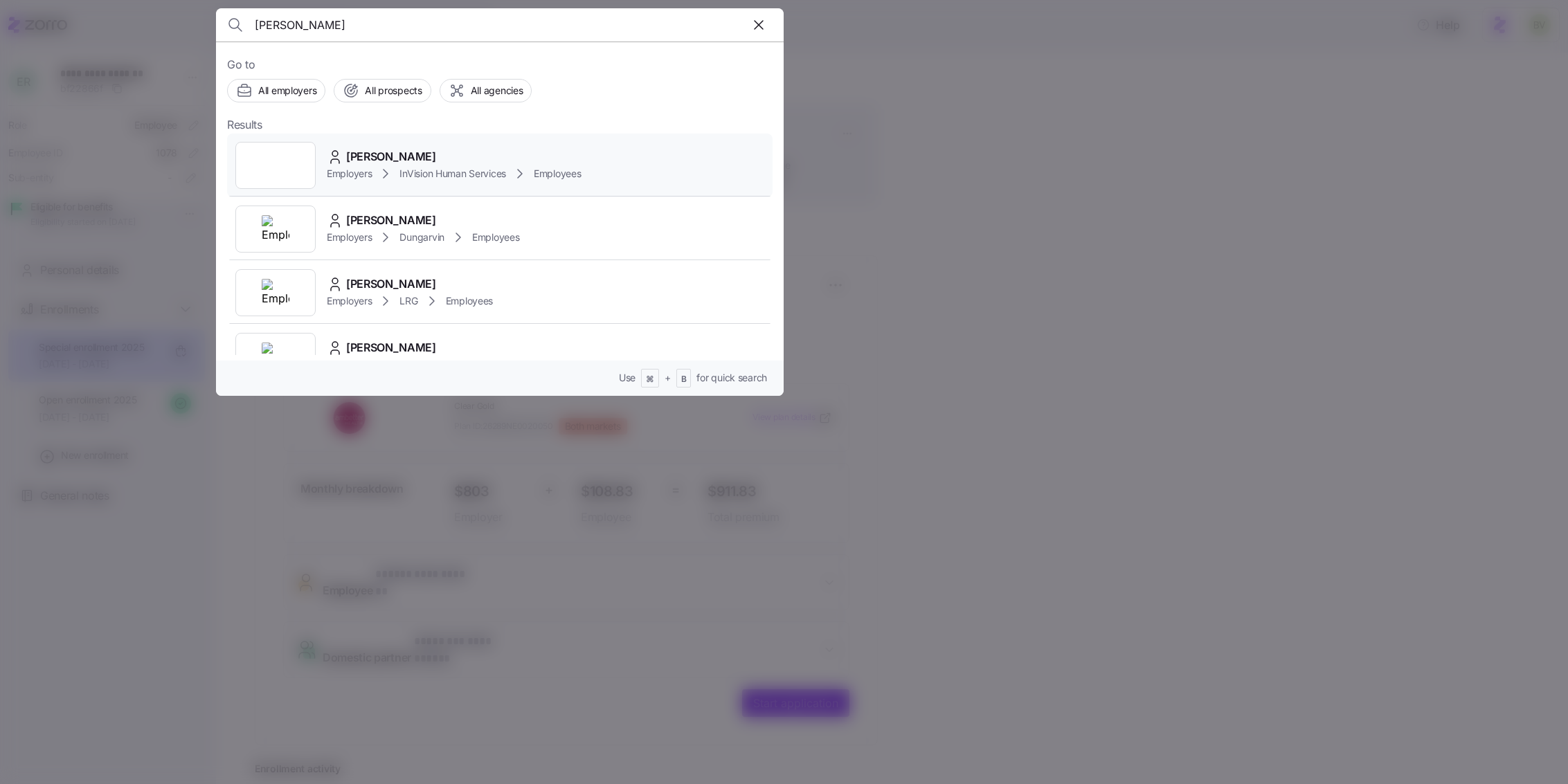
click at [298, 156] on div at bounding box center [275, 165] width 81 height 47
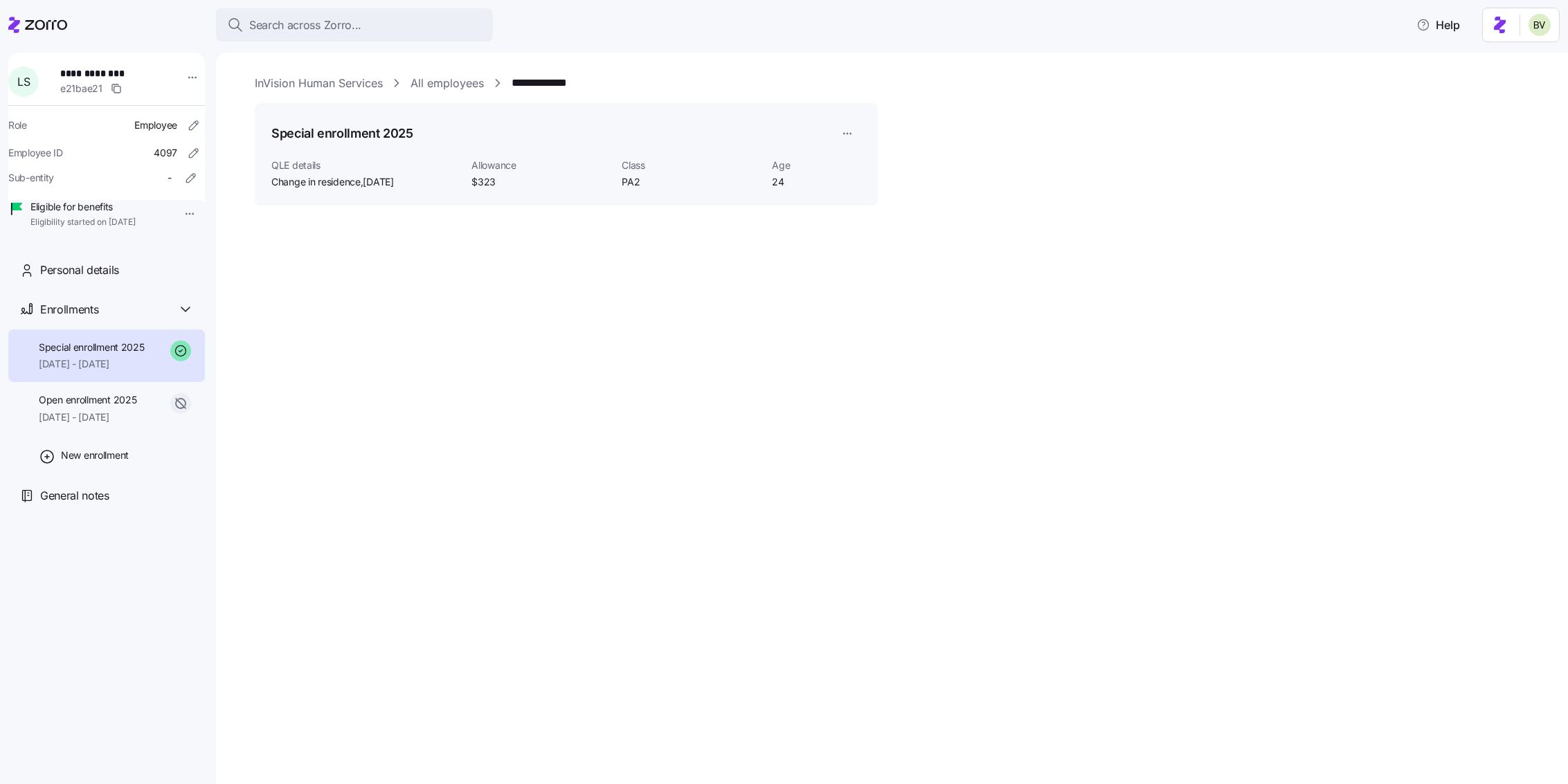
click at [118, 371] on div "Special enrollment 2025 [DATE] - [DATE]" at bounding box center [91, 356] width 106 height 31
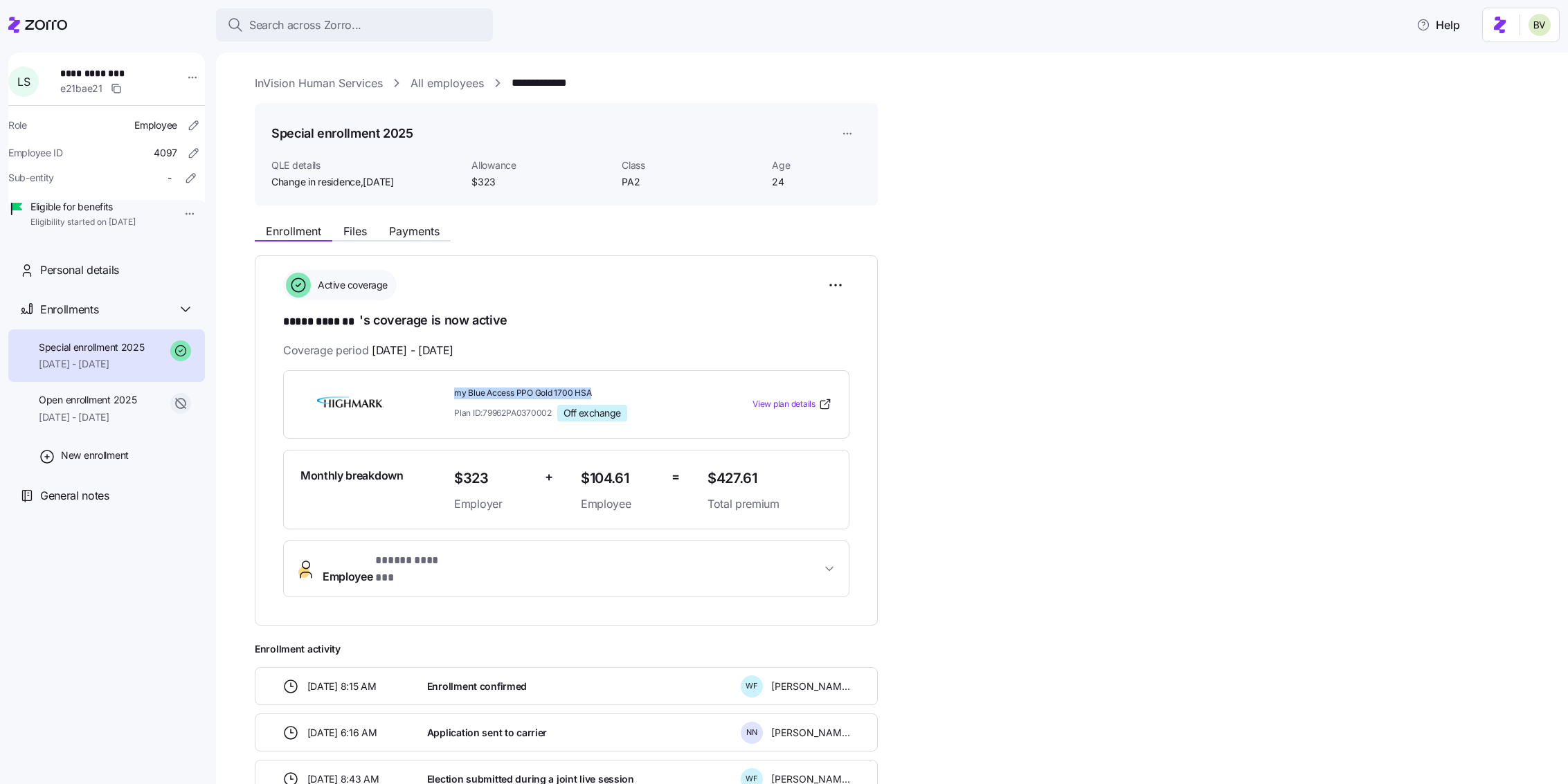
drag, startPoint x: 592, startPoint y: 395, endPoint x: 451, endPoint y: 389, distance: 141.1
click at [451, 389] on div "my Blue Access PPO Gold 1700 HSA Plan ID: 79962PA0370002 Off exchange" at bounding box center [575, 404] width 253 height 45
copy span "my Blue Access PPO Gold 1700 HSA"
drag, startPoint x: 764, startPoint y: 474, endPoint x: 709, endPoint y: 476, distance: 55.0
click at [709, 476] on span "$427.61" at bounding box center [770, 479] width 125 height 23
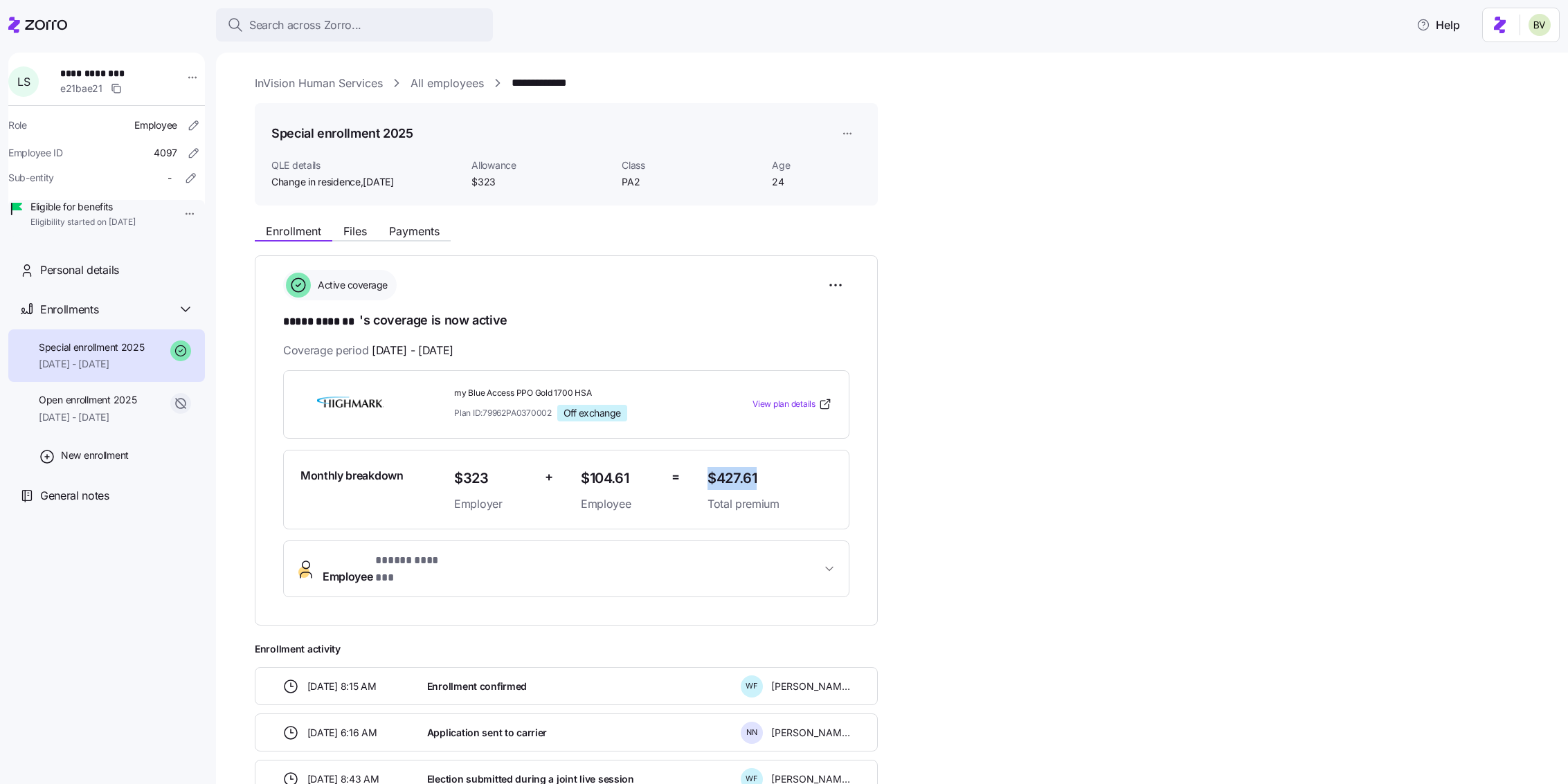
copy span "$427.61"
click at [417, 233] on span "Payments" at bounding box center [413, 231] width 50 height 11
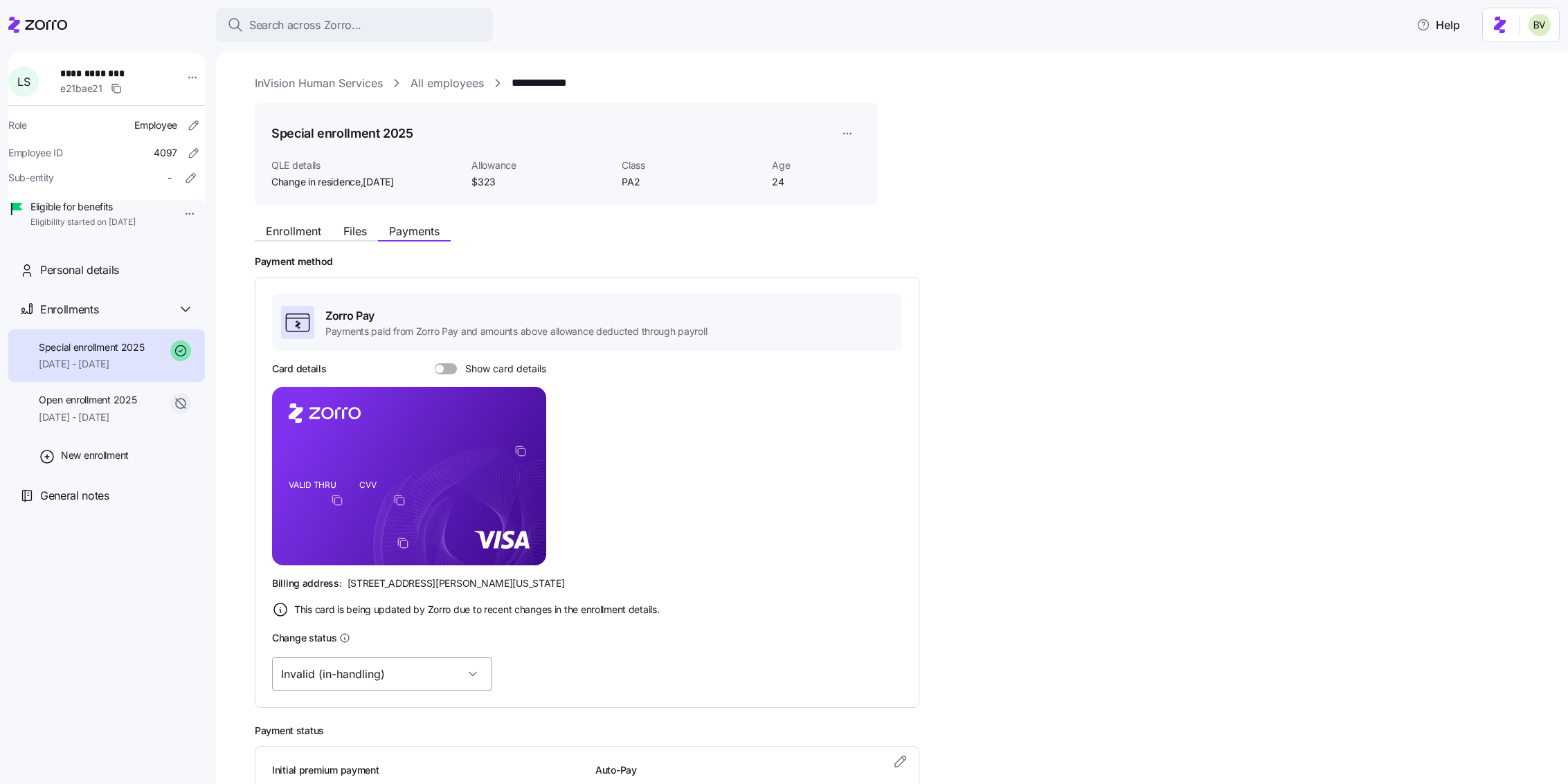
click at [423, 669] on input "Invalid (in-handling)" at bounding box center [382, 674] width 220 height 33
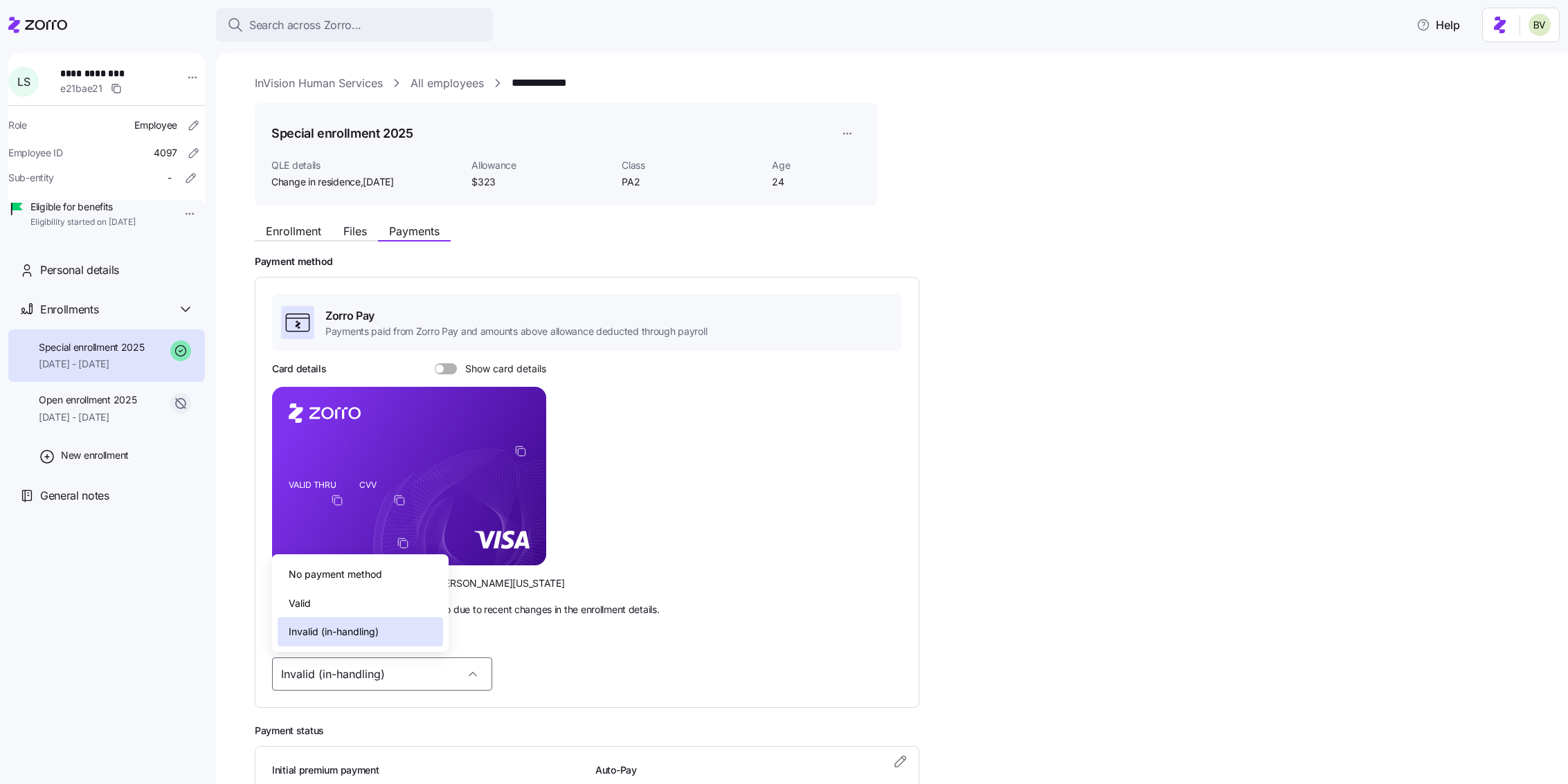
click at [371, 612] on div "Valid" at bounding box center [360, 603] width 165 height 29
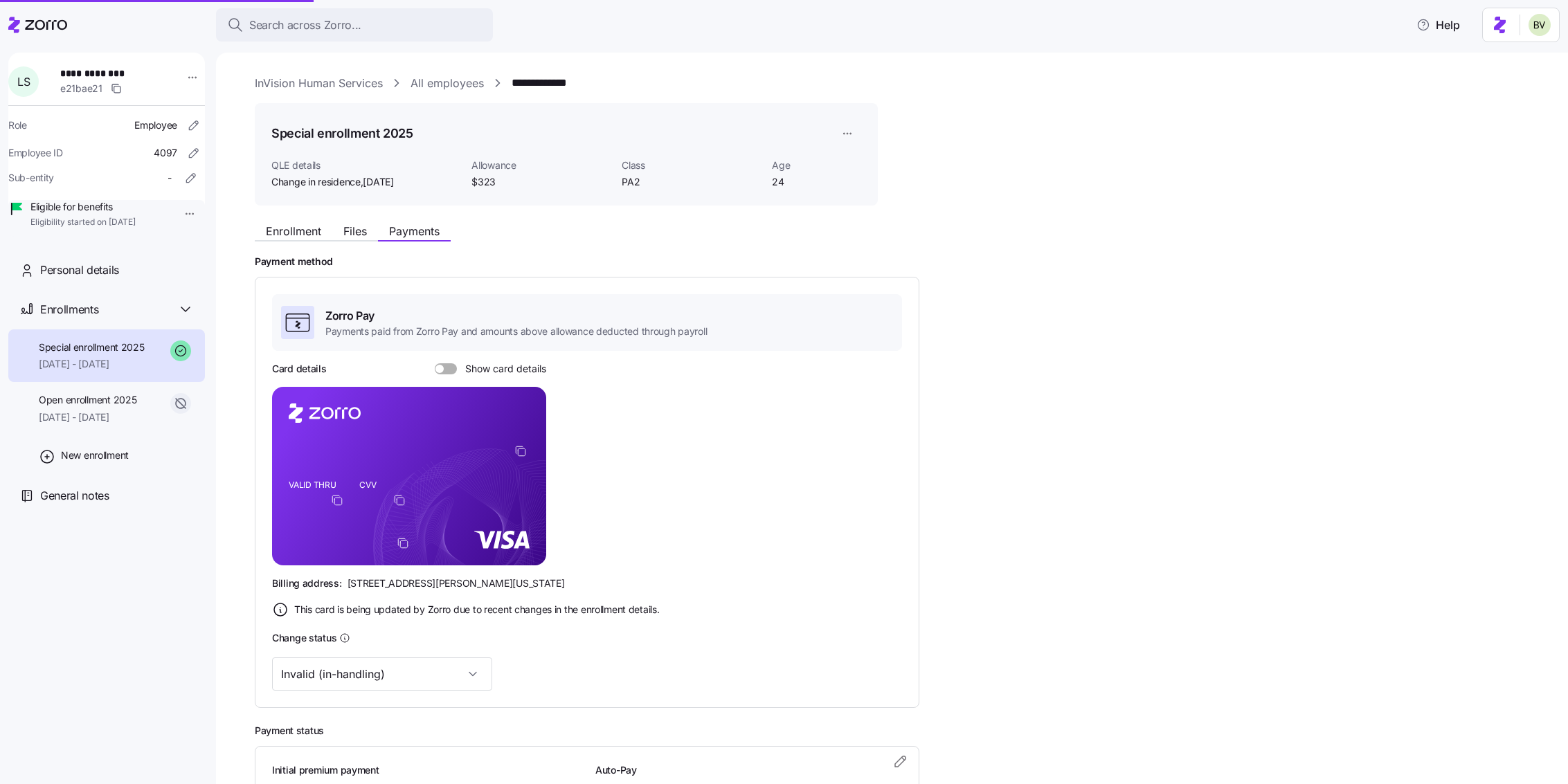
type input "Valid"
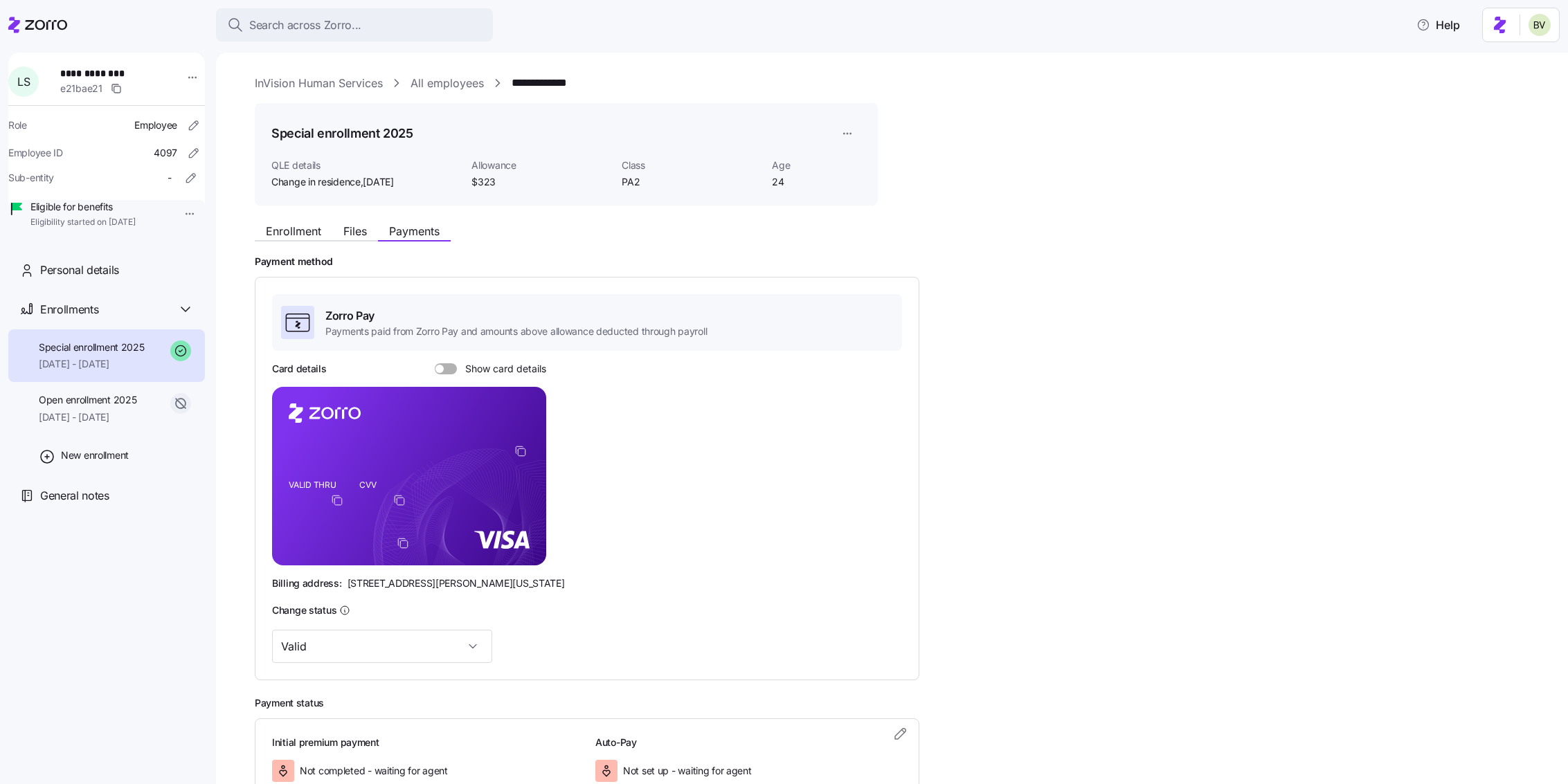
scroll to position [99, 0]
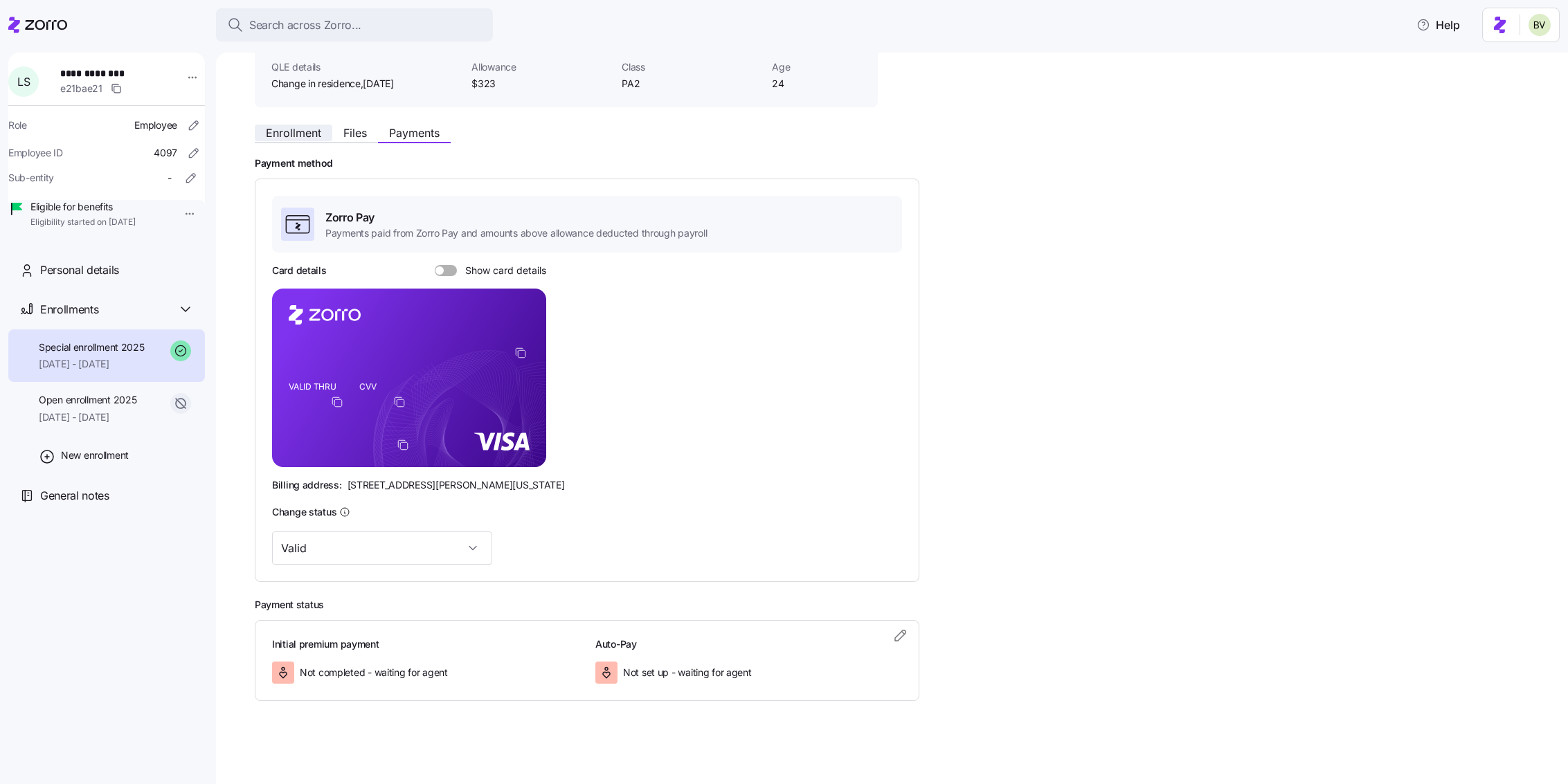
click at [293, 125] on button "Enrollment" at bounding box center [293, 133] width 77 height 16
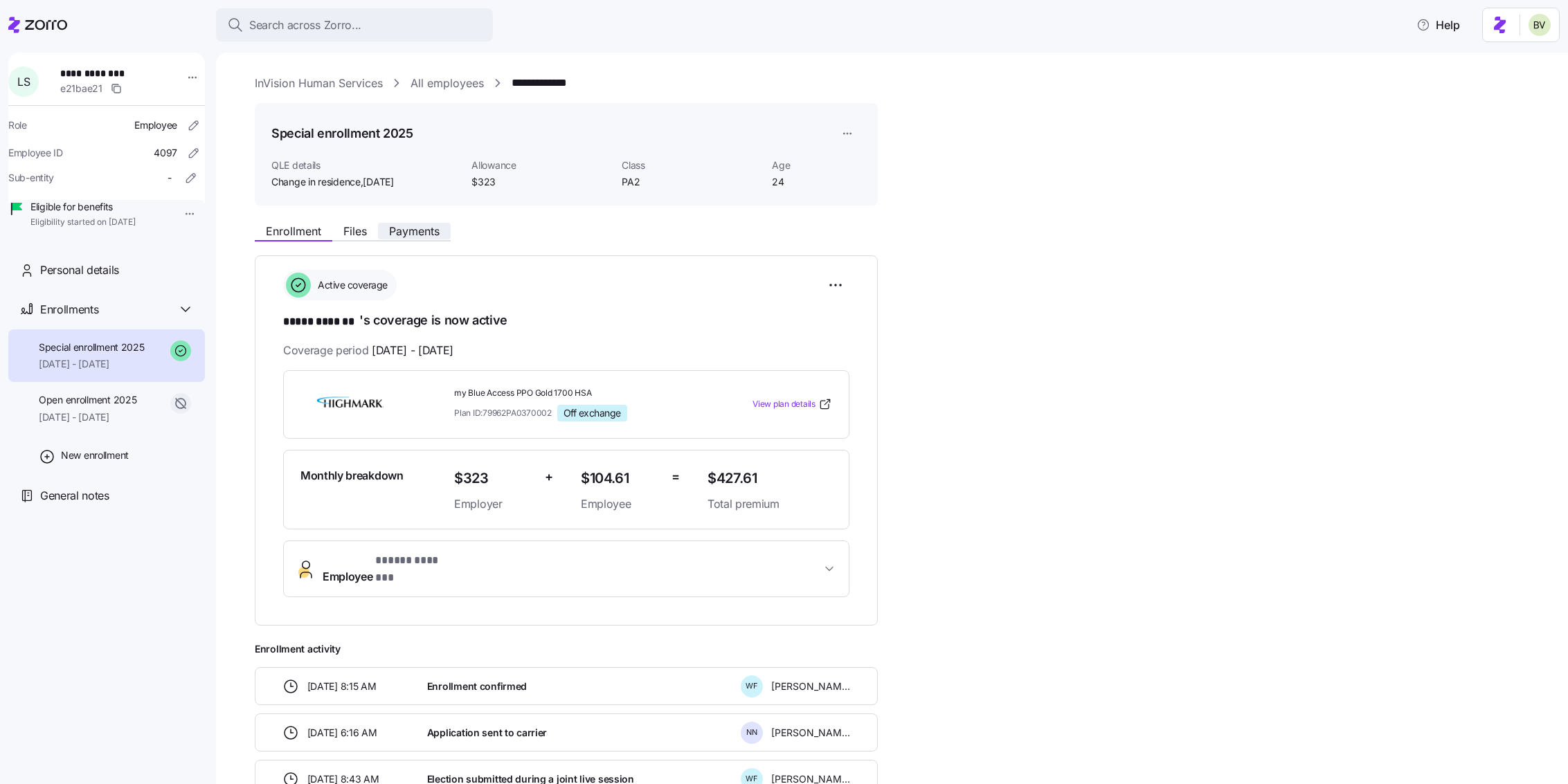
click at [415, 226] on span "Payments" at bounding box center [413, 231] width 50 height 11
